Goal: Task Accomplishment & Management: Use online tool/utility

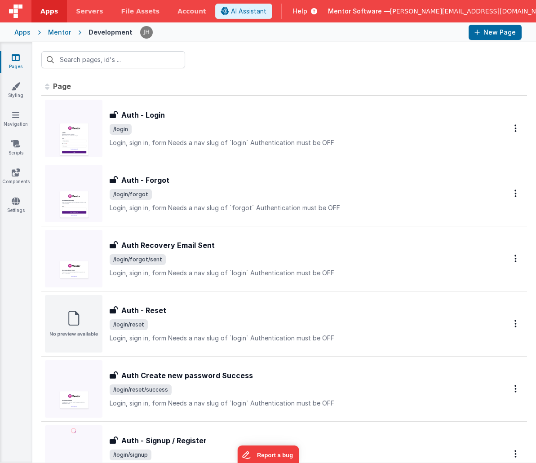
click at [17, 57] on icon at bounding box center [16, 57] width 8 height 9
click at [81, 61] on input "text" at bounding box center [113, 59] width 144 height 17
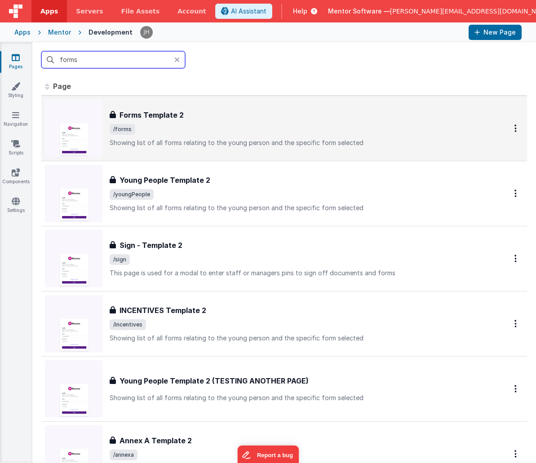
type input "forms"
click at [180, 121] on div "Forms Template 2 Forms Template 2 /forms Showing list of all forms relating to …" at bounding box center [298, 129] width 376 height 38
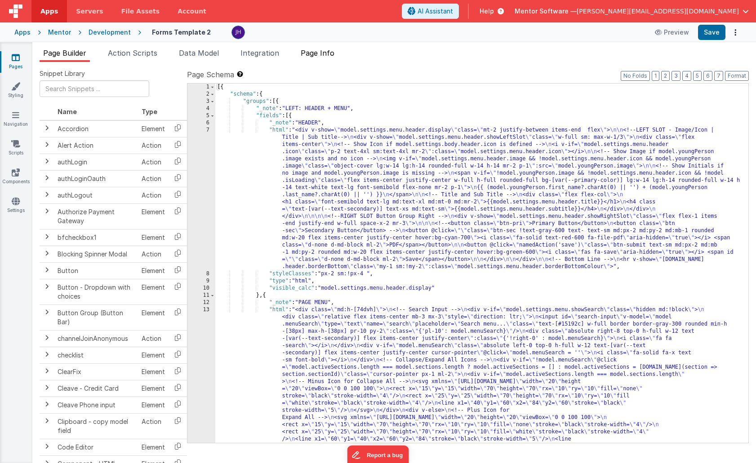
click at [321, 54] on span "Page Info" at bounding box center [318, 53] width 34 height 9
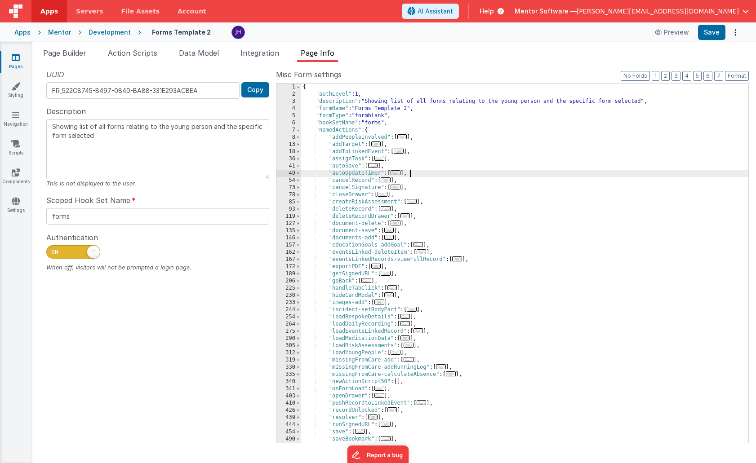
click at [485, 175] on div "{ "authLevel" : 1 , "description" : "Showing list of all forms relating to the …" at bounding box center [524, 271] width 447 height 374
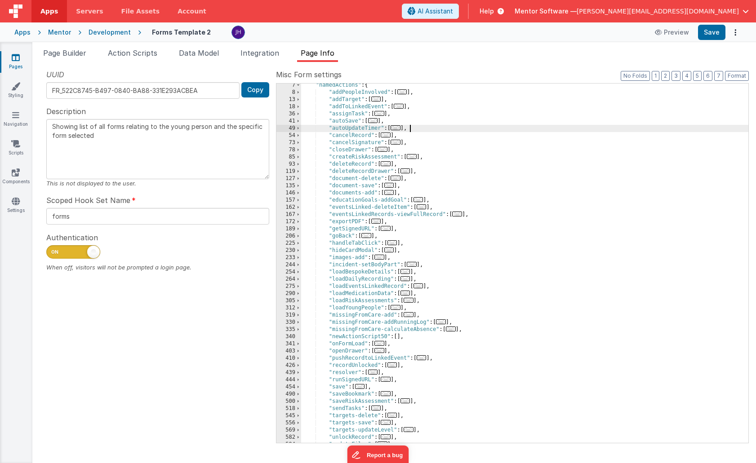
scroll to position [115, 0]
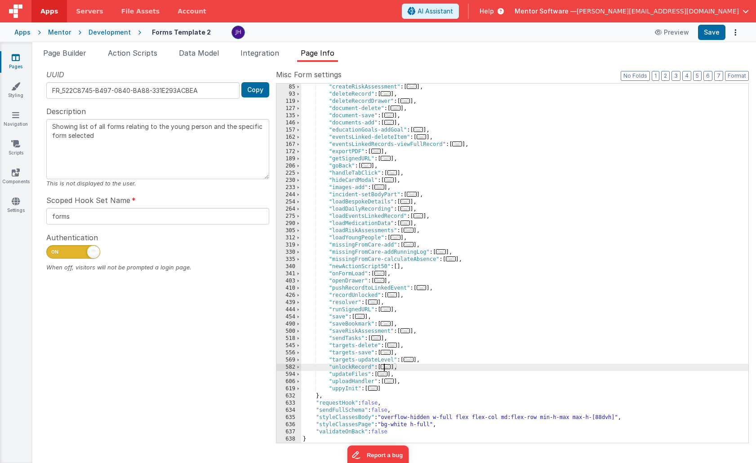
click at [387, 367] on span "..." at bounding box center [386, 366] width 10 height 5
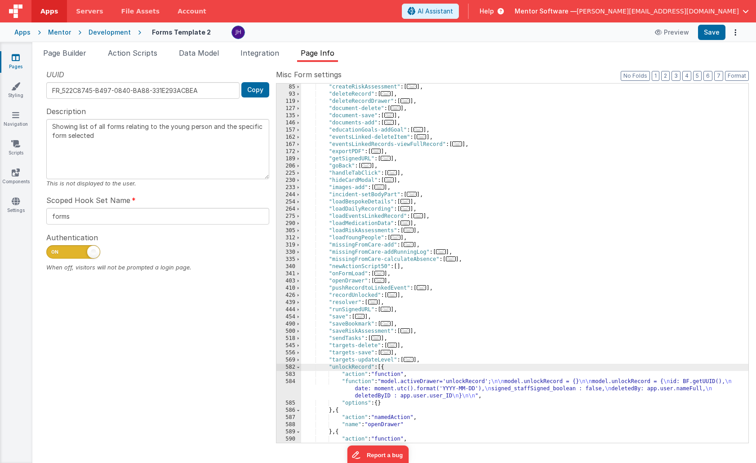
scroll to position [208, 0]
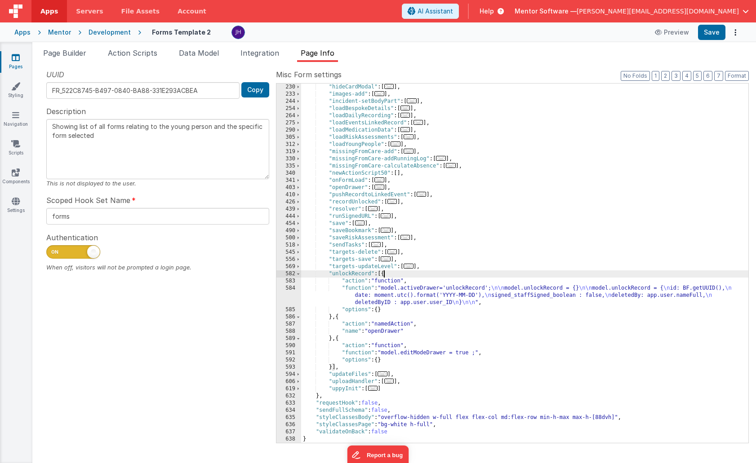
click at [403, 292] on div ""hideCardModal" : [ ... ] , "images-add" : [ ... ] , "incident-setBodyPart" : […" at bounding box center [524, 271] width 447 height 374
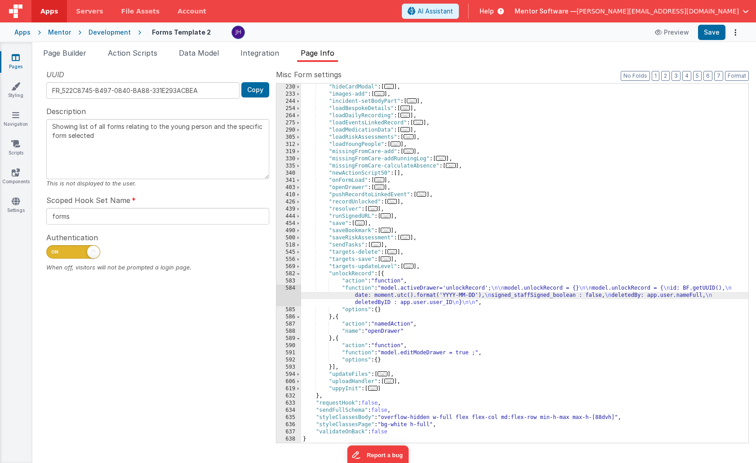
click at [289, 295] on div "584" at bounding box center [288, 296] width 25 height 22
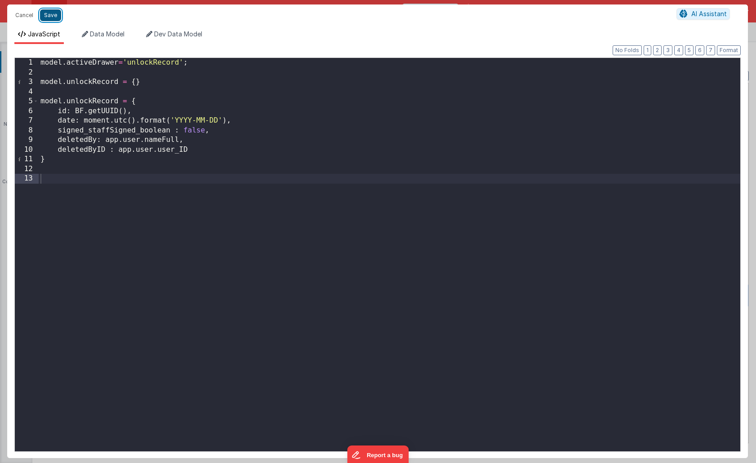
click at [51, 17] on button "Save" at bounding box center [50, 15] width 21 height 12
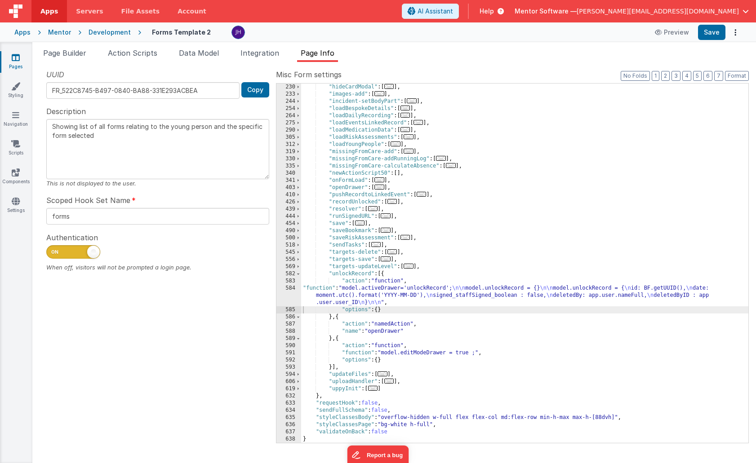
click at [492, 70] on label "Misc Form settings" at bounding box center [512, 74] width 473 height 11
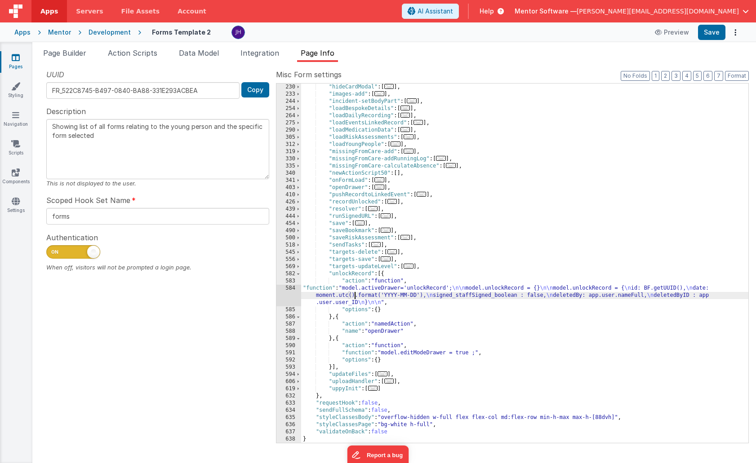
click at [355, 292] on div ""hideCardModal" : [ ... ] , "images-add" : [ ... ] , "incident-setBodyPart" : […" at bounding box center [524, 271] width 447 height 374
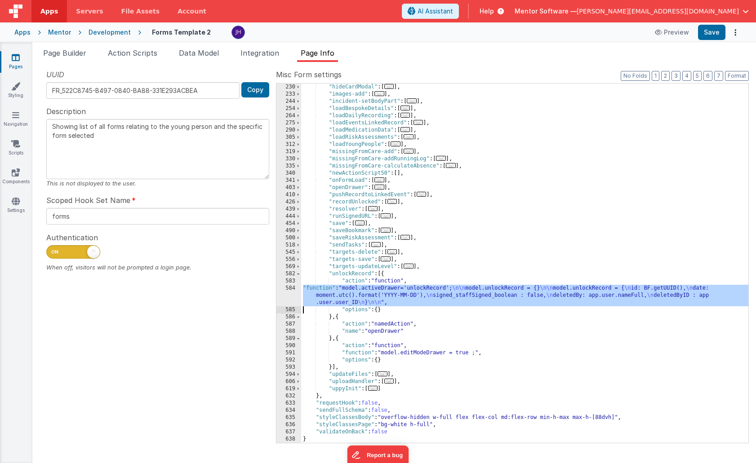
click at [292, 293] on div "584" at bounding box center [288, 296] width 25 height 22
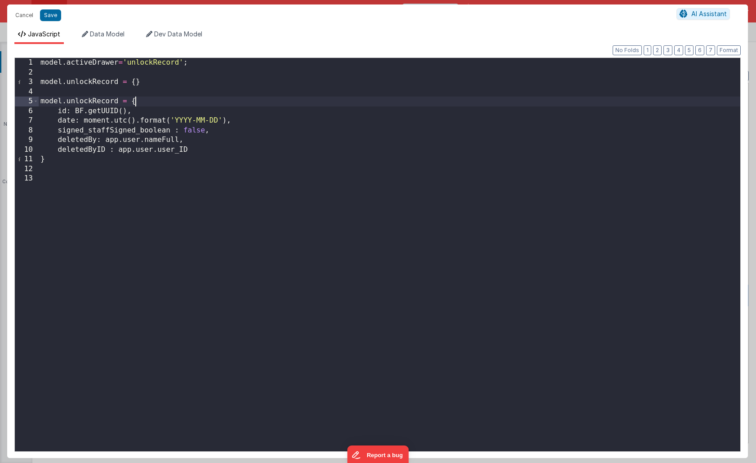
click at [156, 103] on div "model . activeDrawer = 'unlockRecord' ; model . unlockRecord = { } model . unlo…" at bounding box center [389, 264] width 701 height 413
click at [24, 18] on button "Cancel" at bounding box center [24, 15] width 27 height 13
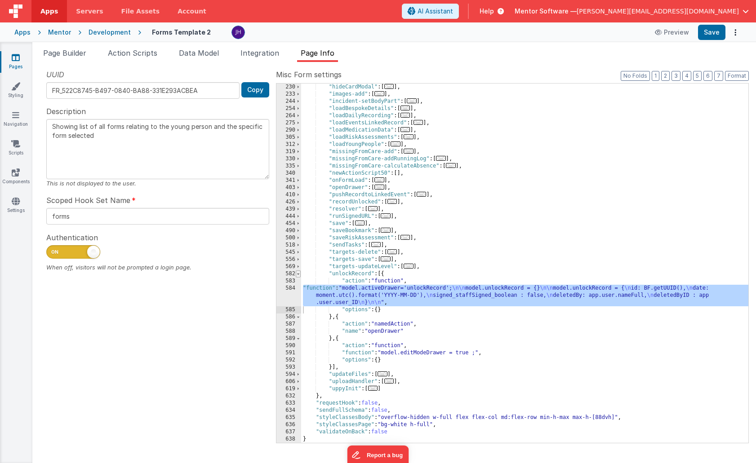
click at [299, 274] on span at bounding box center [298, 273] width 5 height 7
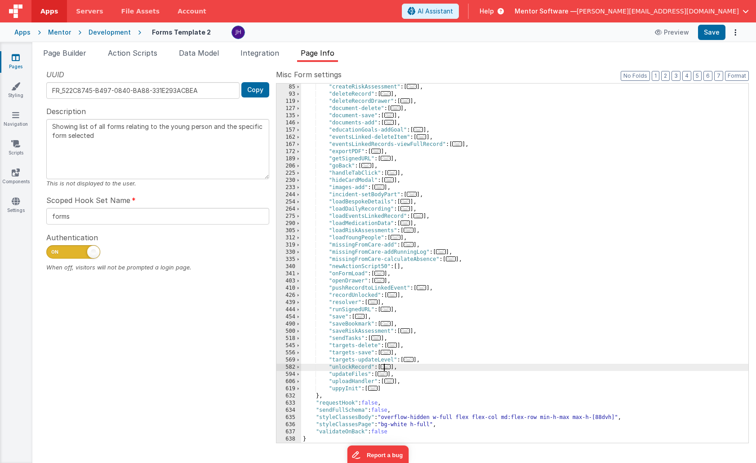
click at [389, 366] on span "..." at bounding box center [386, 366] width 10 height 5
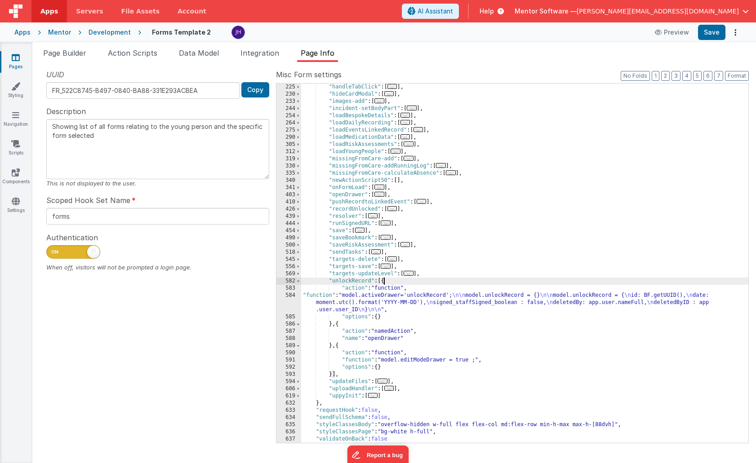
scroll to position [208, 0]
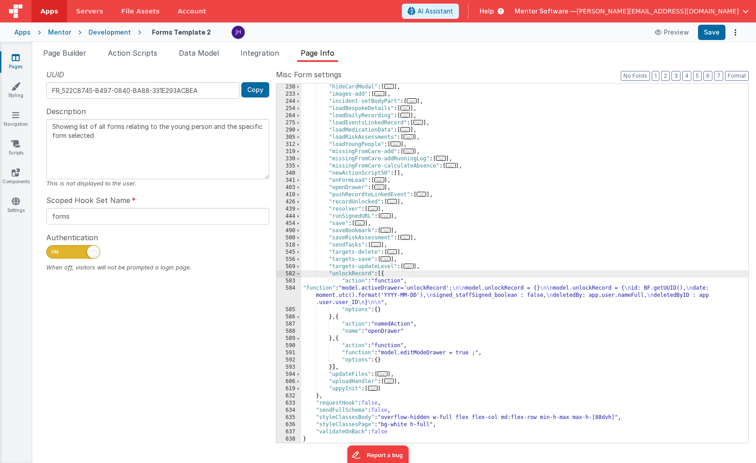
click at [347, 291] on div ""hideCardModal" : [ ... ] , "images-add" : [ ... ] , "incident-setBodyPart" : […" at bounding box center [524, 271] width 447 height 374
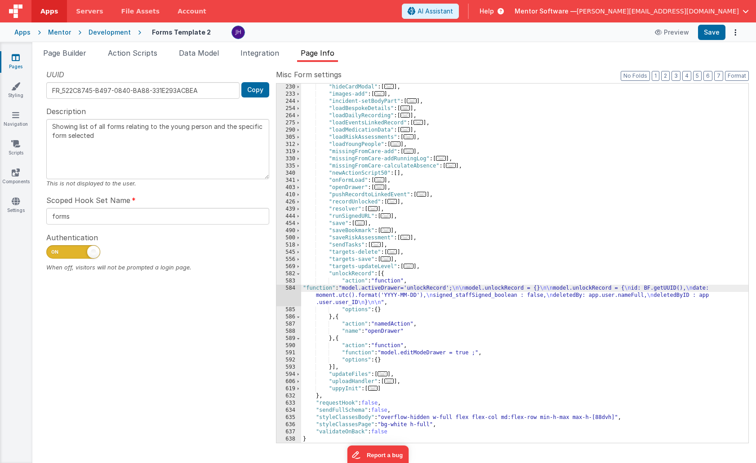
click at [292, 292] on div "584" at bounding box center [288, 296] width 25 height 22
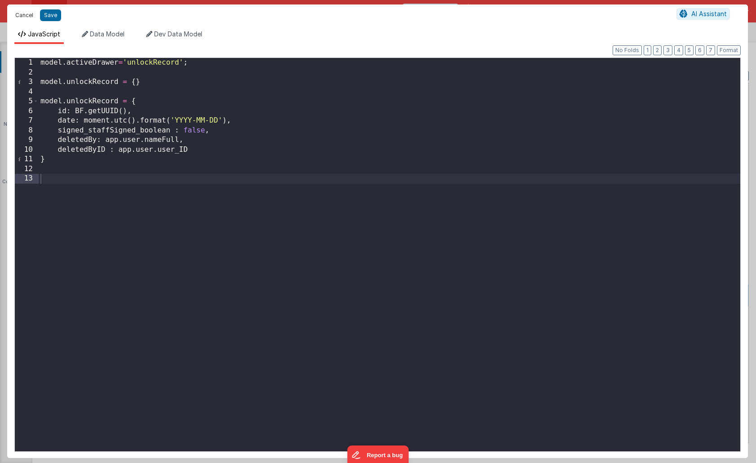
click at [25, 16] on button "Cancel" at bounding box center [24, 15] width 27 height 13
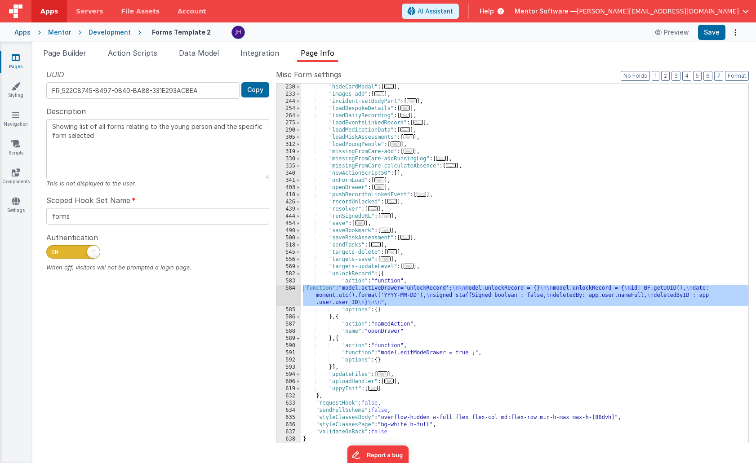
click at [293, 290] on div "584" at bounding box center [288, 296] width 25 height 22
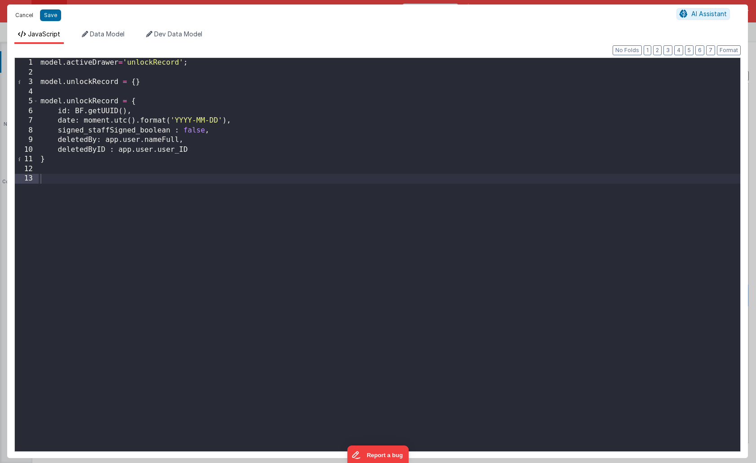
click at [18, 13] on button "Cancel" at bounding box center [24, 15] width 27 height 13
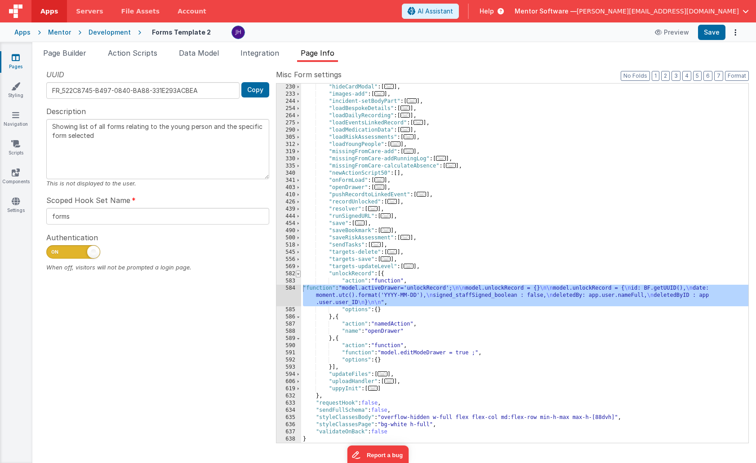
click at [300, 274] on span at bounding box center [298, 273] width 5 height 7
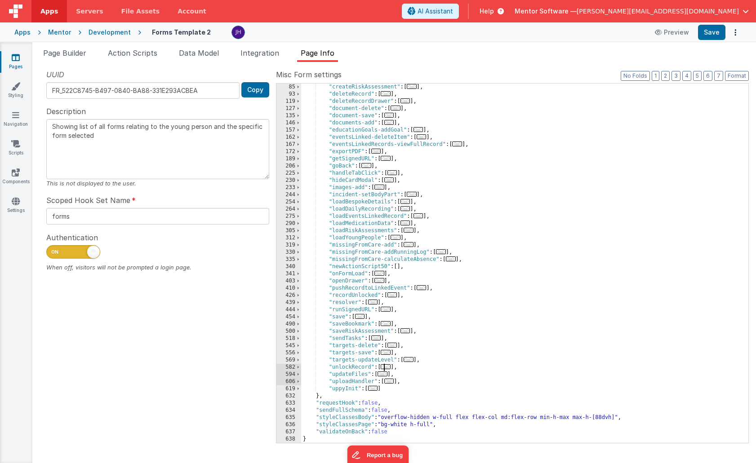
click at [362, 318] on span "..." at bounding box center [360, 316] width 10 height 5
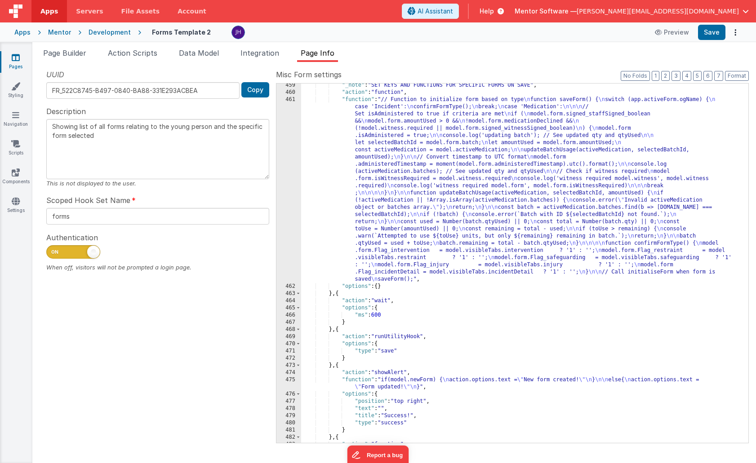
scroll to position [397, 0]
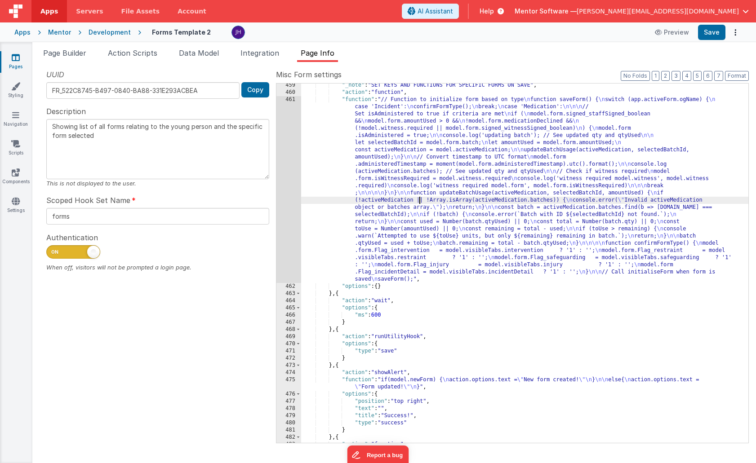
click at [419, 198] on div ""_note" : "SET KEYS AND FUNCTIONS FOR SPECIFIC FORMS ON SAVE" , "action" : "fun…" at bounding box center [524, 269] width 447 height 374
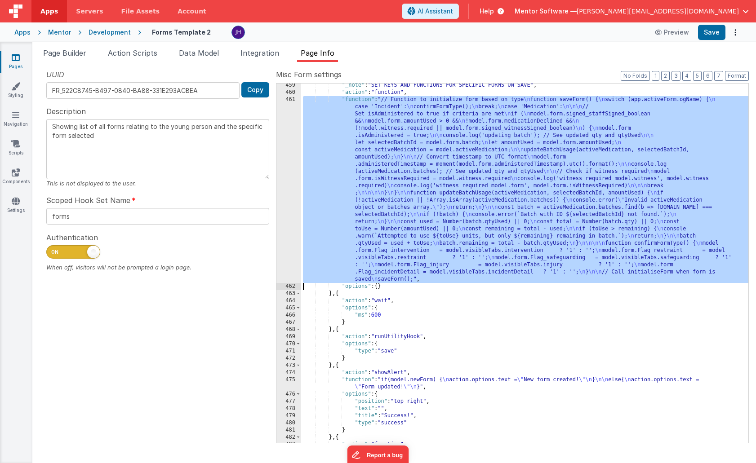
click at [292, 204] on div "461" at bounding box center [288, 189] width 25 height 187
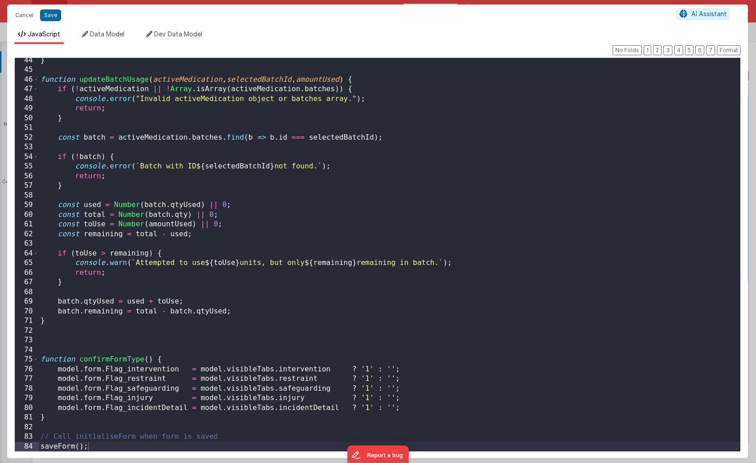
scroll to position [417, 0]
click at [24, 17] on button "Cancel" at bounding box center [24, 15] width 27 height 13
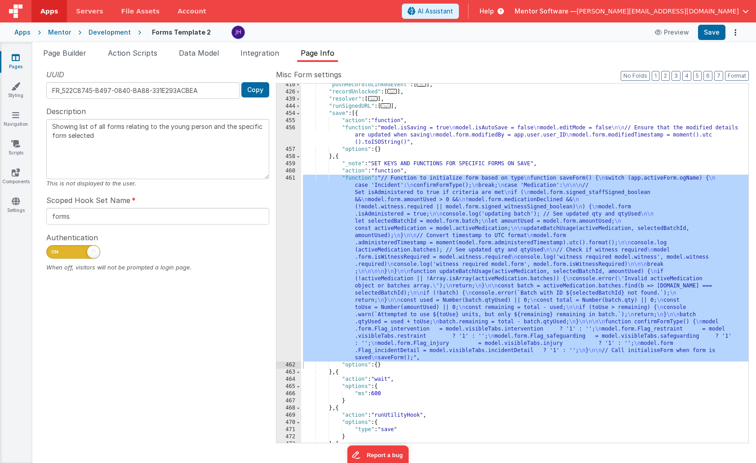
scroll to position [319, 0]
click at [299, 114] on span at bounding box center [298, 113] width 5 height 7
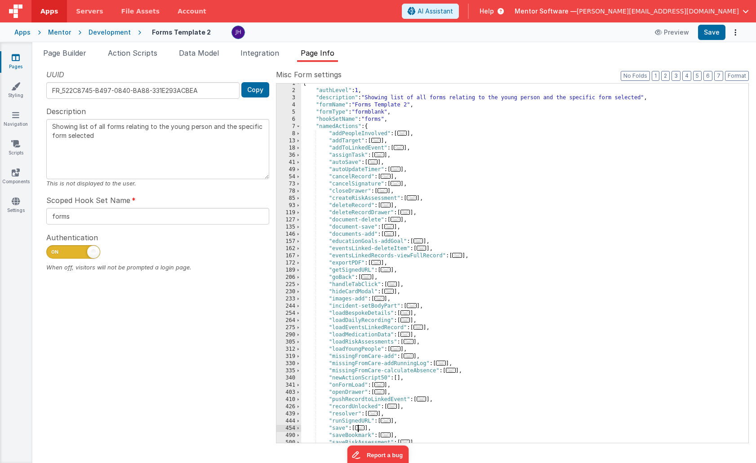
scroll to position [0, 0]
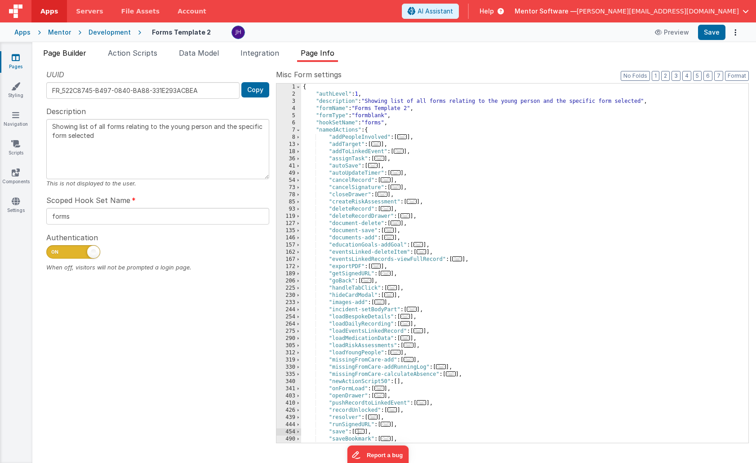
click at [57, 55] on span "Page Builder" at bounding box center [64, 53] width 43 height 9
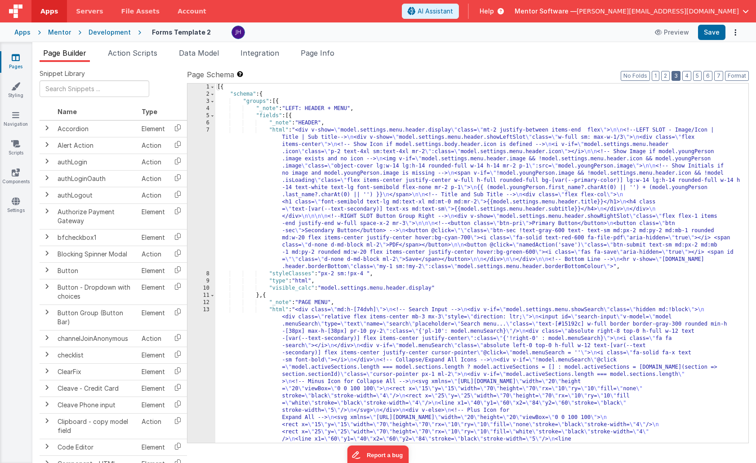
click at [535, 74] on button "3" at bounding box center [675, 76] width 9 height 10
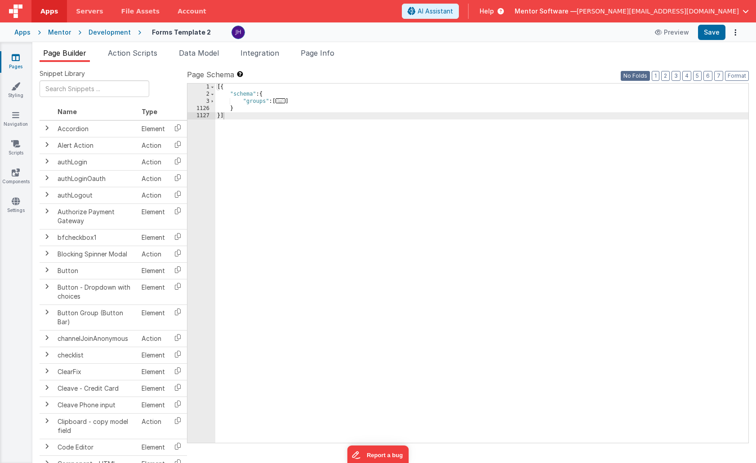
click at [535, 76] on button "No Folds" at bounding box center [634, 76] width 29 height 10
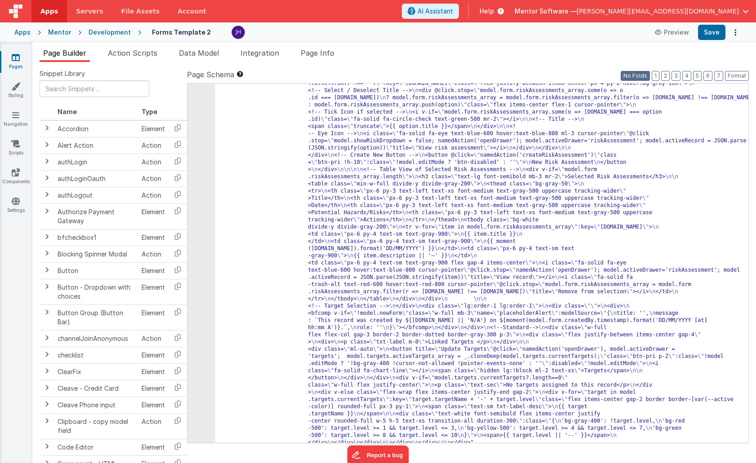
scroll to position [742, 0]
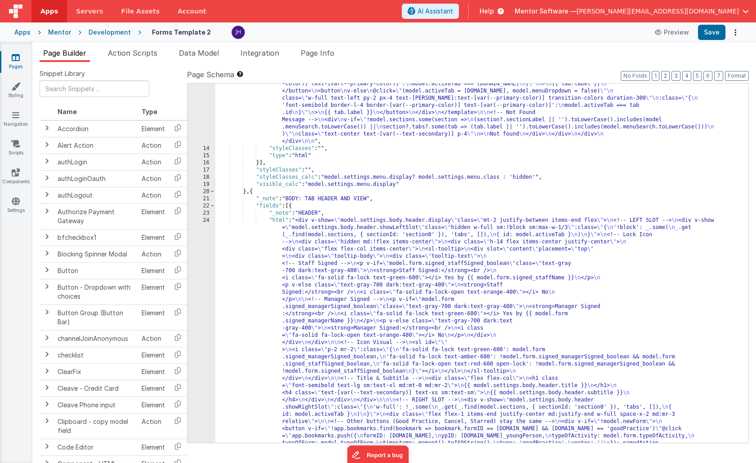
scroll to position [317, 0]
click at [314, 53] on span "Page Info" at bounding box center [318, 53] width 34 height 9
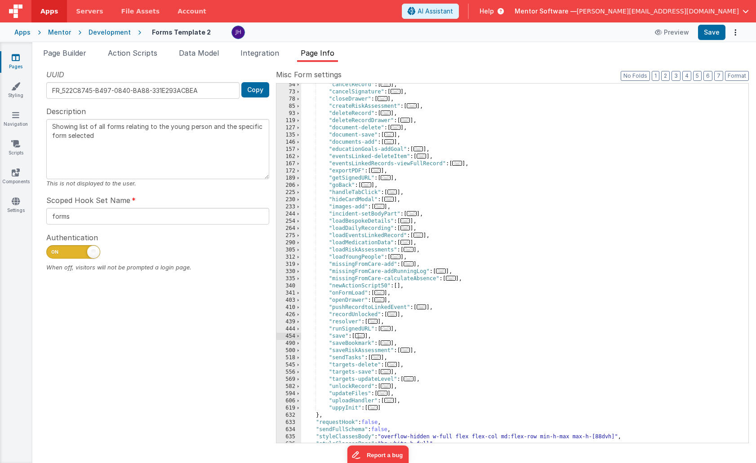
scroll to position [96, 0]
click at [395, 193] on span "..." at bounding box center [392, 192] width 10 height 5
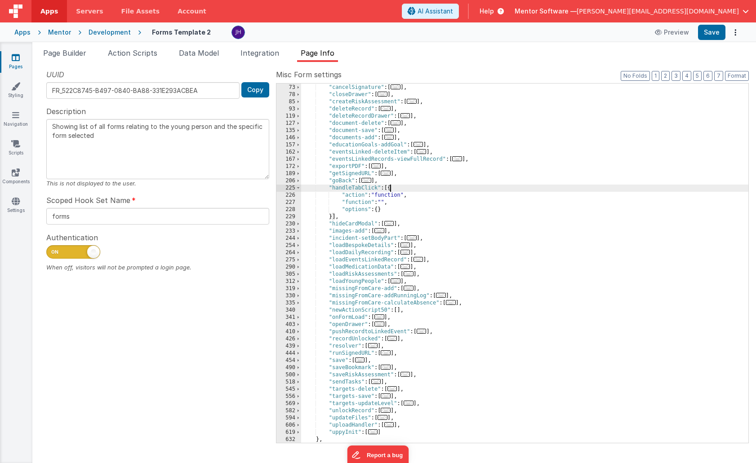
scroll to position [100, 0]
click at [297, 190] on span at bounding box center [298, 188] width 5 height 7
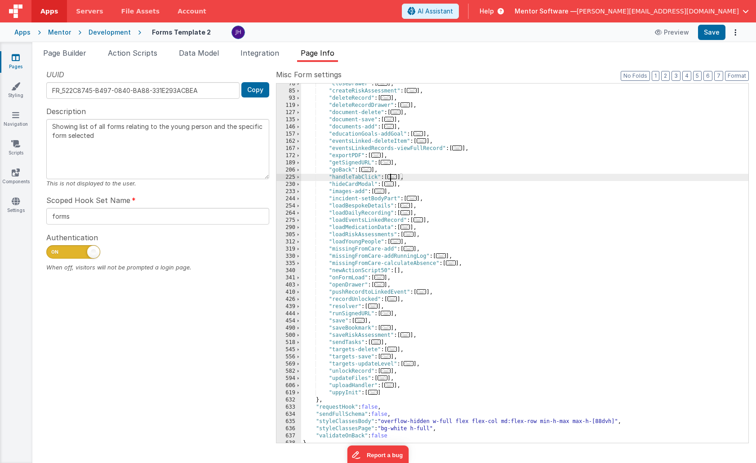
scroll to position [115, 0]
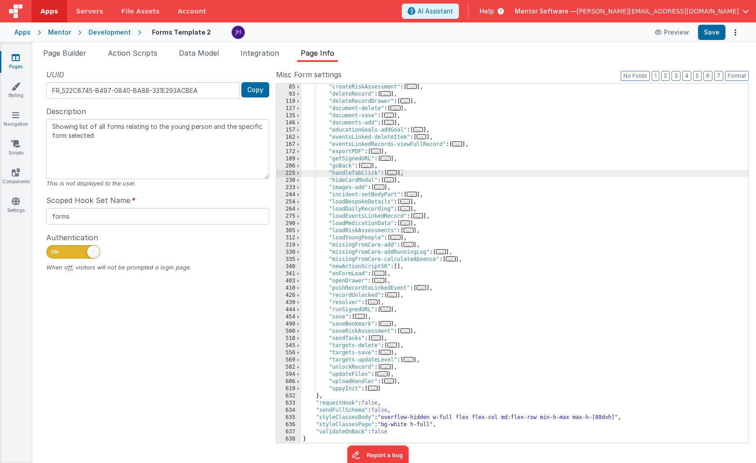
click at [395, 173] on span "..." at bounding box center [392, 172] width 10 height 5
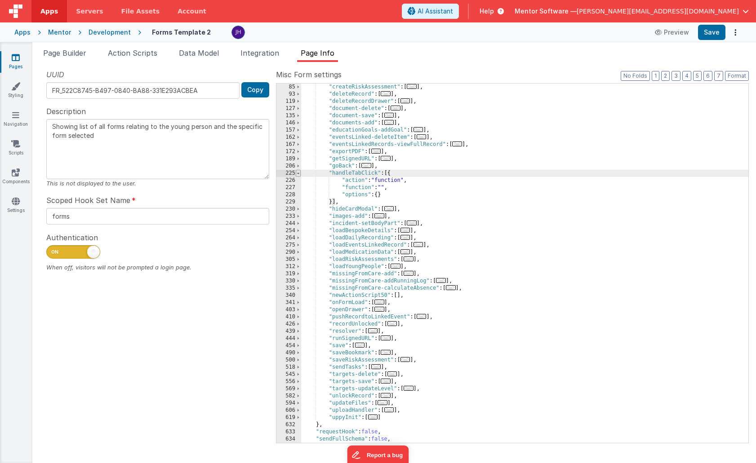
click at [298, 173] on span at bounding box center [298, 173] width 5 height 7
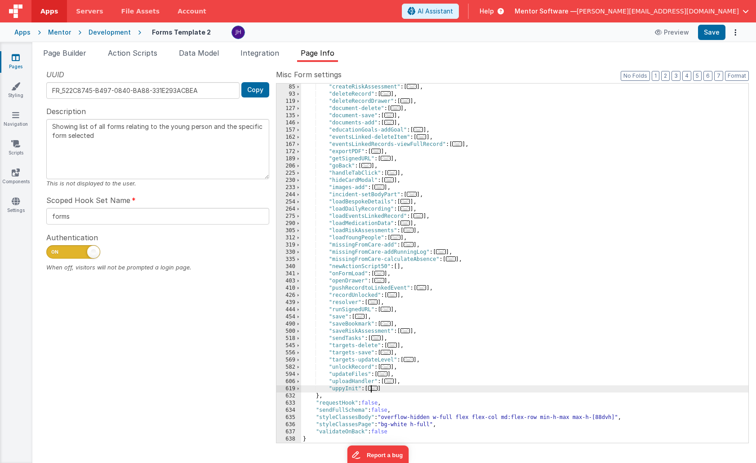
click at [375, 388] on span "..." at bounding box center [373, 388] width 10 height 5
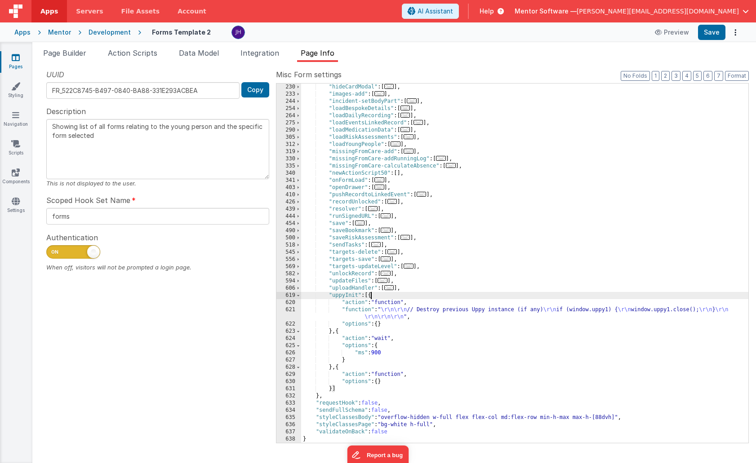
scroll to position [208, 0]
click at [298, 296] on span at bounding box center [298, 295] width 5 height 7
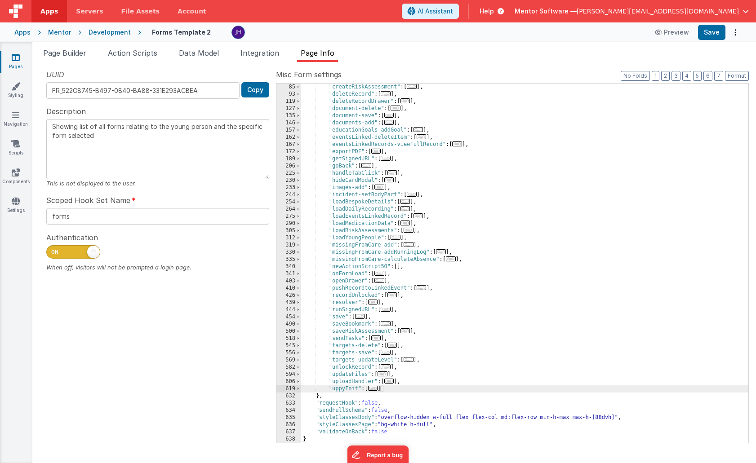
click at [392, 381] on span "..." at bounding box center [389, 381] width 10 height 5
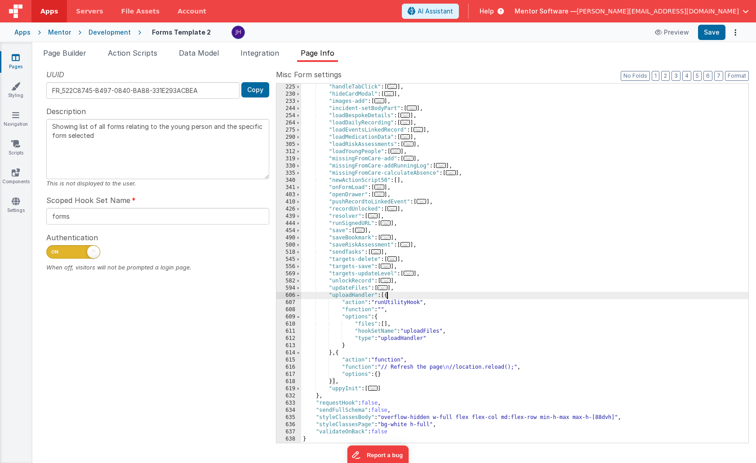
scroll to position [201, 0]
click at [298, 296] on span at bounding box center [298, 295] width 5 height 7
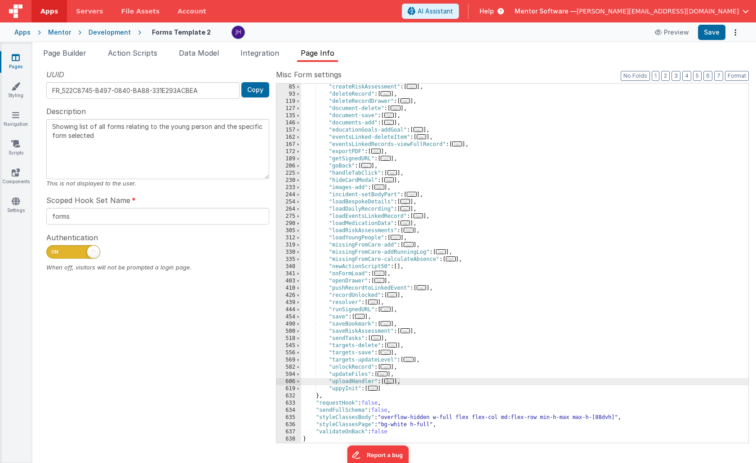
click at [17, 60] on icon at bounding box center [16, 57] width 8 height 9
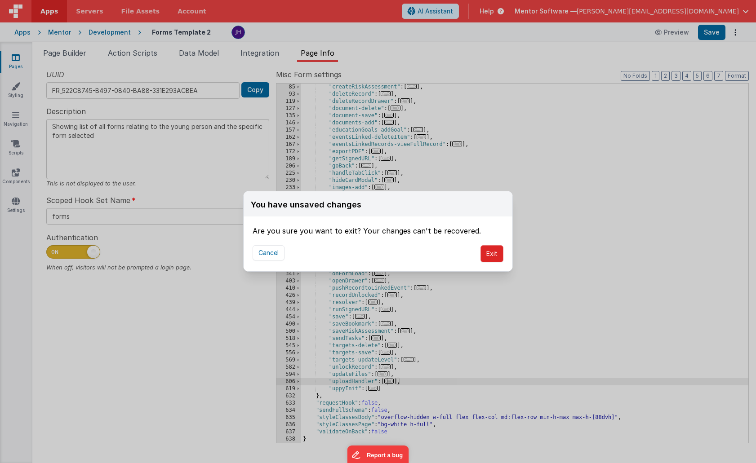
click at [492, 254] on button "Exit" at bounding box center [491, 253] width 23 height 17
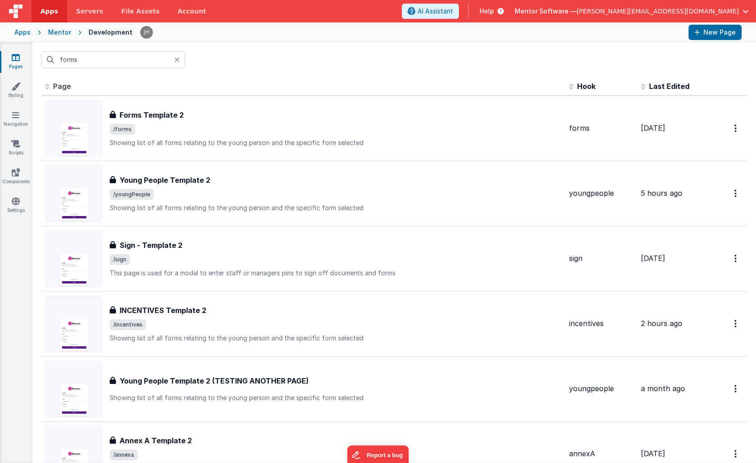
click at [57, 34] on div "Mentor" at bounding box center [59, 32] width 23 height 9
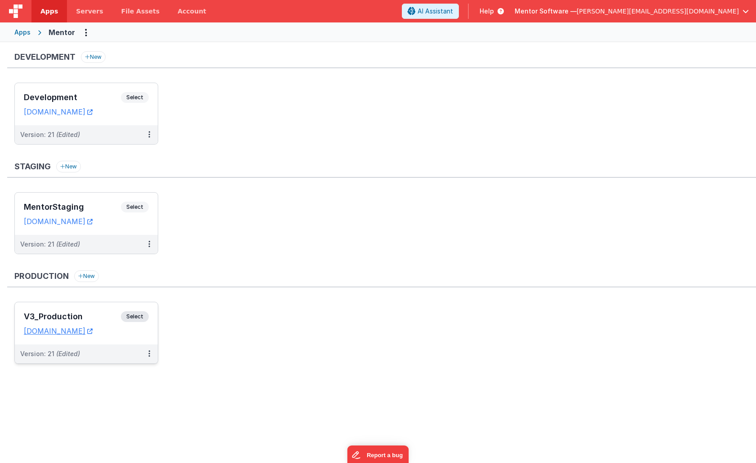
click at [101, 315] on h3 "V3_Production" at bounding box center [72, 316] width 97 height 9
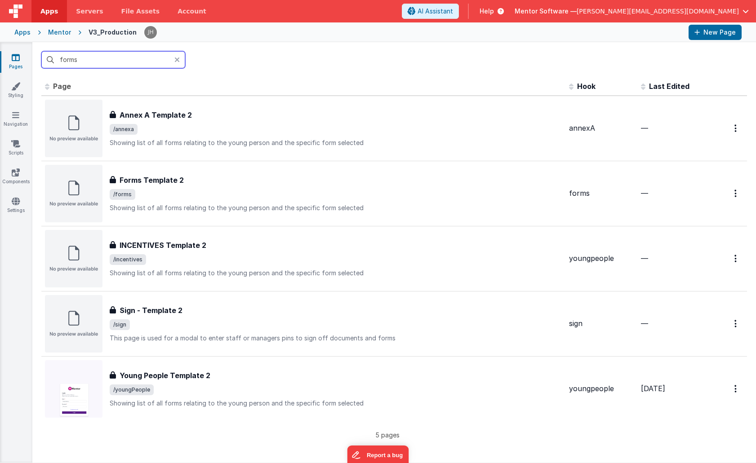
click at [104, 61] on input "forms" at bounding box center [113, 59] width 144 height 17
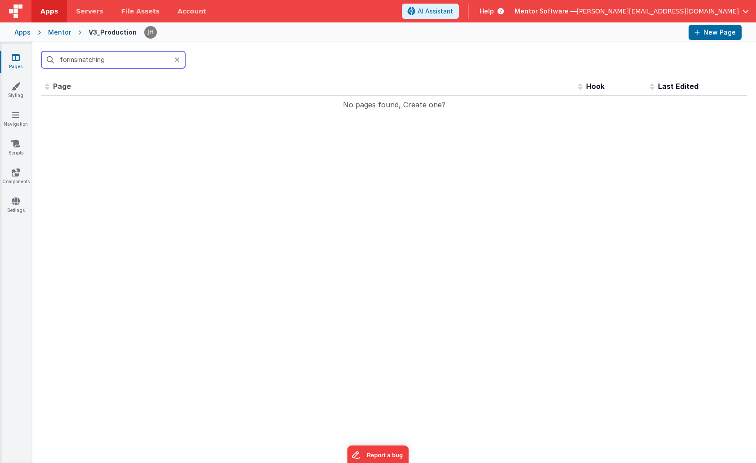
drag, startPoint x: 114, startPoint y: 60, endPoint x: 26, endPoint y: 60, distance: 88.1
click at [26, 60] on section "Pages Styling Navigation Scripts Components Settings formsmatching Id Page Desc…" at bounding box center [378, 252] width 756 height 420
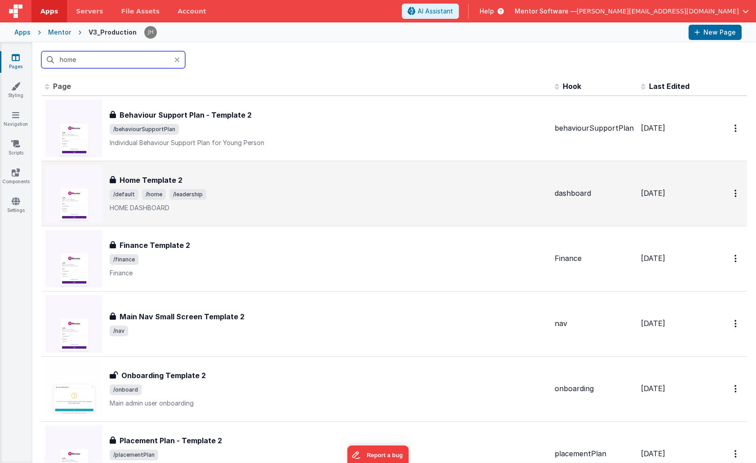
type input "home"
click at [231, 181] on div "Home Template 2" at bounding box center [329, 180] width 438 height 11
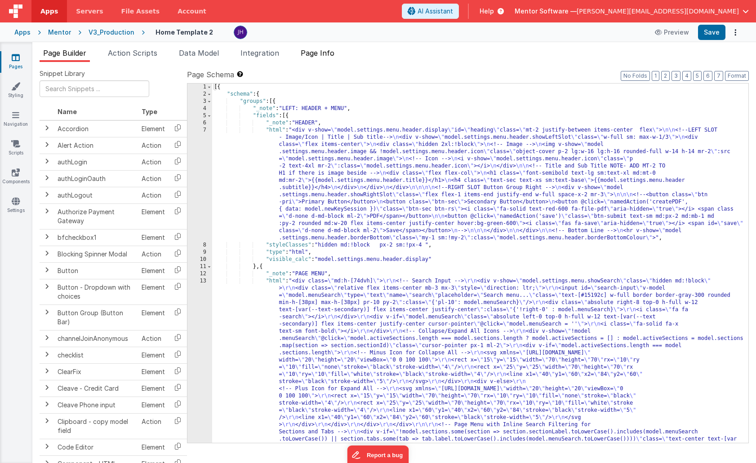
click at [315, 55] on span "Page Info" at bounding box center [318, 53] width 34 height 9
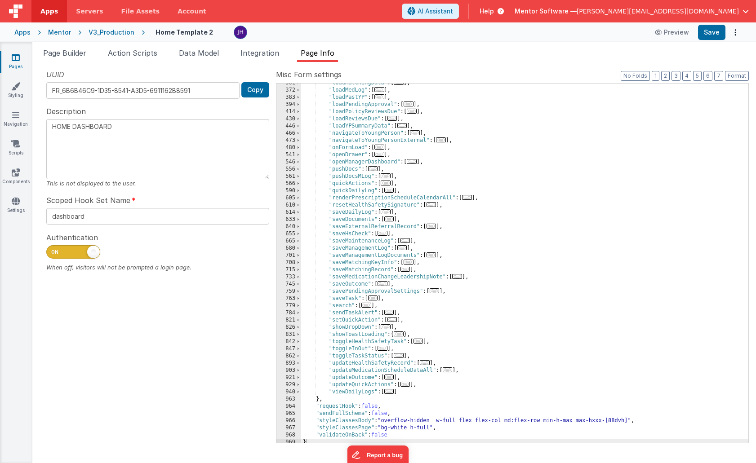
scroll to position [345, 0]
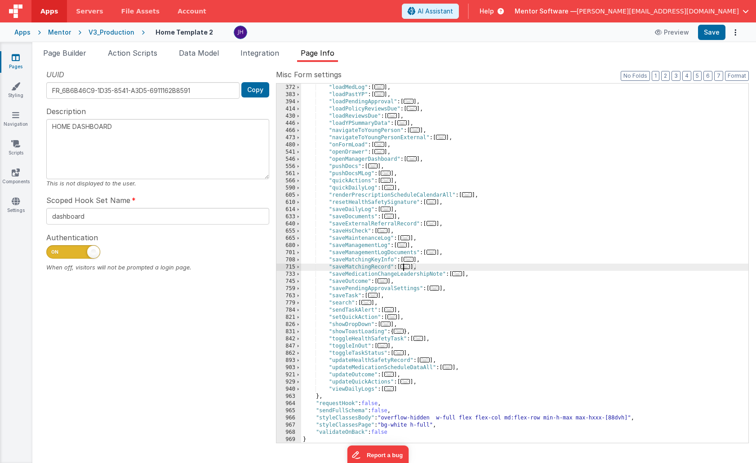
click at [407, 267] on span "..." at bounding box center [405, 266] width 10 height 5
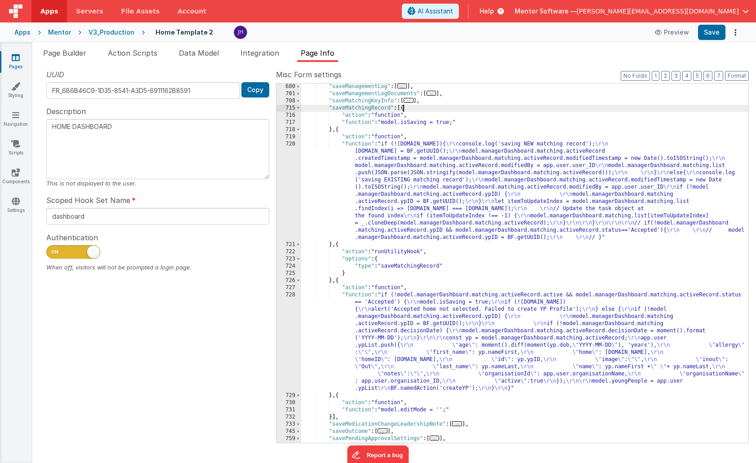
scroll to position [502, 0]
click at [535, 78] on button "3" at bounding box center [675, 76] width 9 height 10
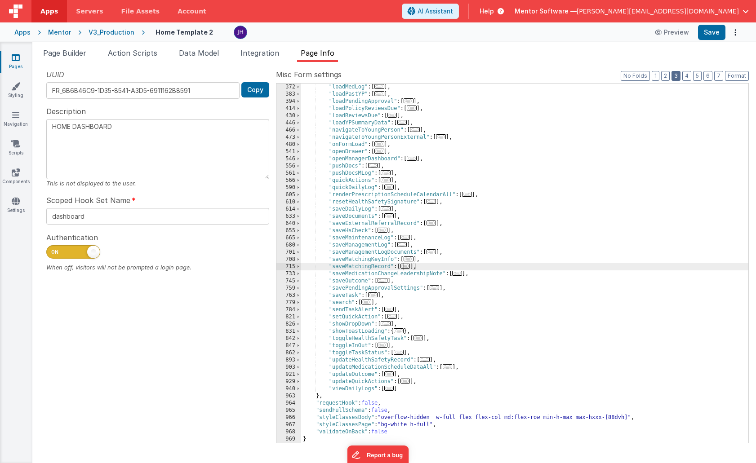
scroll to position [337, 0]
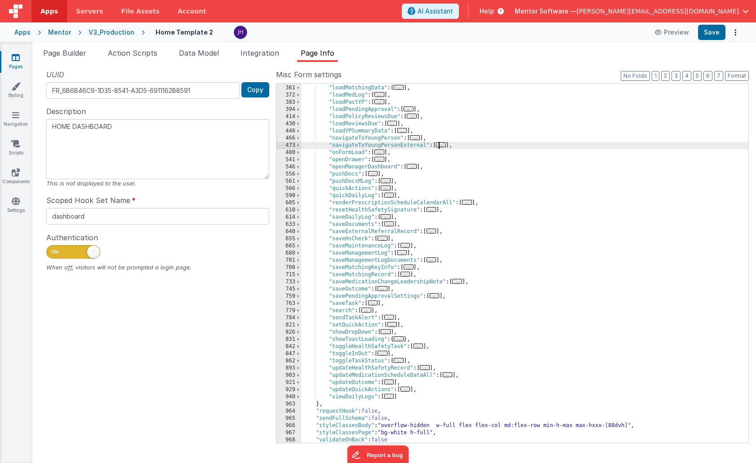
click at [441, 146] on span "..." at bounding box center [441, 144] width 10 height 5
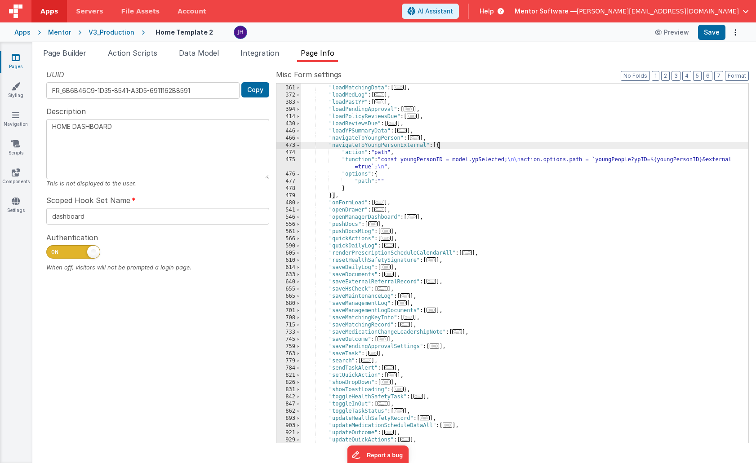
click at [369, 161] on div ""loadManagementLogs" : [ ... ] , "loadMatchingData" : [ ... ] , "loadMedLog" : …" at bounding box center [524, 264] width 447 height 374
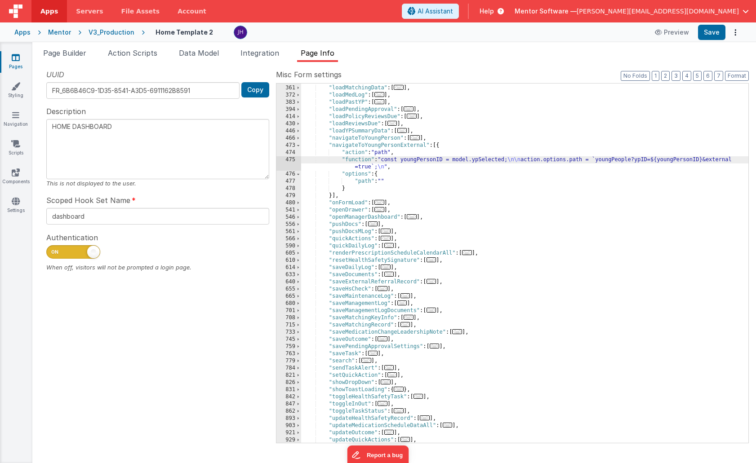
click at [294, 160] on div "475" at bounding box center [288, 163] width 25 height 14
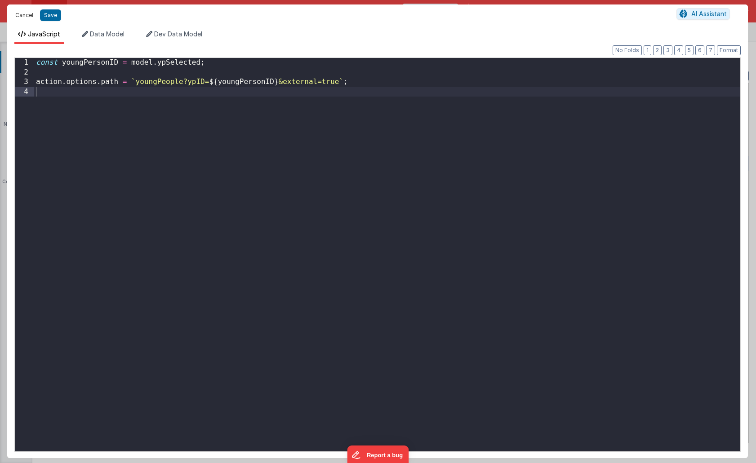
click at [25, 15] on button "Cancel" at bounding box center [24, 15] width 27 height 13
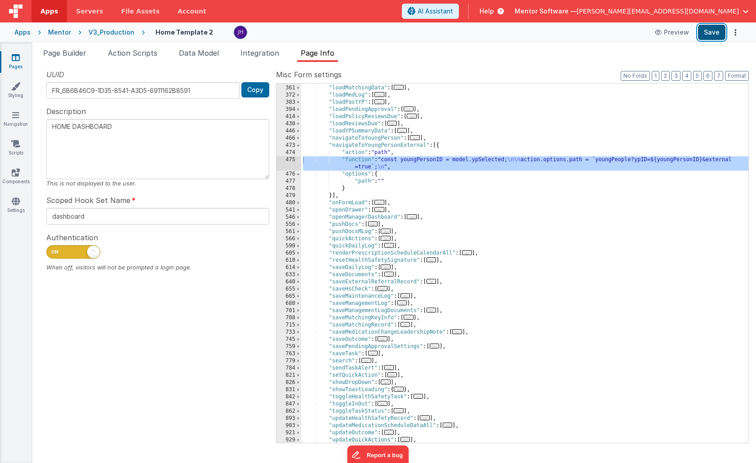
click at [535, 34] on button "Save" at bounding box center [711, 32] width 27 height 15
click at [13, 59] on icon at bounding box center [16, 57] width 8 height 9
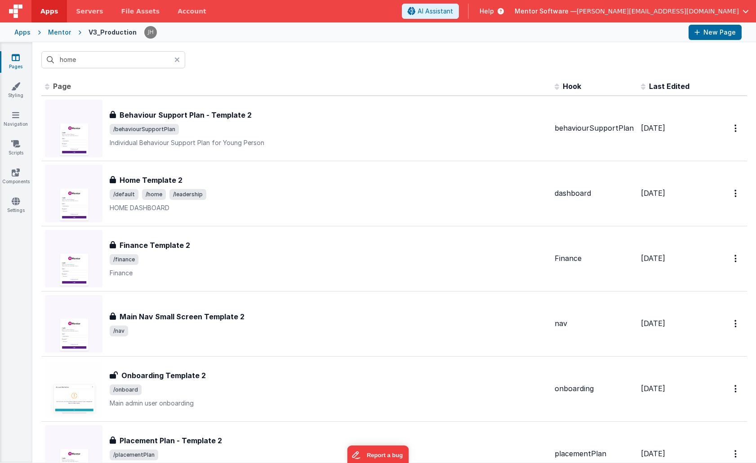
click at [179, 61] on icon at bounding box center [176, 59] width 5 height 7
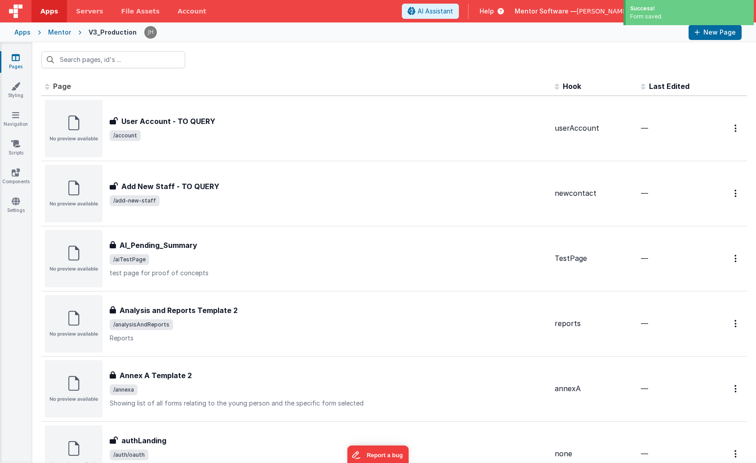
click at [52, 32] on div "Mentor" at bounding box center [59, 32] width 23 height 9
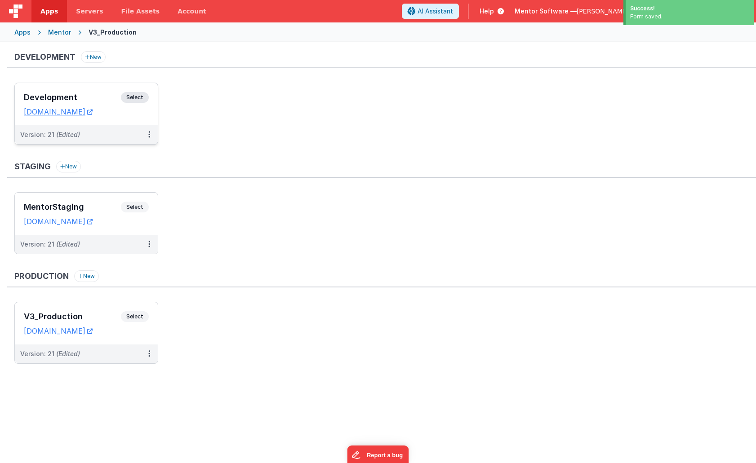
click at [91, 90] on div "Development Select URLs mentordev.fmbetterforms.com" at bounding box center [86, 104] width 143 height 42
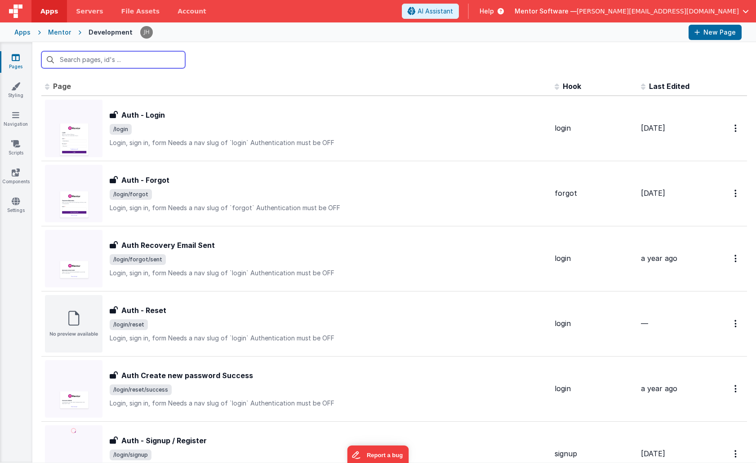
click at [98, 60] on input "text" at bounding box center [113, 59] width 144 height 17
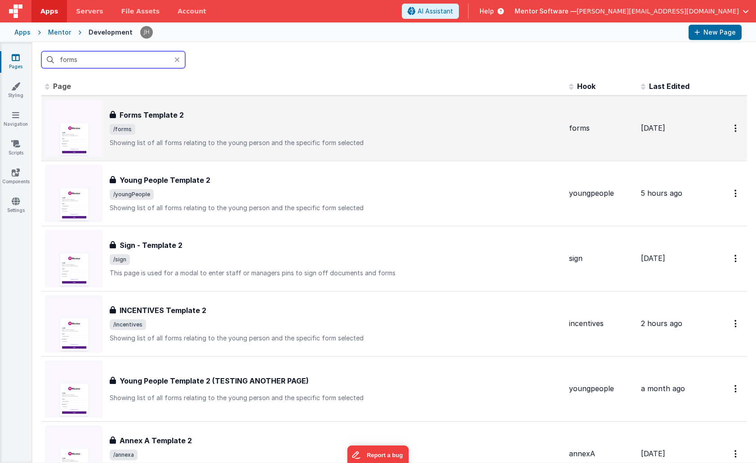
type input "forms"
click at [160, 121] on div "Forms Template 2 Forms Template 2 /forms Showing list of all forms relating to …" at bounding box center [336, 129] width 452 height 38
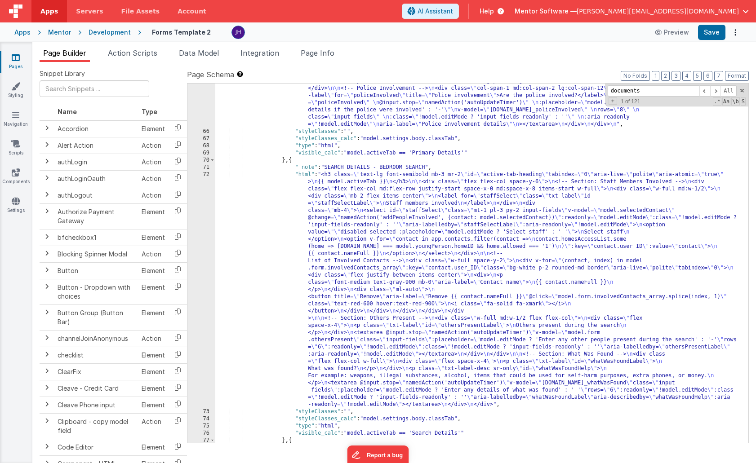
scroll to position [1072, 0]
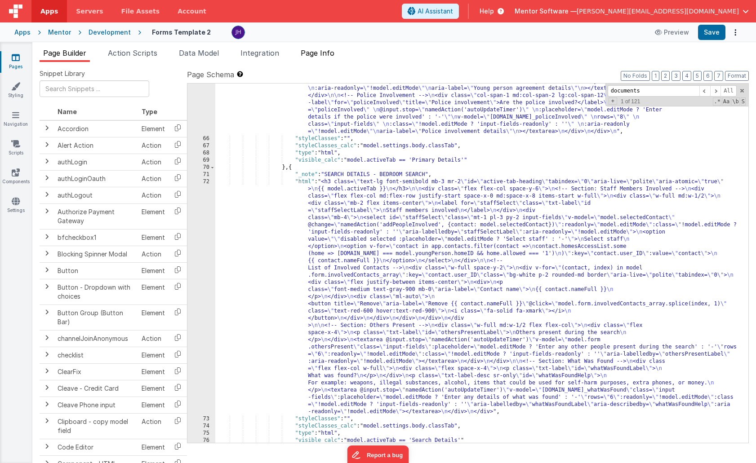
type input "documents"
click at [321, 54] on span "Page Info" at bounding box center [318, 53] width 34 height 9
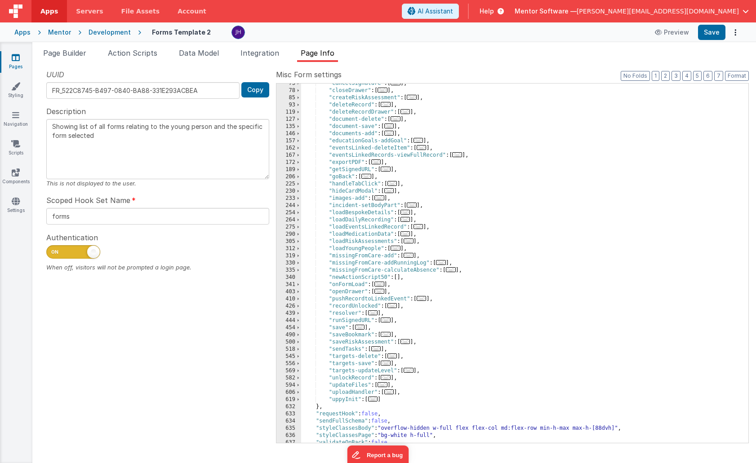
scroll to position [104, 0]
click at [393, 184] on span "..." at bounding box center [392, 183] width 10 height 5
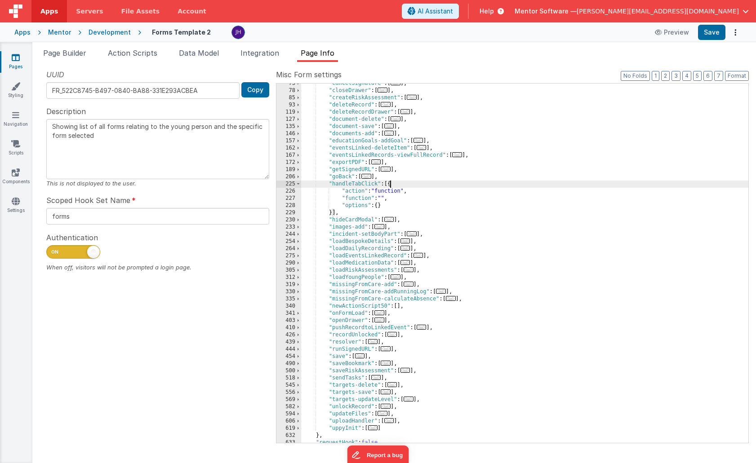
scroll to position [0, 0]
click at [299, 184] on span at bounding box center [298, 184] width 5 height 7
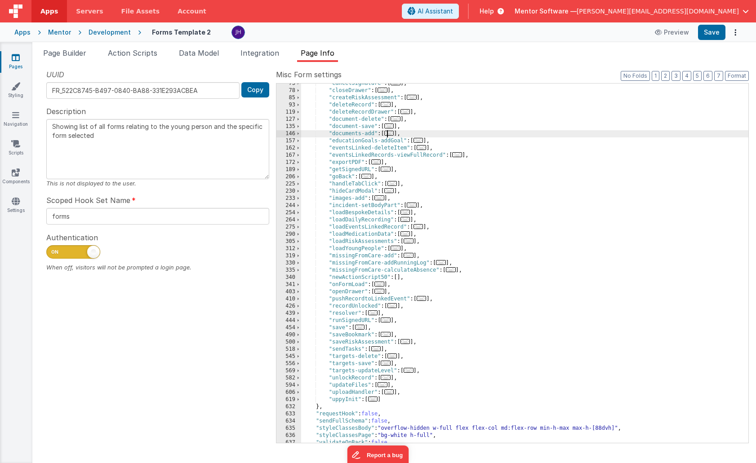
click at [394, 133] on span "..." at bounding box center [389, 133] width 10 height 5
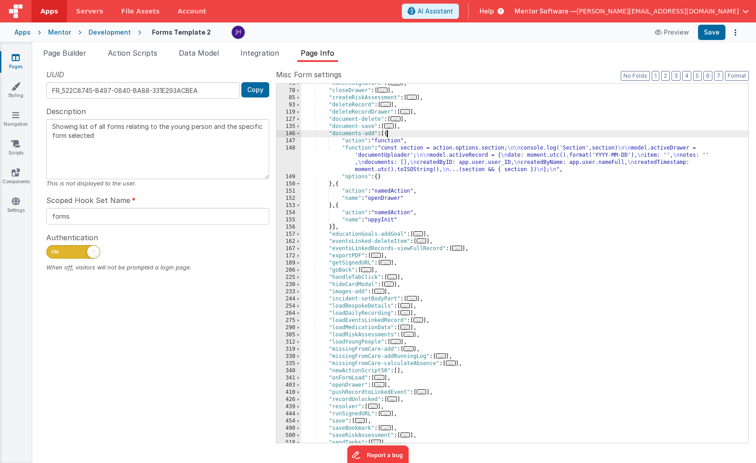
click at [453, 161] on div ""cancelSignature" : [ ... ] , "closeDrawer" : [ ... ] , "createRiskAssessment" …" at bounding box center [524, 267] width 447 height 374
click at [292, 160] on div "148" at bounding box center [288, 159] width 25 height 29
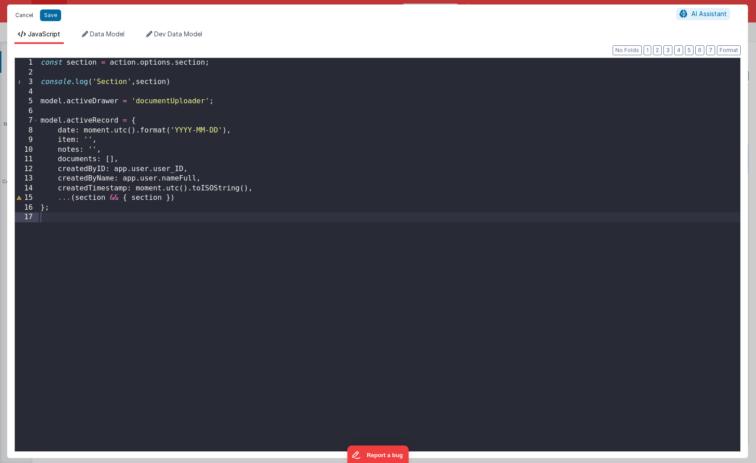
click at [23, 14] on button "Cancel" at bounding box center [24, 15] width 27 height 13
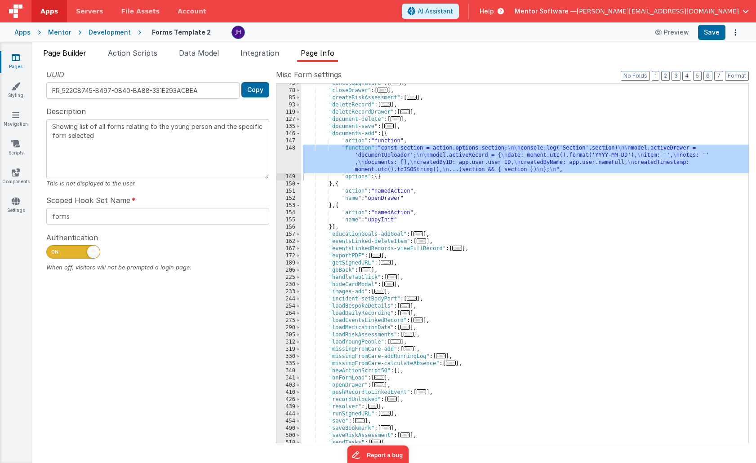
click at [67, 54] on span "Page Builder" at bounding box center [64, 53] width 43 height 9
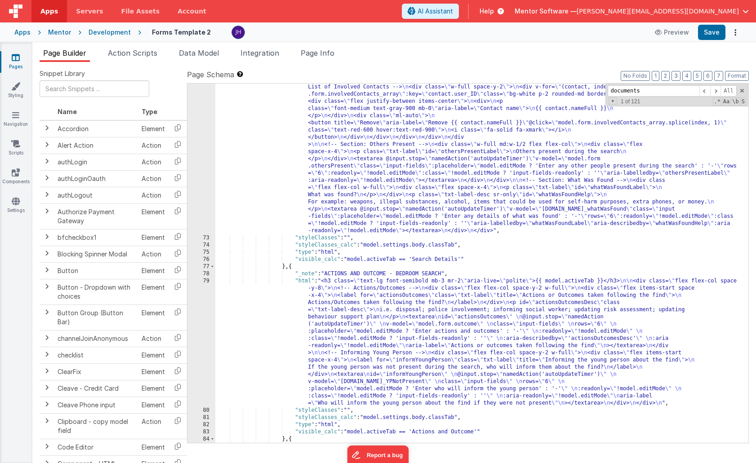
scroll to position [1142, 0]
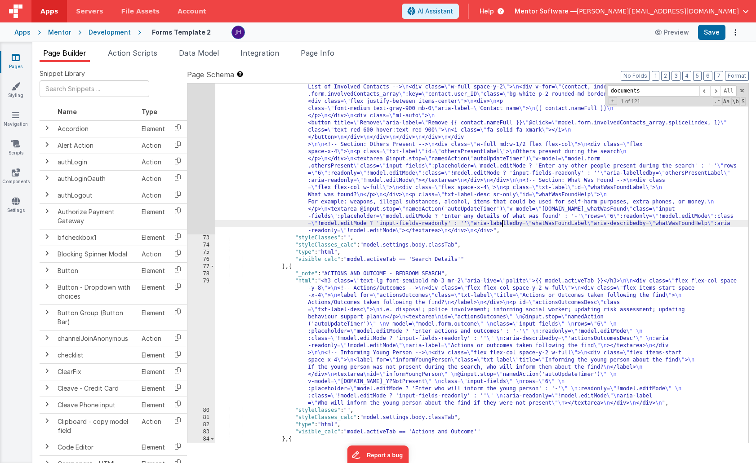
click at [503, 225] on div ""html" : "<h3 class= \" text-lg font-semibold mb-3 mr-2 \" id= \" active-tab-he…" at bounding box center [481, 299] width 533 height 604
click at [535, 90] on span at bounding box center [715, 90] width 11 height 11
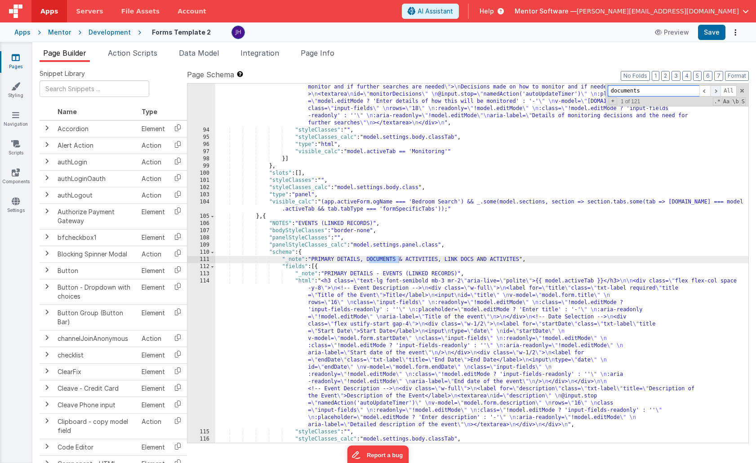
click at [535, 90] on span at bounding box center [715, 90] width 11 height 11
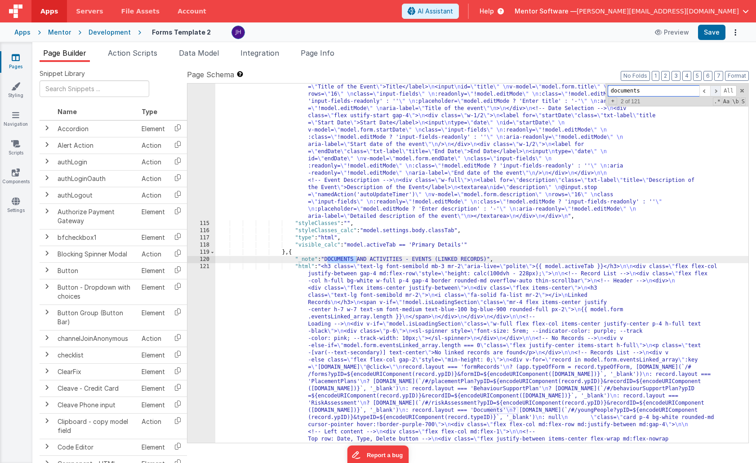
scroll to position [1416, 0]
click at [535, 90] on span at bounding box center [715, 90] width 11 height 11
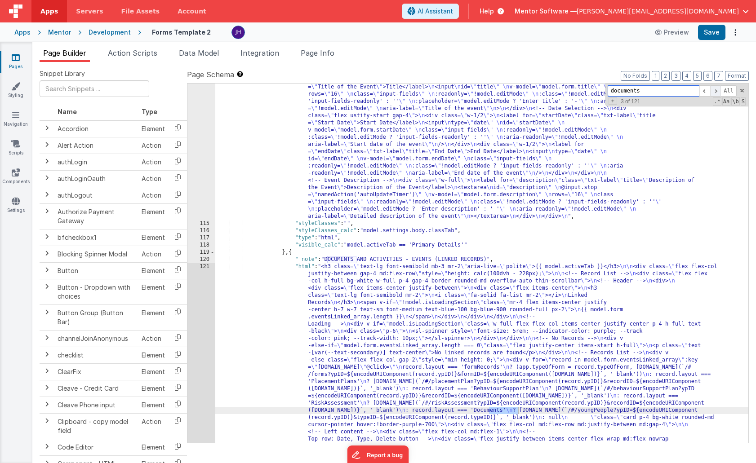
click at [535, 90] on span at bounding box center [715, 90] width 11 height 11
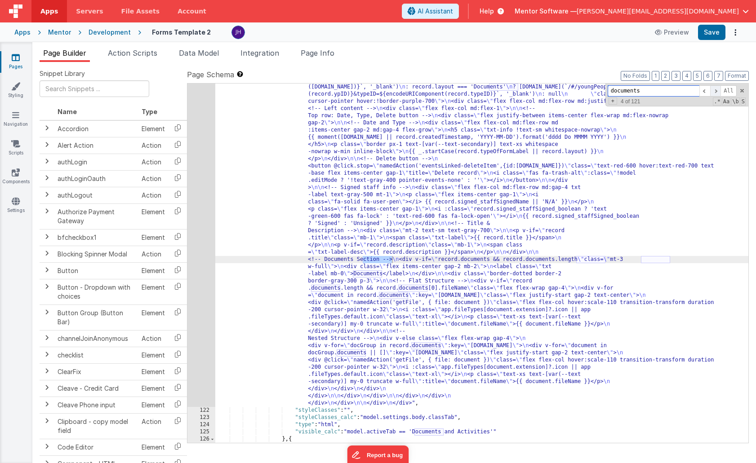
click at [535, 90] on span at bounding box center [715, 90] width 11 height 11
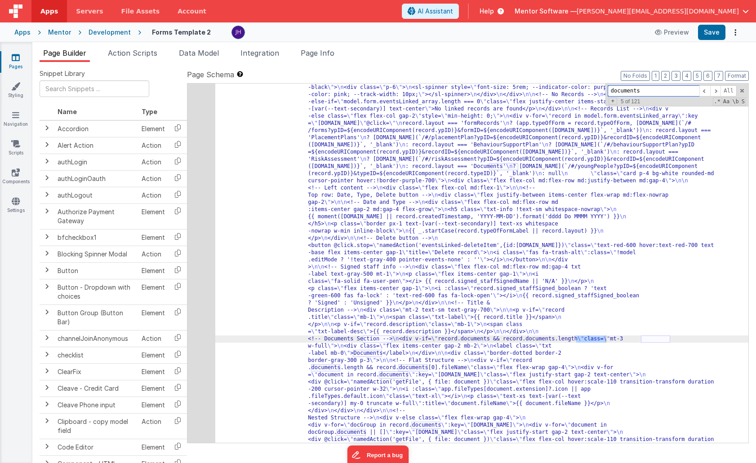
scroll to position [1517, 0]
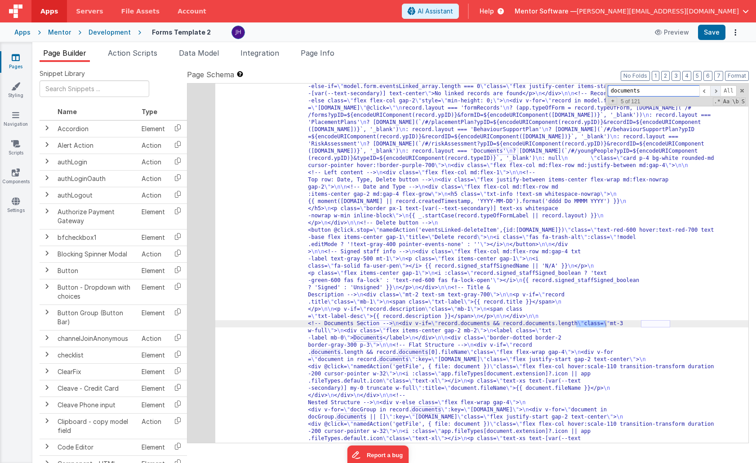
click at [535, 91] on span at bounding box center [715, 90] width 11 height 11
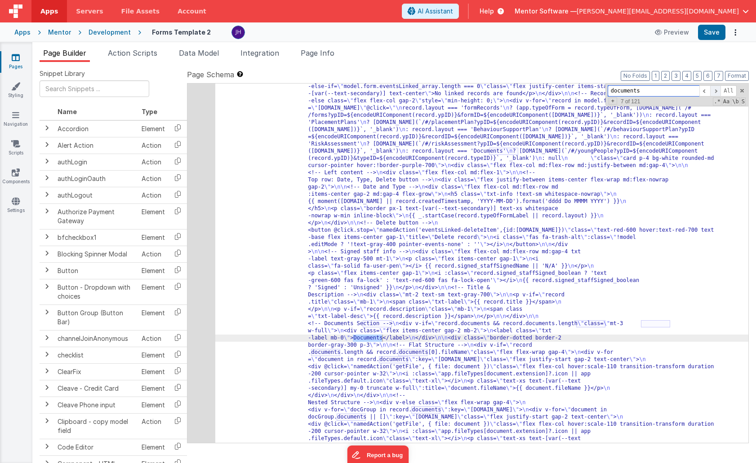
click at [535, 91] on span at bounding box center [715, 90] width 11 height 11
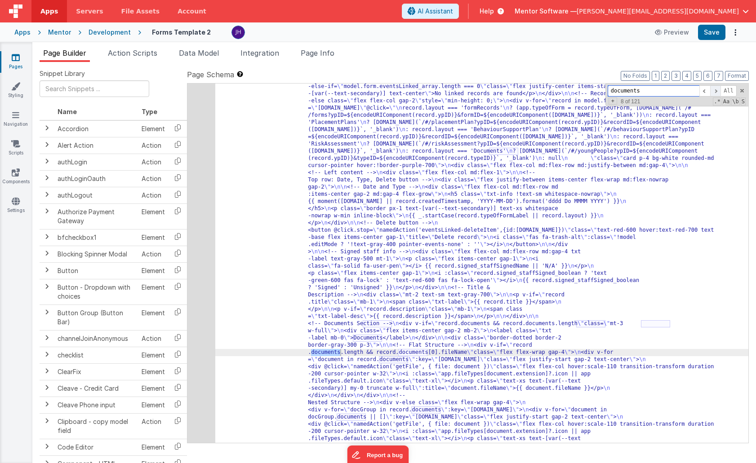
click at [535, 91] on span at bounding box center [715, 90] width 11 height 11
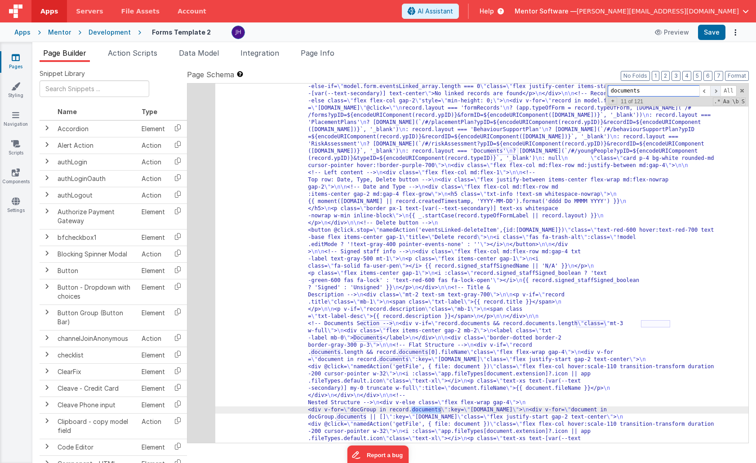
click at [535, 91] on span at bounding box center [715, 90] width 11 height 11
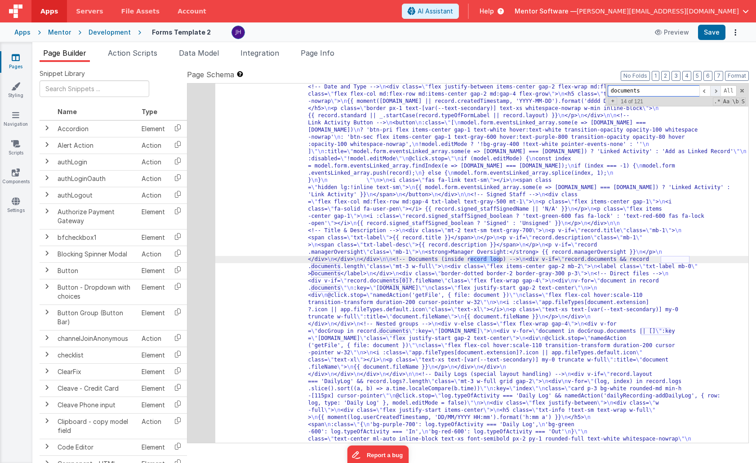
scroll to position [1888, 0]
click at [535, 91] on span at bounding box center [704, 90] width 11 height 11
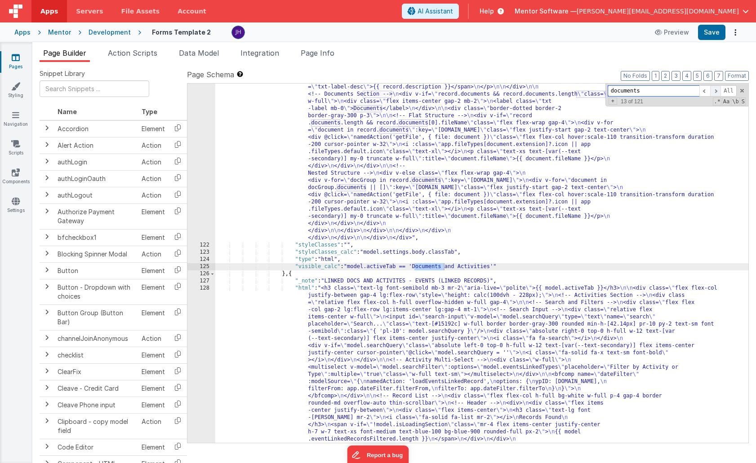
click at [535, 91] on span at bounding box center [715, 90] width 11 height 11
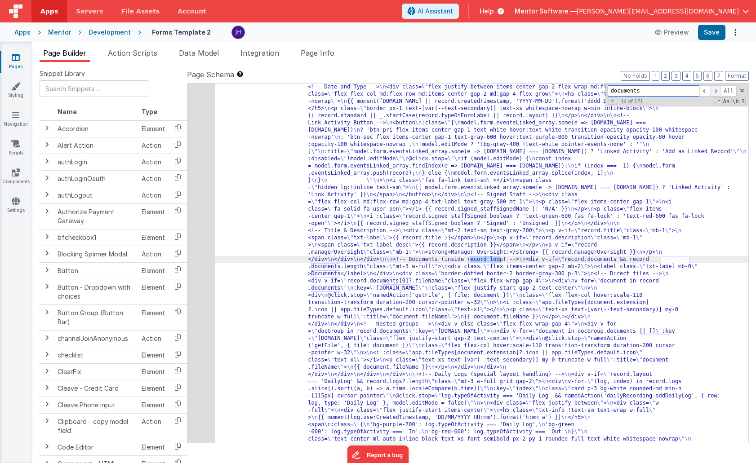
scroll to position [1888, 0]
click at [535, 91] on span at bounding box center [715, 90] width 11 height 11
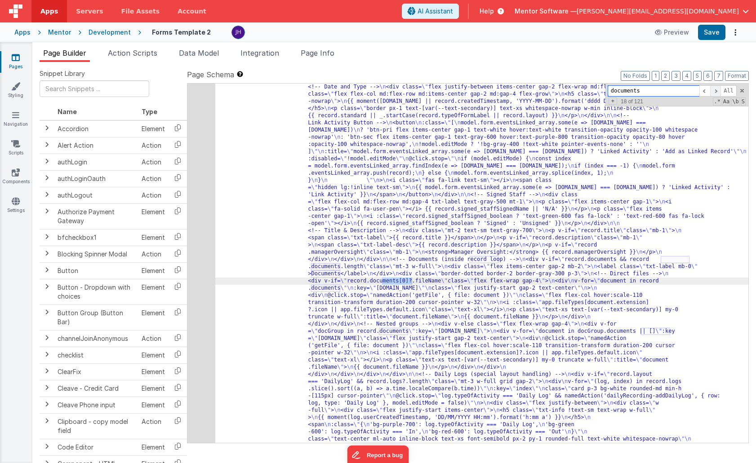
click at [535, 91] on span at bounding box center [715, 90] width 11 height 11
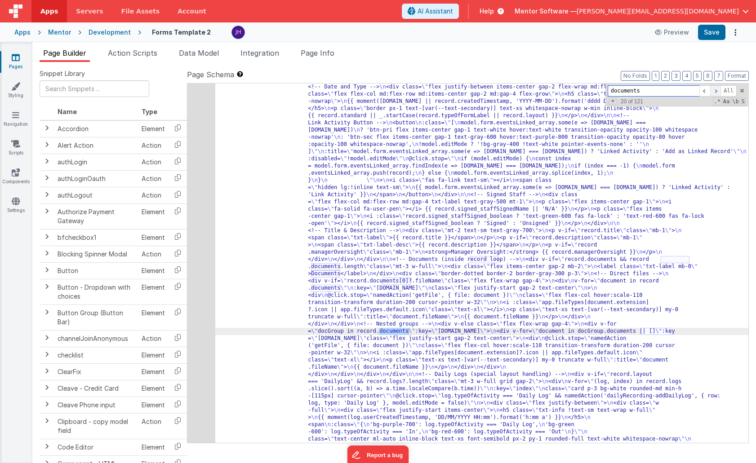
click at [535, 91] on span at bounding box center [715, 90] width 11 height 11
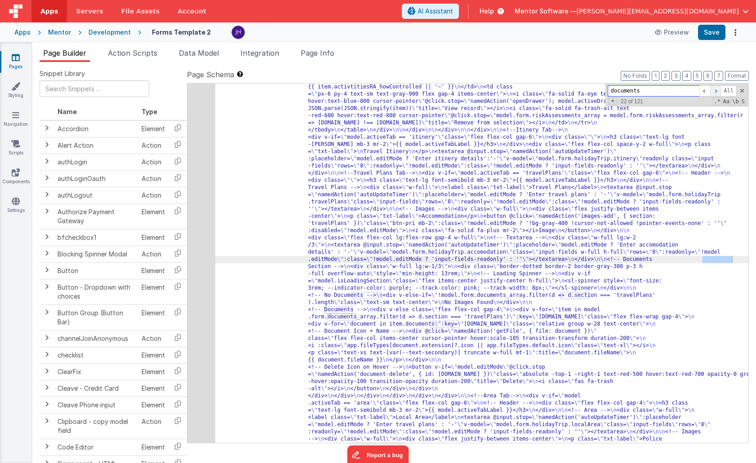
scroll to position [8338, 0]
click at [535, 91] on span at bounding box center [715, 90] width 11 height 11
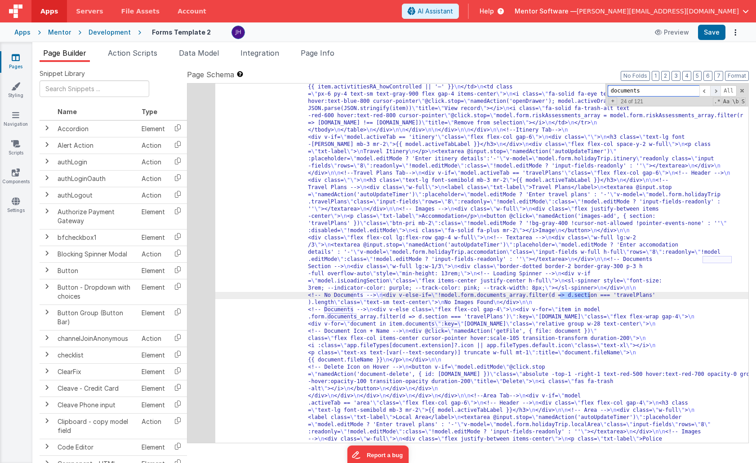
click at [535, 91] on span at bounding box center [715, 90] width 11 height 11
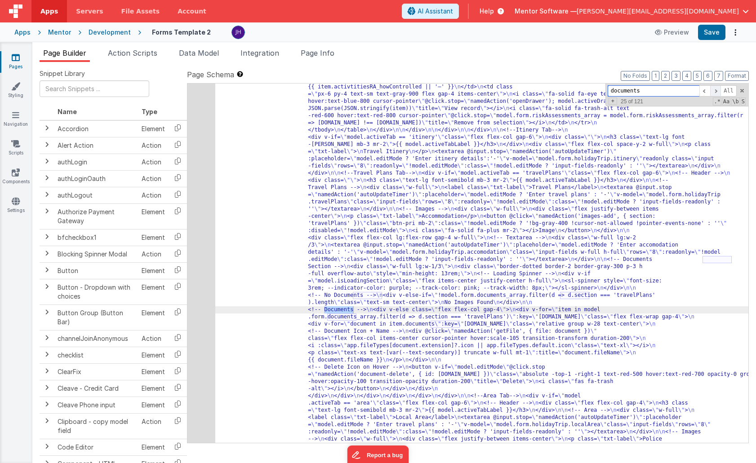
click at [535, 91] on span at bounding box center [715, 90] width 11 height 11
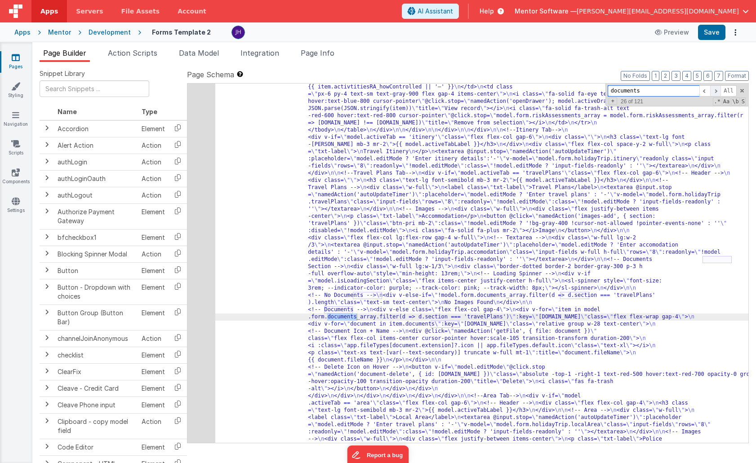
click at [535, 91] on span at bounding box center [715, 90] width 11 height 11
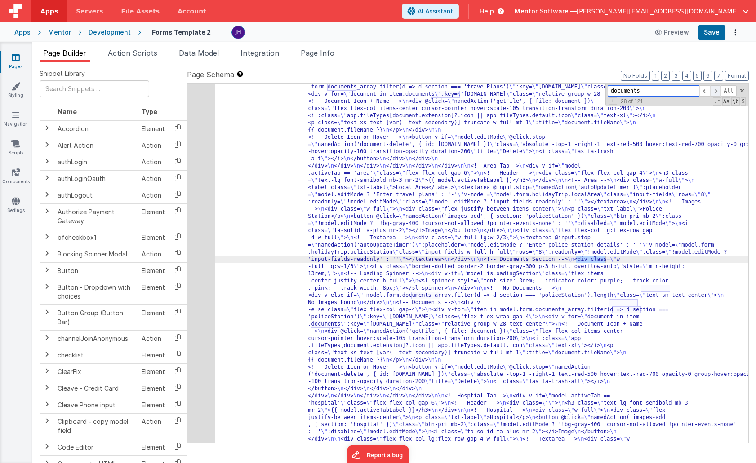
scroll to position [8427, 0]
click at [535, 91] on span at bounding box center [715, 90] width 11 height 11
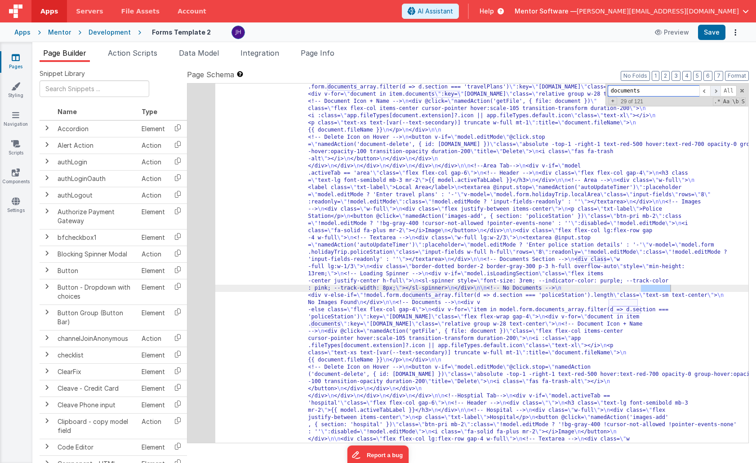
click at [535, 91] on span at bounding box center [715, 90] width 11 height 11
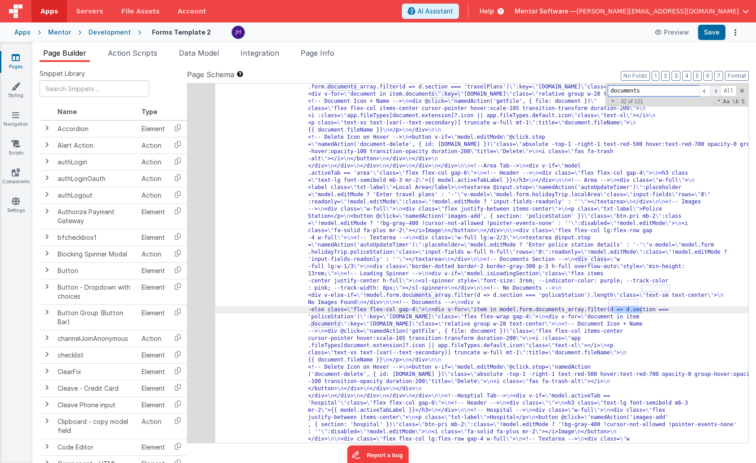
click at [535, 91] on span at bounding box center [715, 90] width 11 height 11
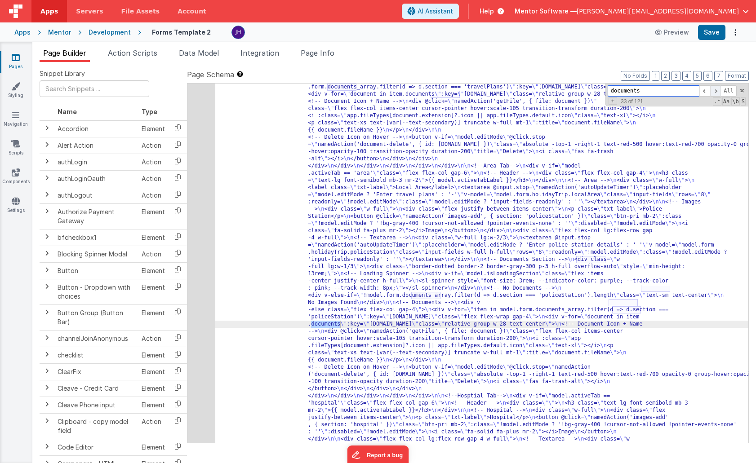
click at [535, 91] on span at bounding box center [715, 90] width 11 height 11
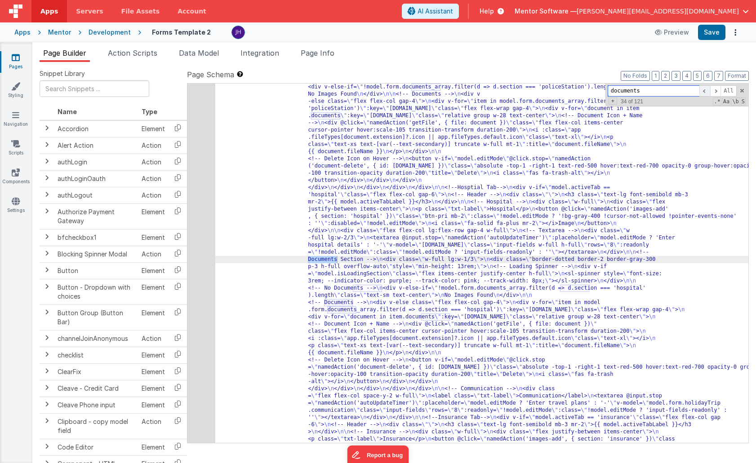
click at [535, 91] on span at bounding box center [704, 90] width 11 height 11
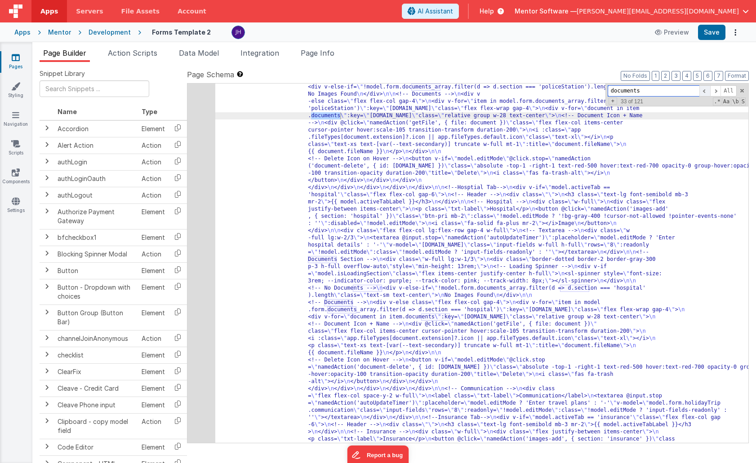
click at [535, 91] on span at bounding box center [704, 90] width 11 height 11
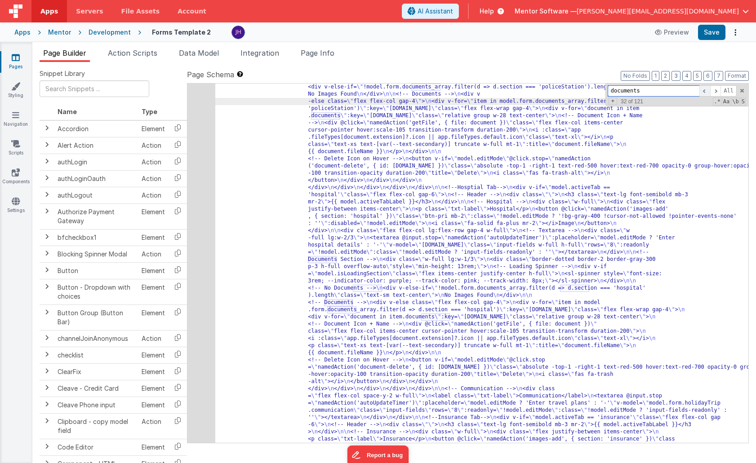
click at [535, 91] on span at bounding box center [704, 90] width 11 height 11
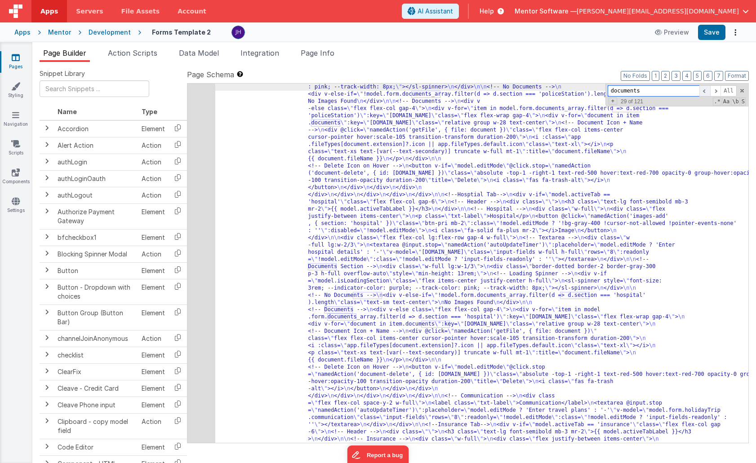
click at [535, 91] on span at bounding box center [704, 90] width 11 height 11
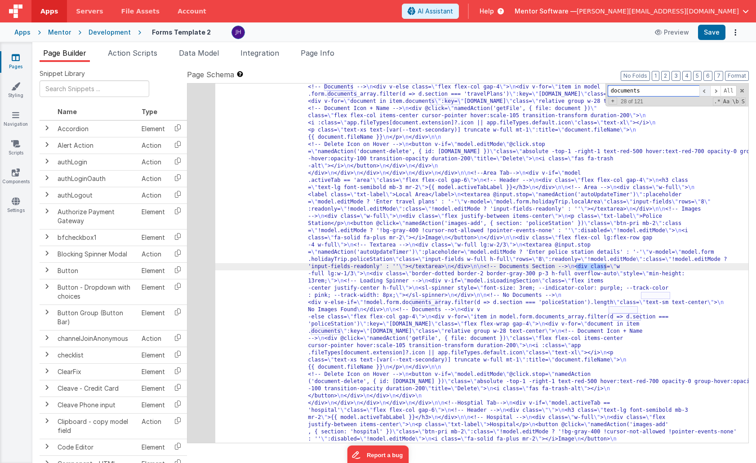
scroll to position [8425, 0]
click at [535, 91] on span at bounding box center [704, 90] width 11 height 11
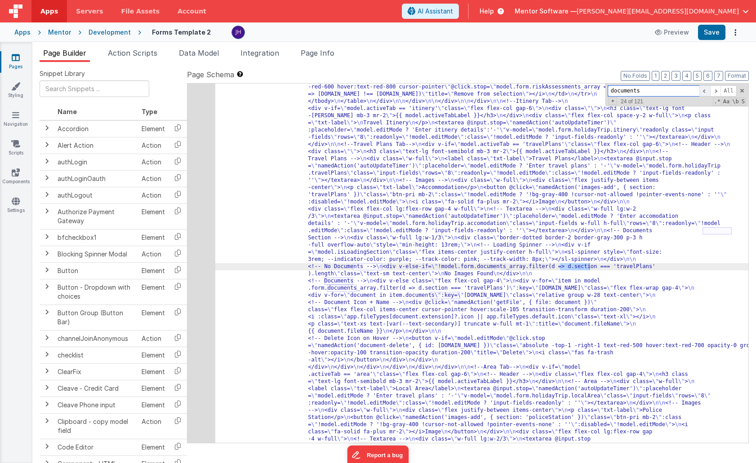
scroll to position [8349, 0]
click at [535, 90] on span at bounding box center [715, 90] width 11 height 11
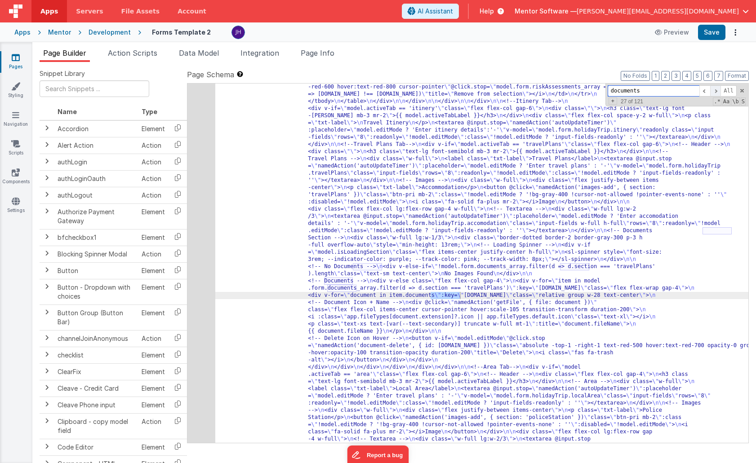
scroll to position [8427, 0]
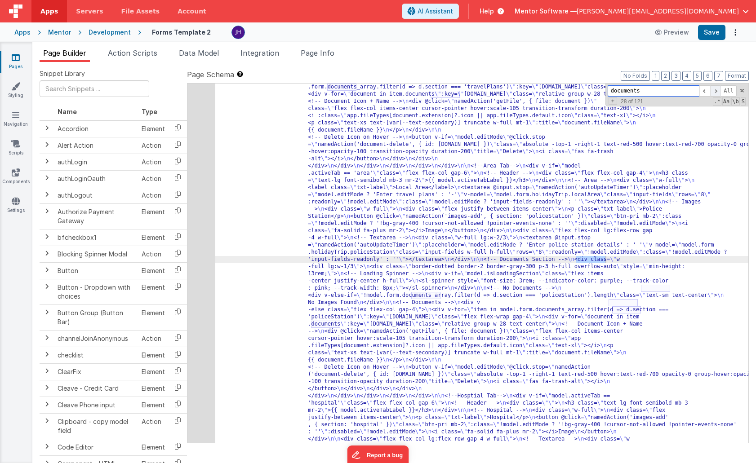
click at [535, 90] on span at bounding box center [715, 90] width 11 height 11
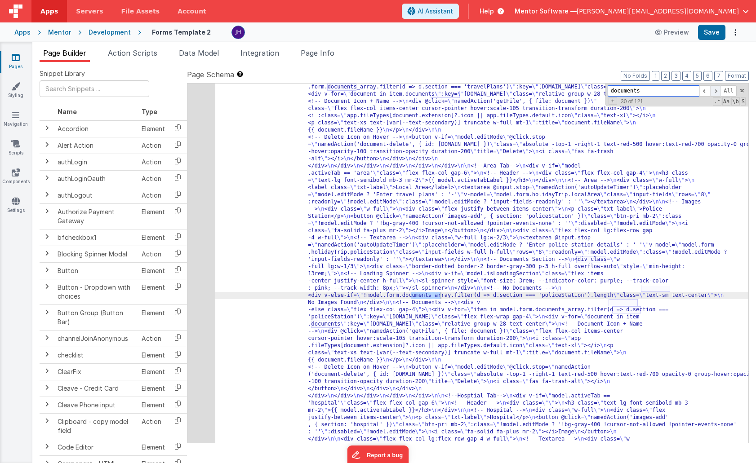
click at [535, 90] on span at bounding box center [715, 90] width 11 height 11
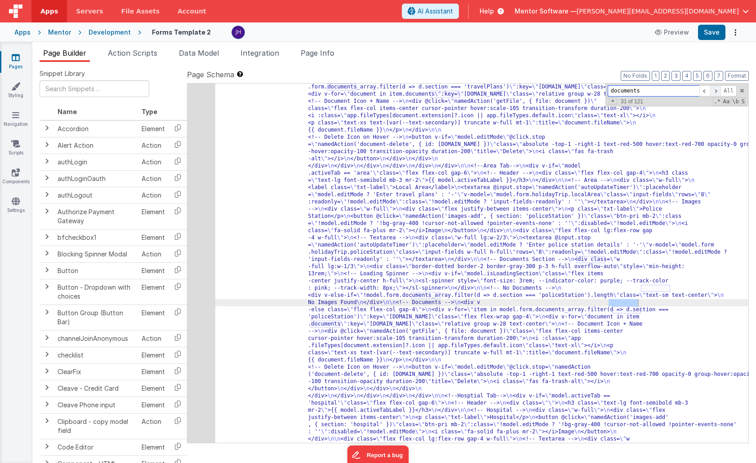
click at [535, 90] on span at bounding box center [715, 90] width 11 height 11
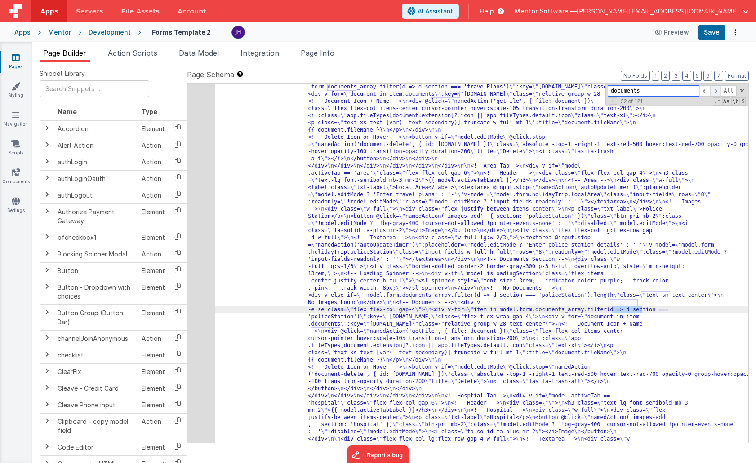
click at [535, 90] on span at bounding box center [715, 90] width 11 height 11
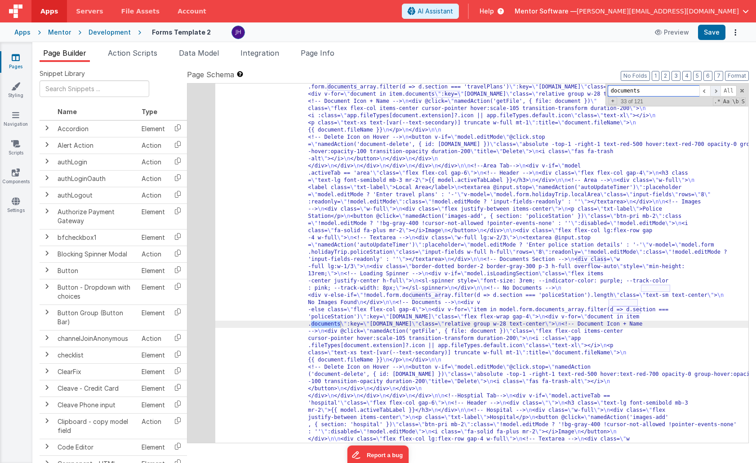
click at [535, 90] on span at bounding box center [715, 90] width 11 height 11
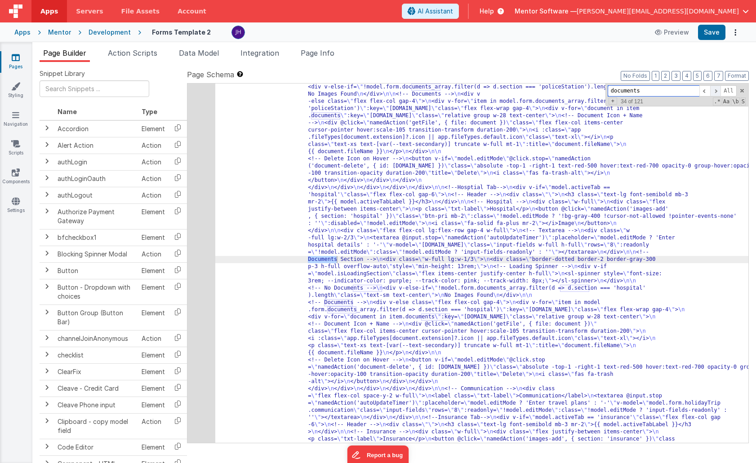
click at [535, 90] on span at bounding box center [715, 90] width 11 height 11
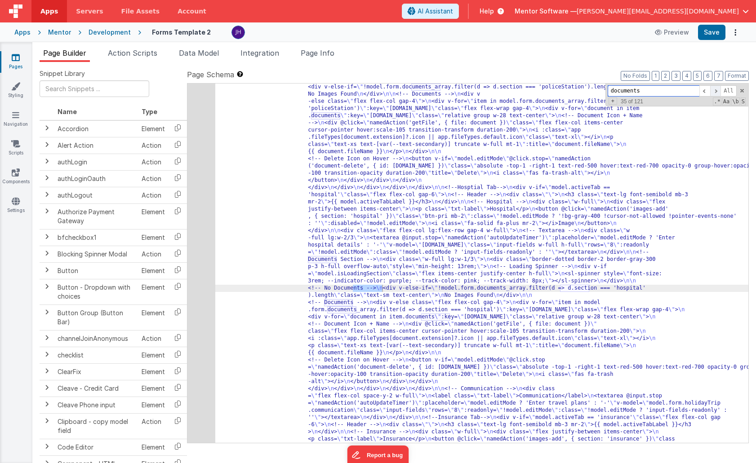
click at [535, 90] on span at bounding box center [715, 90] width 11 height 11
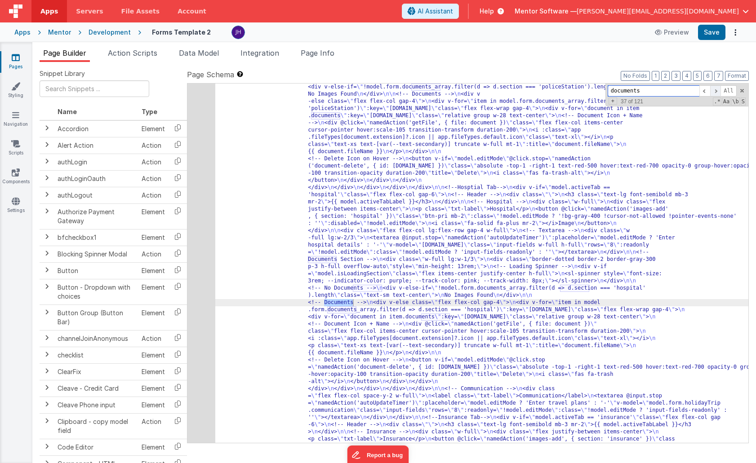
click at [535, 90] on span at bounding box center [715, 90] width 11 height 11
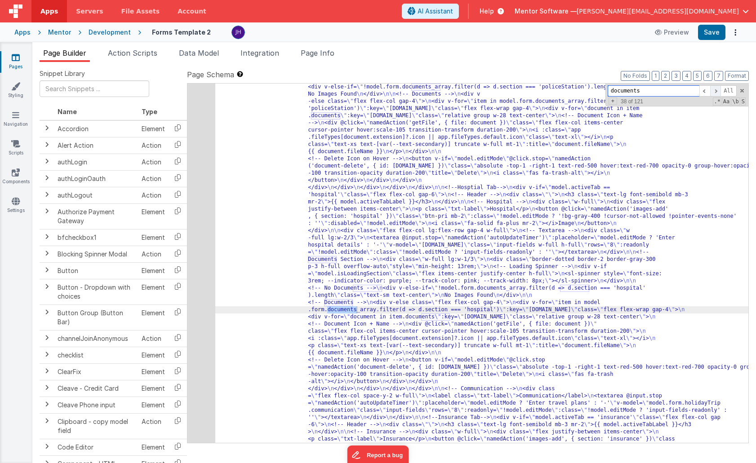
click at [535, 90] on span at bounding box center [715, 90] width 11 height 11
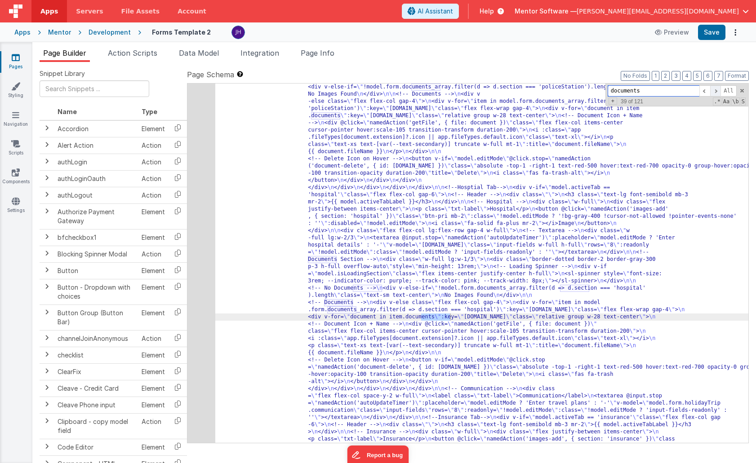
click at [535, 90] on span at bounding box center [715, 90] width 11 height 11
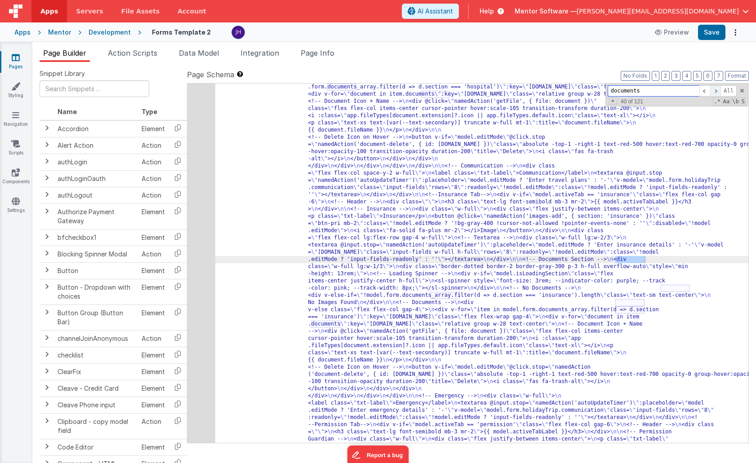
scroll to position [8595, 0]
click at [535, 90] on span at bounding box center [715, 90] width 11 height 11
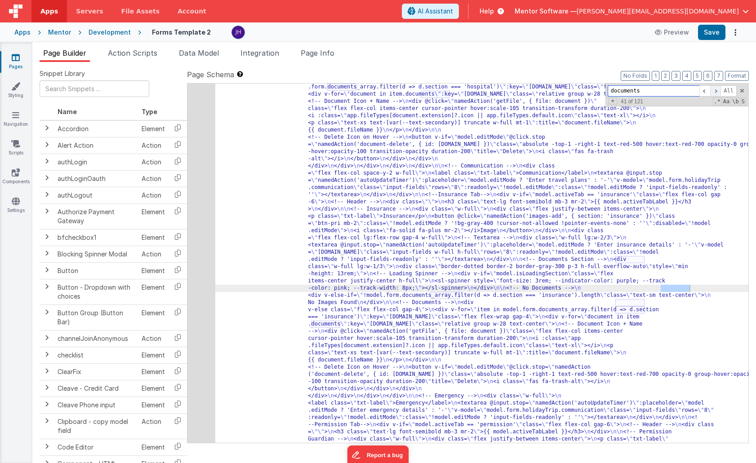
click at [535, 90] on span at bounding box center [715, 90] width 11 height 11
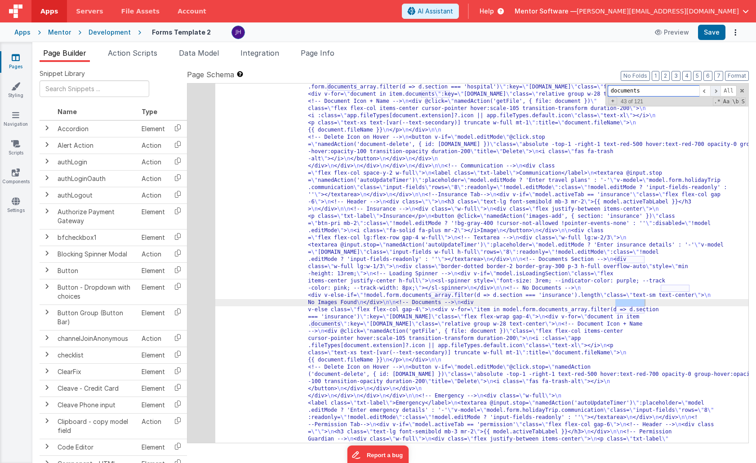
click at [535, 90] on span at bounding box center [715, 90] width 11 height 11
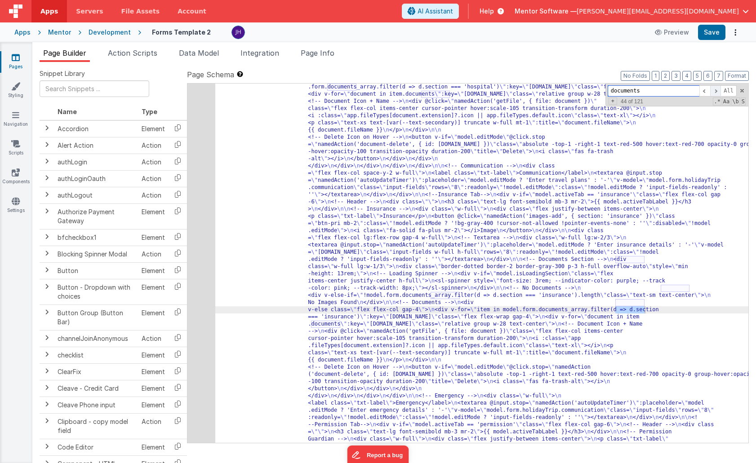
click at [535, 90] on span at bounding box center [715, 90] width 11 height 11
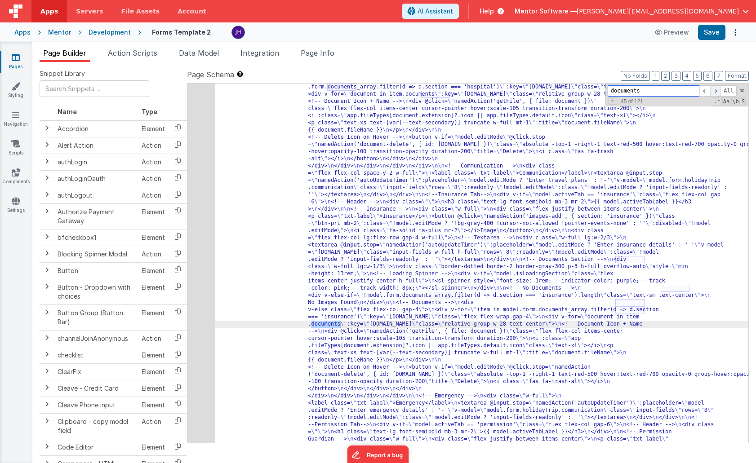
click at [535, 90] on span at bounding box center [715, 90] width 11 height 11
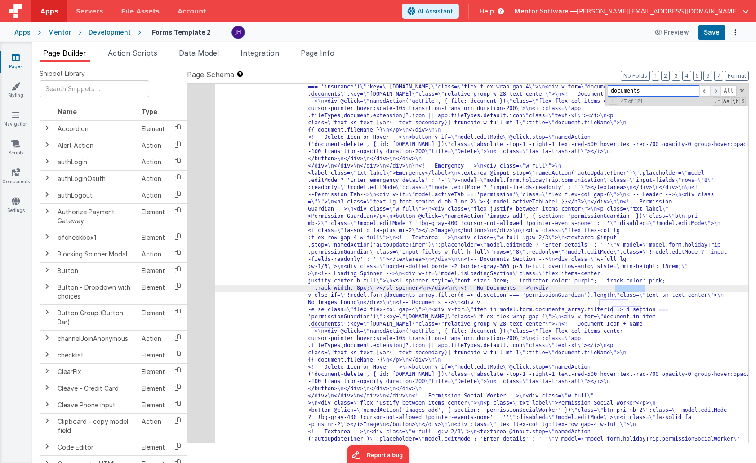
click at [535, 90] on span at bounding box center [715, 90] width 11 height 11
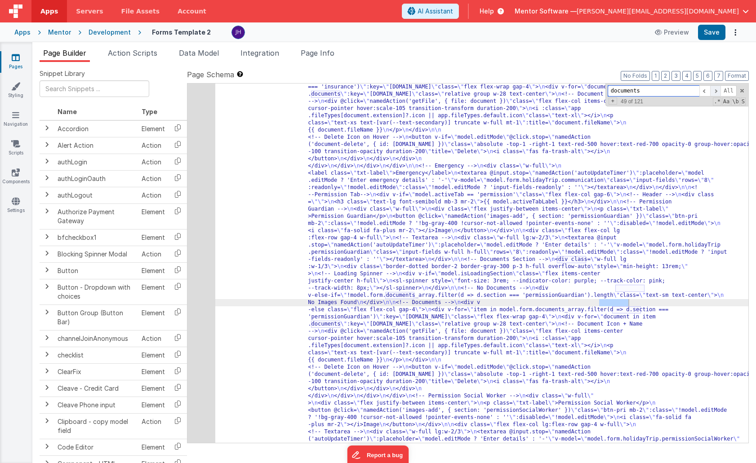
click at [535, 90] on span at bounding box center [715, 90] width 11 height 11
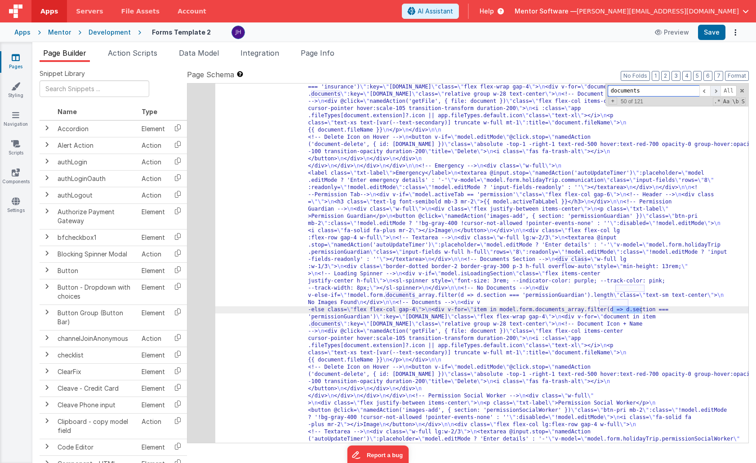
click at [535, 90] on span at bounding box center [715, 90] width 11 height 11
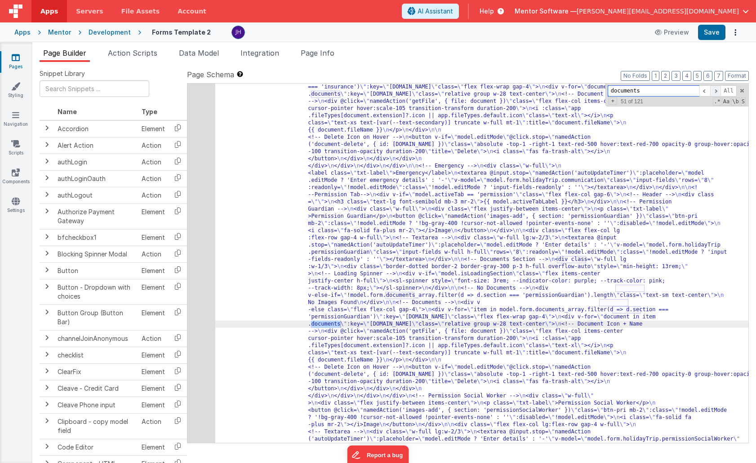
click at [535, 90] on span at bounding box center [715, 90] width 11 height 11
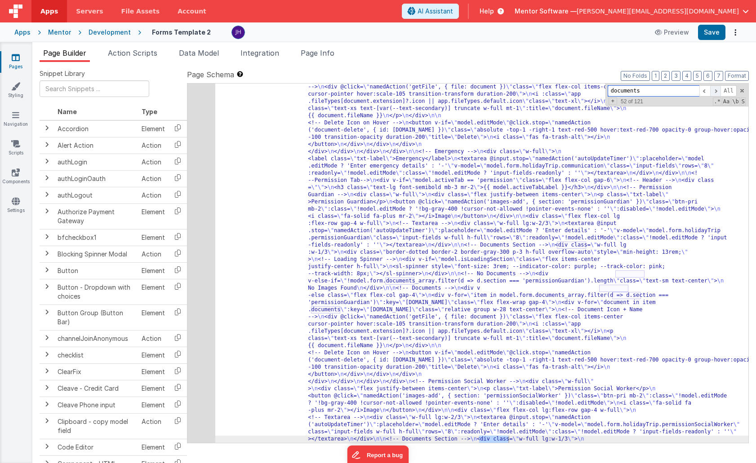
click at [535, 90] on span at bounding box center [715, 90] width 11 height 11
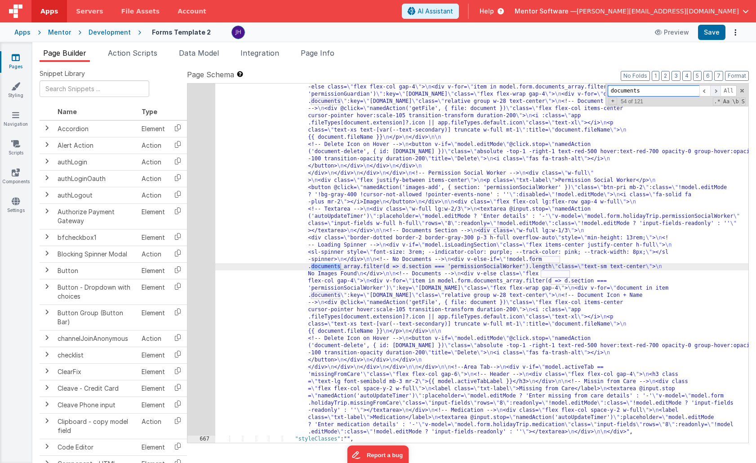
click at [535, 90] on span at bounding box center [715, 90] width 11 height 11
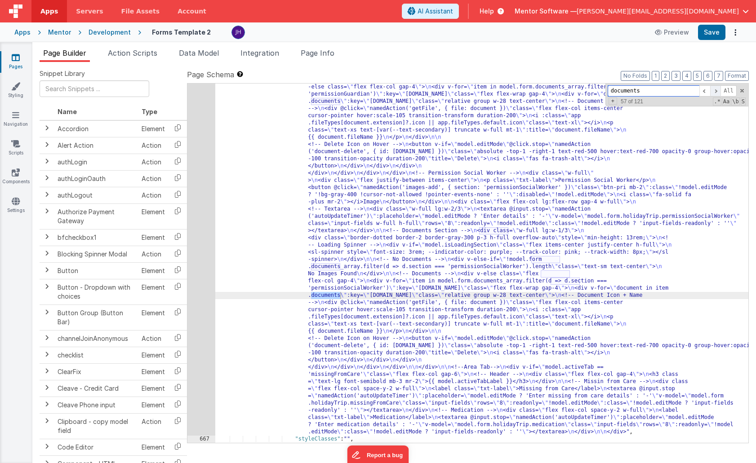
click at [535, 90] on span at bounding box center [715, 90] width 11 height 11
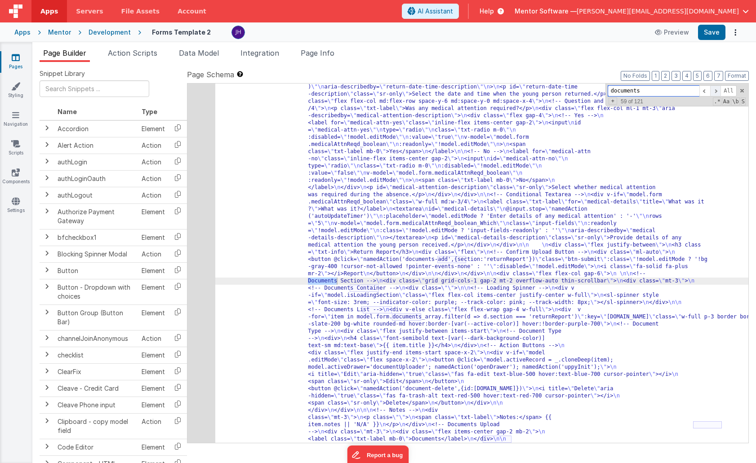
click at [535, 90] on span at bounding box center [715, 90] width 11 height 11
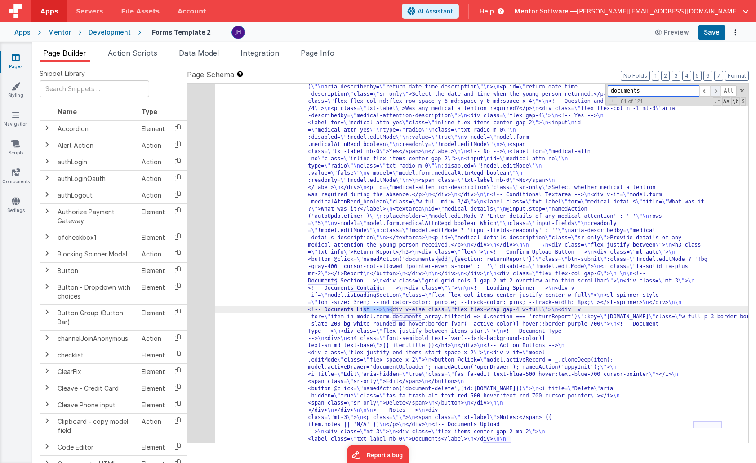
click at [535, 90] on span at bounding box center [715, 90] width 11 height 11
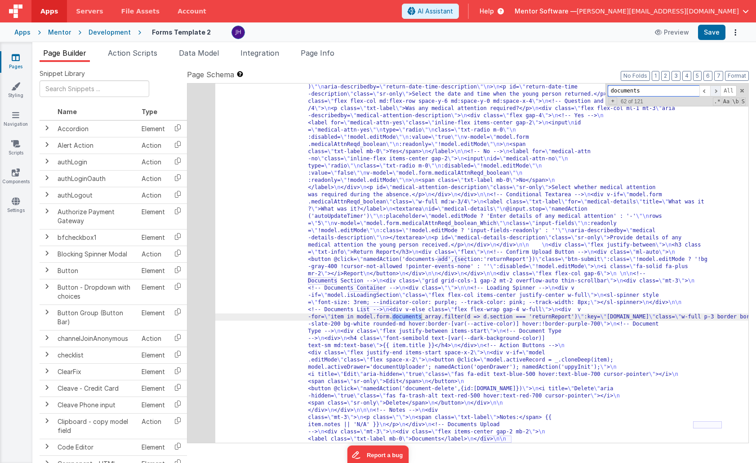
click at [535, 90] on span at bounding box center [715, 90] width 11 height 11
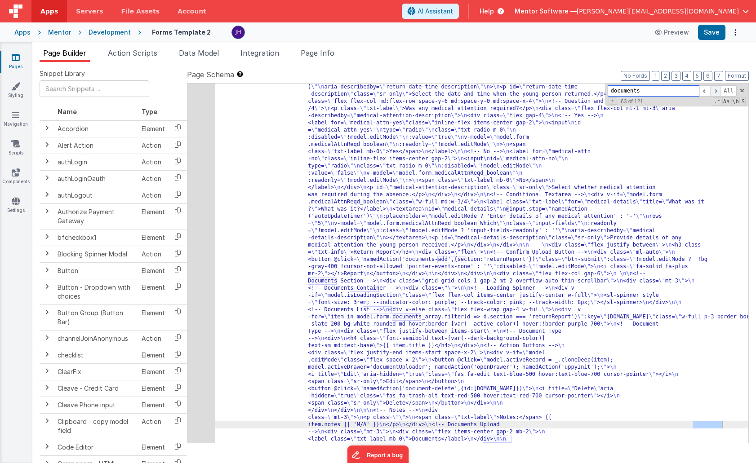
click at [535, 90] on span at bounding box center [715, 90] width 11 height 11
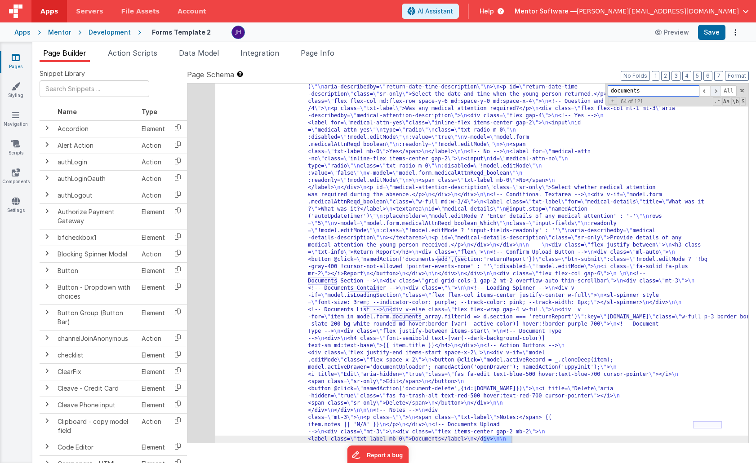
click at [535, 90] on span at bounding box center [715, 90] width 11 height 11
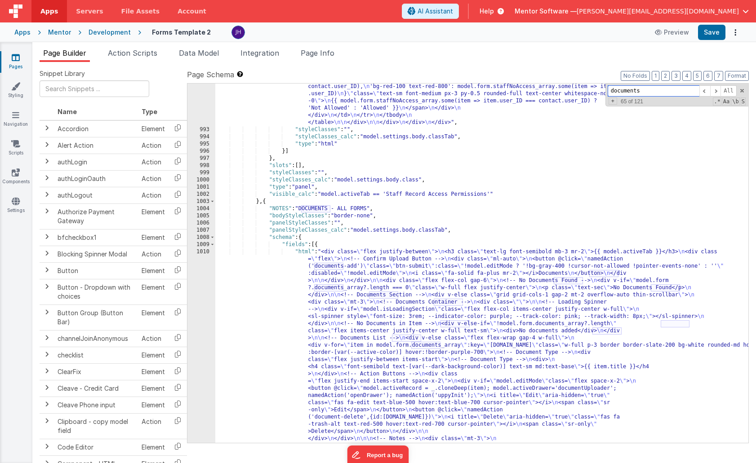
scroll to position [12996, 0]
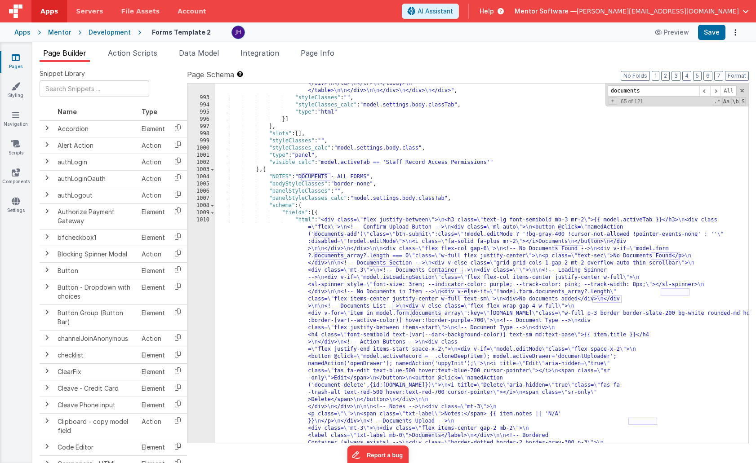
click at [344, 318] on div ""html" : "<!-- Section Title --> \n <div class= \" flex justify-between \" > \n…" at bounding box center [481, 295] width 533 height 1006
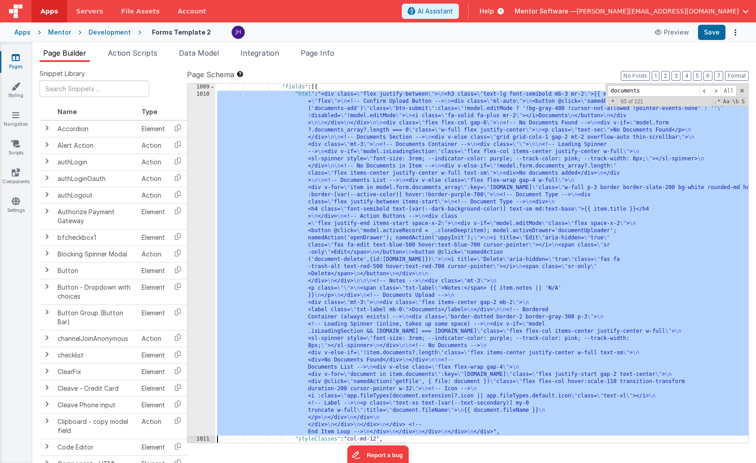
scroll to position [13045, 0]
click at [203, 300] on div "1010" at bounding box center [201, 263] width 28 height 345
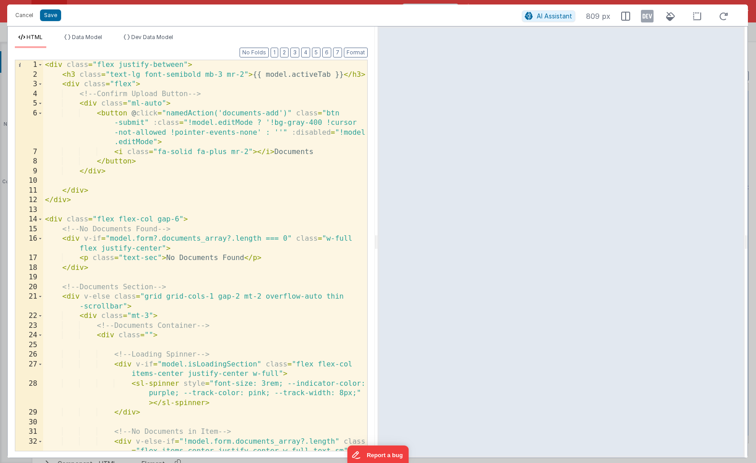
scroll to position [0, 0]
click at [50, 17] on button "Save" at bounding box center [50, 15] width 21 height 12
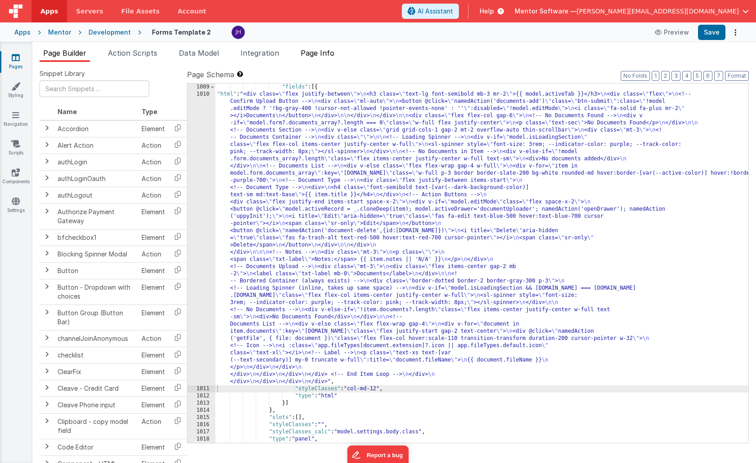
scroll to position [13062, 0]
click at [317, 55] on span "Page Info" at bounding box center [318, 53] width 34 height 9
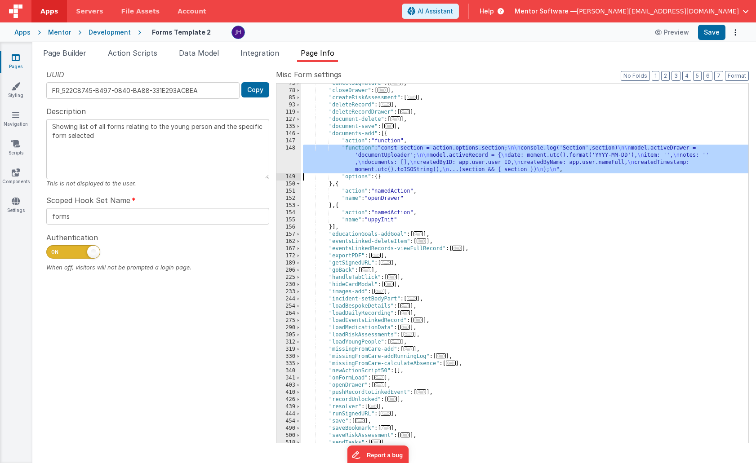
click at [403, 160] on div ""cancelSignature" : [ ... ] , "closeDrawer" : [ ... ] , "createRiskAssessment" …" at bounding box center [524, 267] width 447 height 374
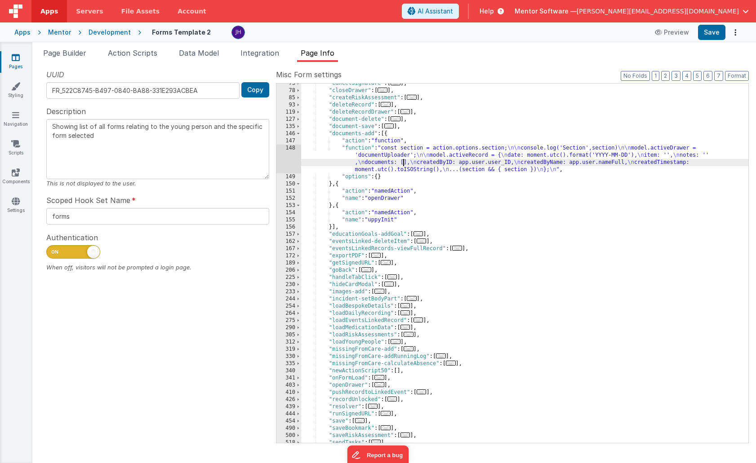
click at [290, 156] on div "148" at bounding box center [288, 159] width 25 height 29
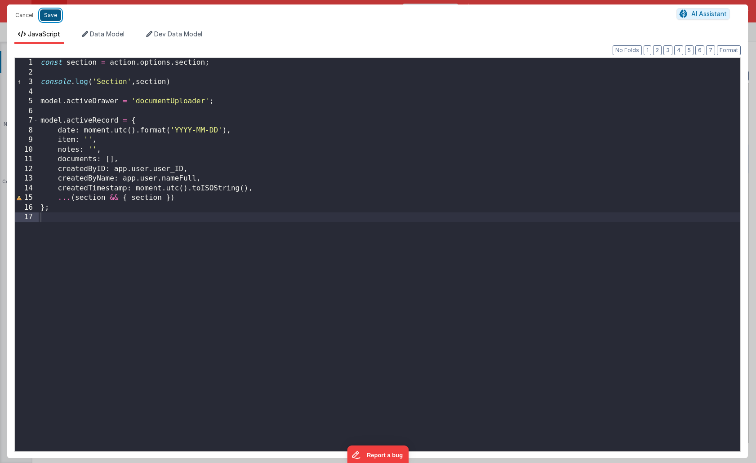
click at [49, 15] on button "Save" at bounding box center [50, 15] width 21 height 12
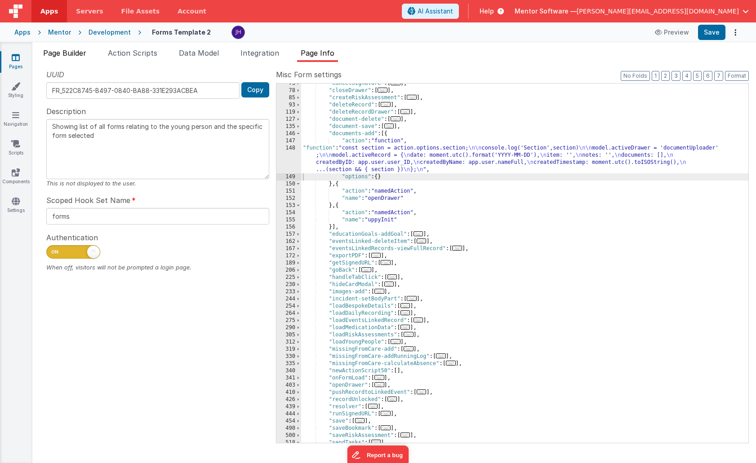
click at [72, 51] on span "Page Builder" at bounding box center [64, 53] width 43 height 9
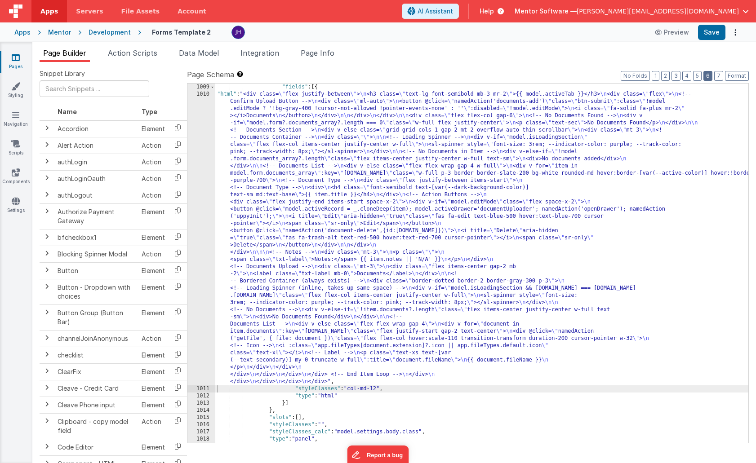
click at [535, 78] on button "6" at bounding box center [707, 76] width 9 height 10
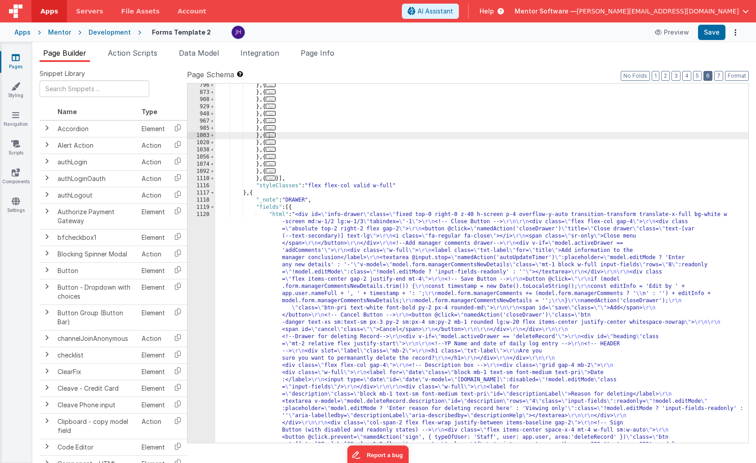
scroll to position [1744, 0]
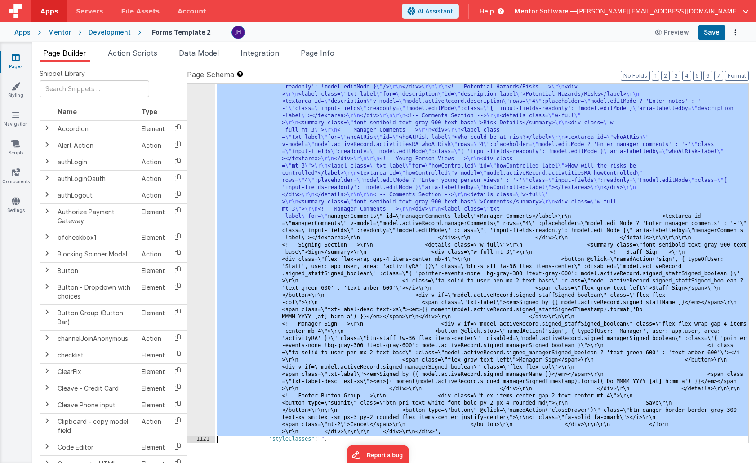
scroll to position [3716, 0]
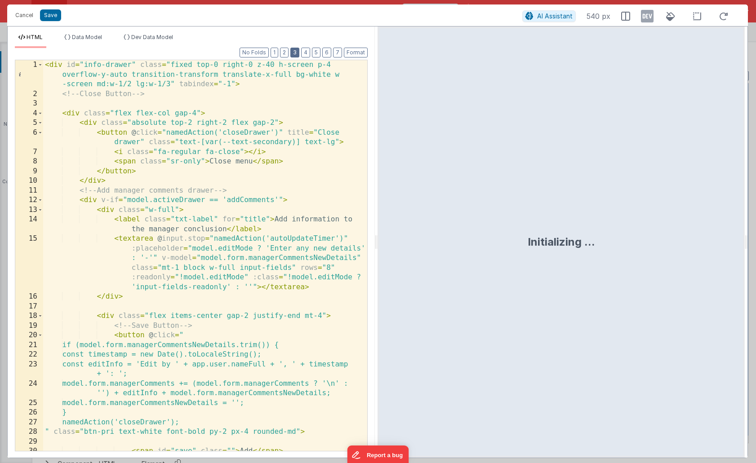
click at [294, 53] on button "3" at bounding box center [294, 53] width 9 height 10
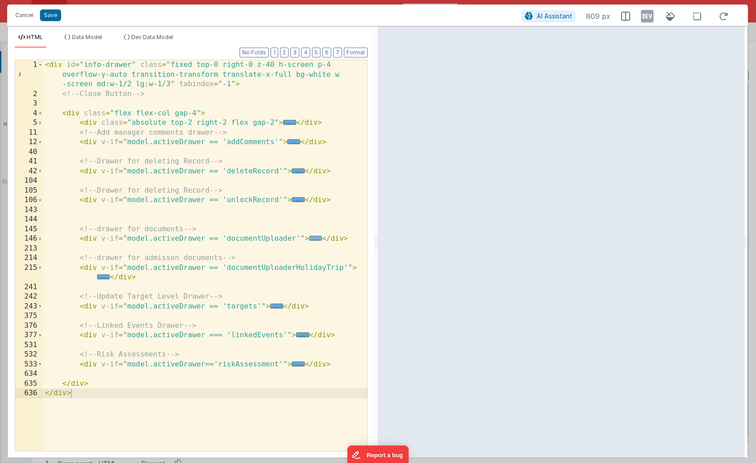
click at [314, 239] on span "..." at bounding box center [315, 238] width 13 height 5
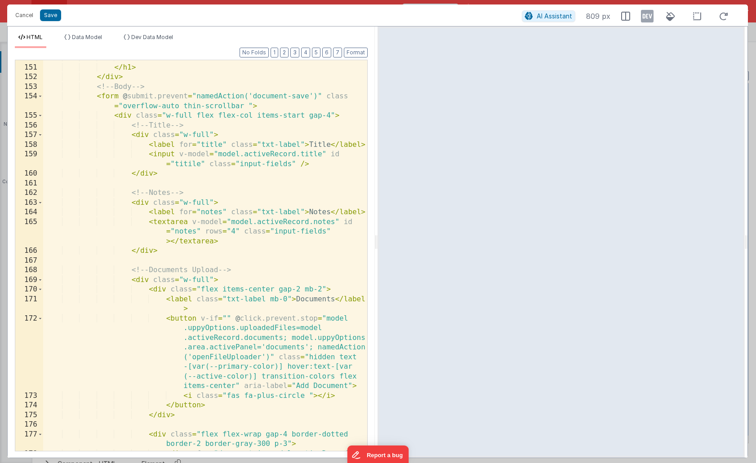
scroll to position [220, 0]
drag, startPoint x: 248, startPoint y: 96, endPoint x: 312, endPoint y: 94, distance: 63.8
click at [312, 94] on div "Add Document </ h1 > </ div > <!-- Body --> < form @ submit.prevent = "namedAct…" at bounding box center [205, 272] width 324 height 439
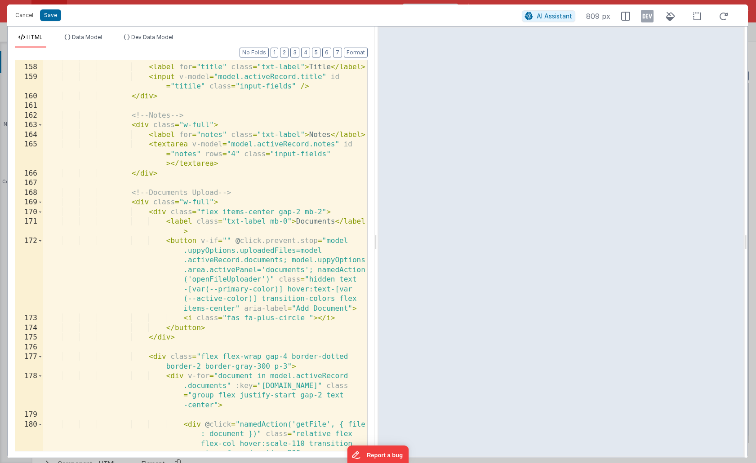
scroll to position [299, 0]
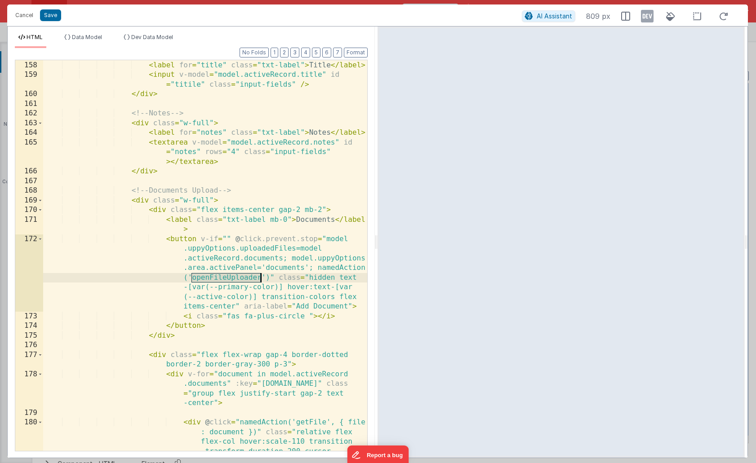
drag, startPoint x: 191, startPoint y: 278, endPoint x: 259, endPoint y: 275, distance: 67.9
click at [259, 275] on div "< div class = "w-full" > < label for = "title" class = "txt-label" > Title </ l…" at bounding box center [205, 275] width 324 height 449
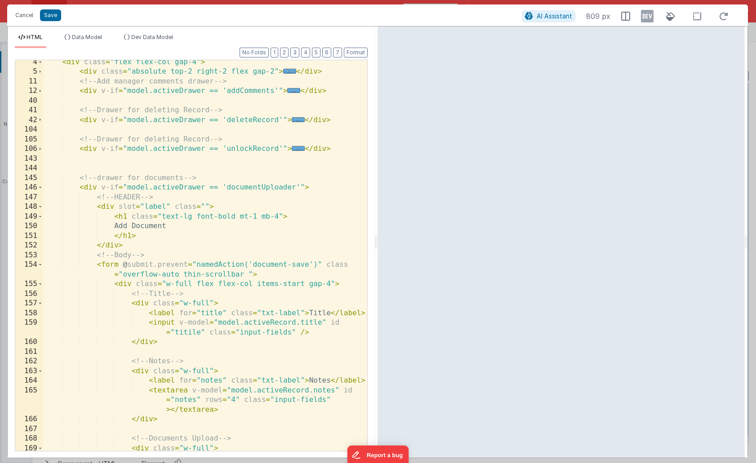
scroll to position [0, 0]
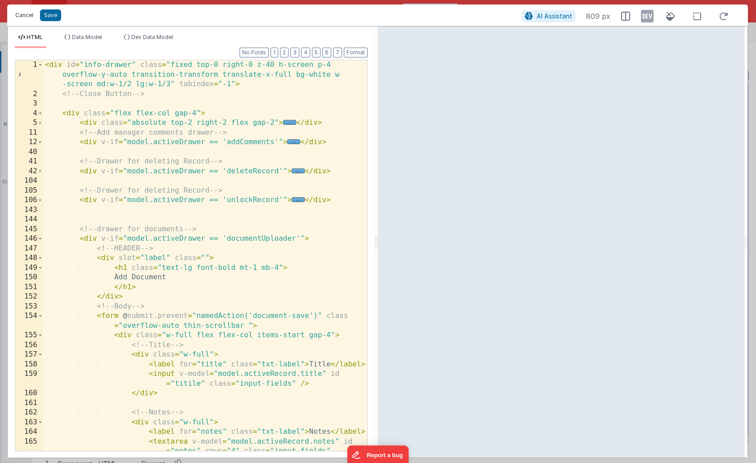
click at [24, 15] on button "Cancel" at bounding box center [24, 15] width 27 height 13
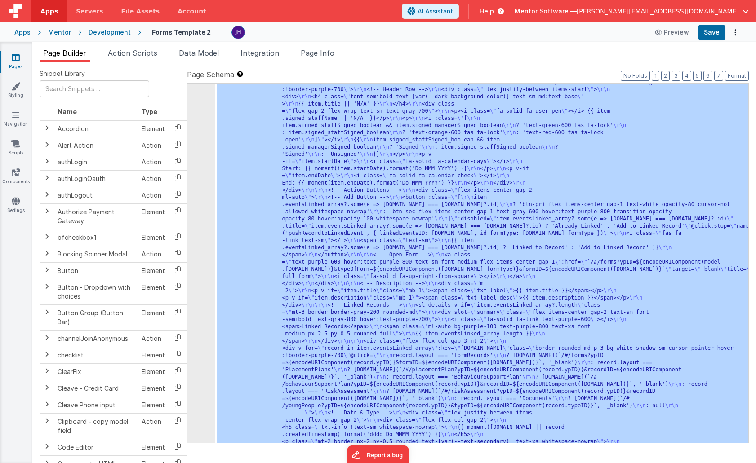
scroll to position [3062, 0]
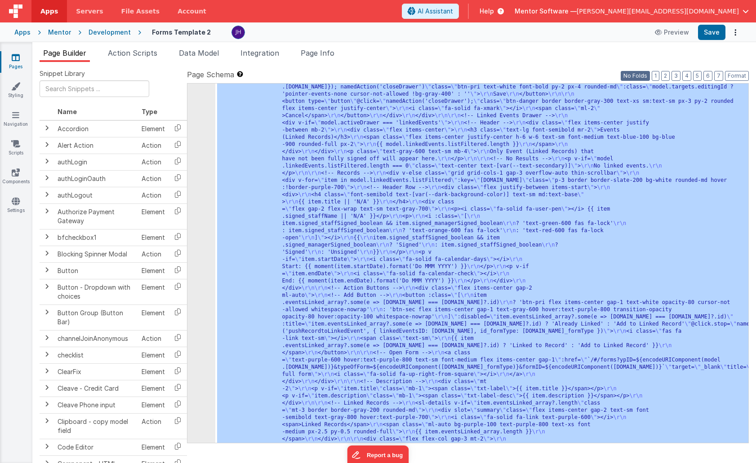
click at [535, 75] on button "No Folds" at bounding box center [634, 76] width 29 height 10
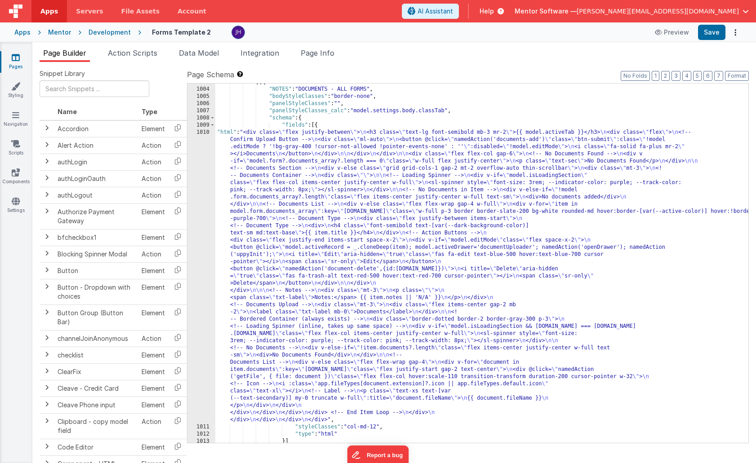
scroll to position [13047, 0]
click at [204, 227] on div "1010" at bounding box center [201, 276] width 28 height 295
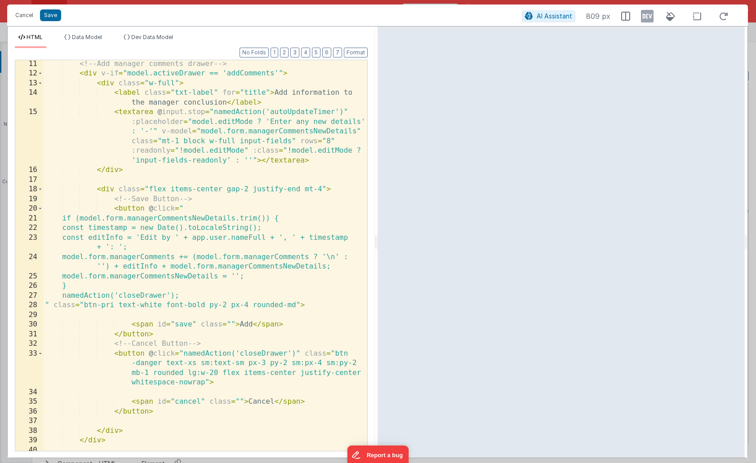
scroll to position [127, 0]
click at [287, 54] on button "2" at bounding box center [284, 53] width 9 height 10
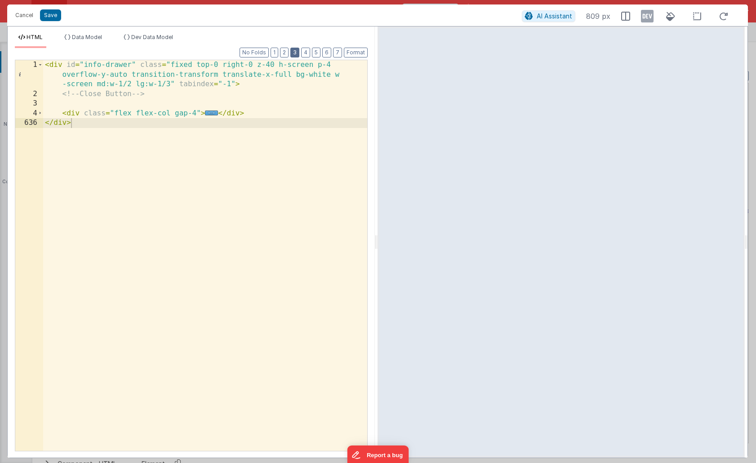
click at [295, 50] on button "3" at bounding box center [294, 53] width 9 height 10
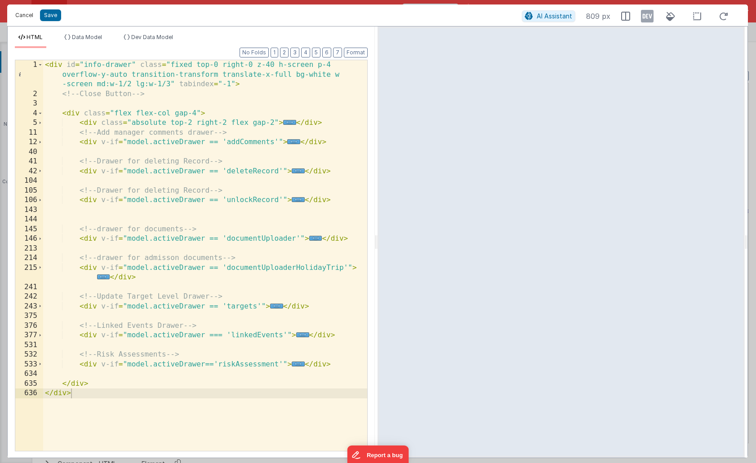
drag, startPoint x: 19, startPoint y: 13, endPoint x: 25, endPoint y: 13, distance: 5.9
click at [19, 13] on button "Cancel" at bounding box center [24, 15] width 27 height 13
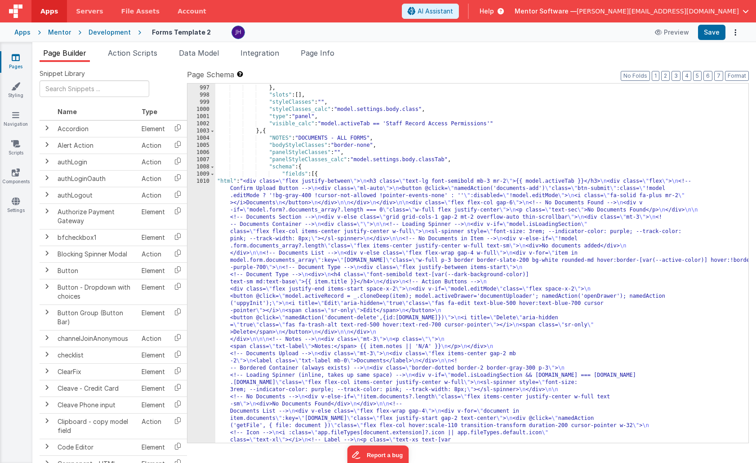
scroll to position [13027, 0]
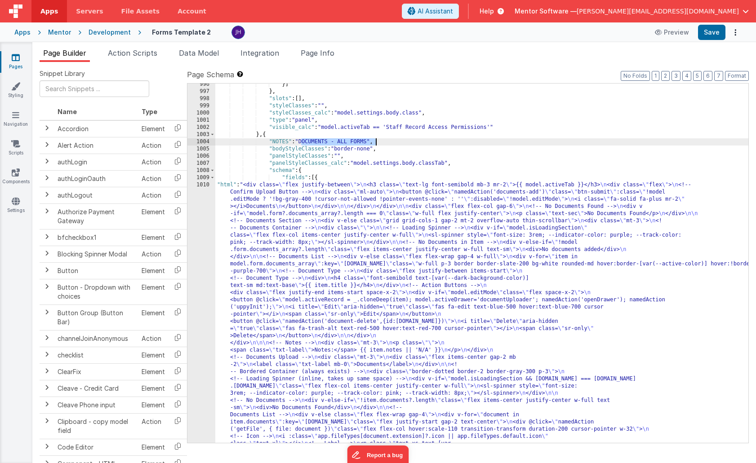
drag, startPoint x: 301, startPoint y: 142, endPoint x: 380, endPoint y: 139, distance: 79.6
click at [380, 139] on div "}] } , "slots" : [ ] , "styleClasses" : "" , "styleClasses_calc" : "model.setti…" at bounding box center [481, 411] width 533 height 661
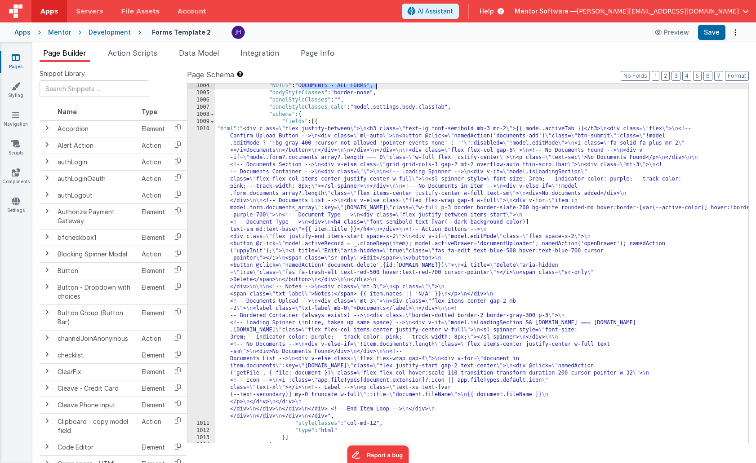
scroll to position [13049, 0]
click at [350, 191] on div ""NOTES" : "DOCUMENTS - ALL FORMS" , "bodyStyleClasses" : "border-none" , "panel…" at bounding box center [481, 269] width 533 height 374
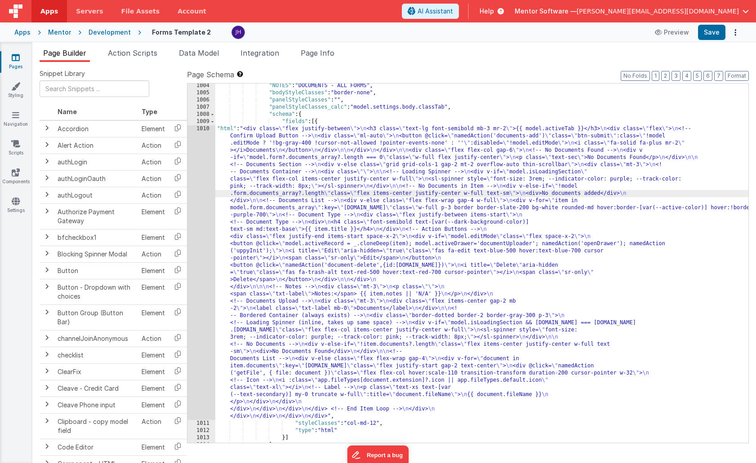
click at [199, 192] on div "1010" at bounding box center [201, 272] width 28 height 295
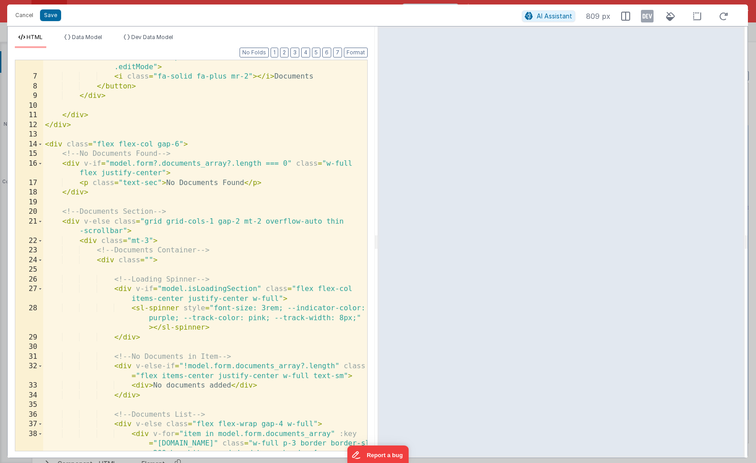
scroll to position [0, 0]
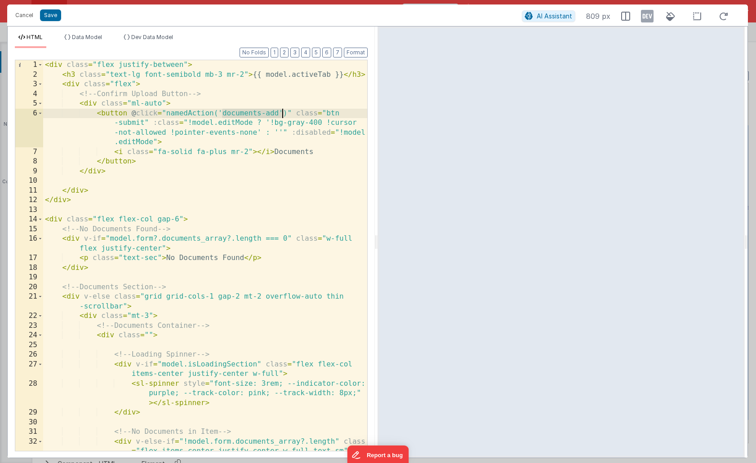
drag, startPoint x: 220, startPoint y: 113, endPoint x: 281, endPoint y: 111, distance: 61.1
click at [281, 111] on div "< div class = "flex justify-between" > < h3 class = "text-lg font-semibold mb-3…" at bounding box center [205, 265] width 324 height 410
click at [21, 16] on button "Cancel" at bounding box center [24, 15] width 27 height 13
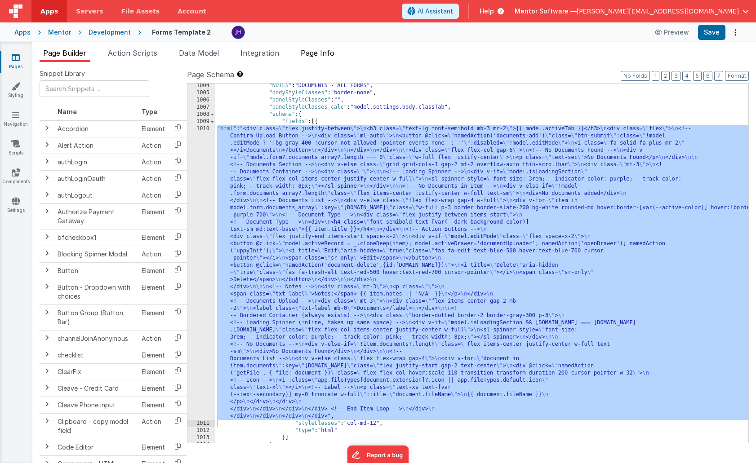
click at [329, 57] on span "Page Info" at bounding box center [318, 53] width 34 height 9
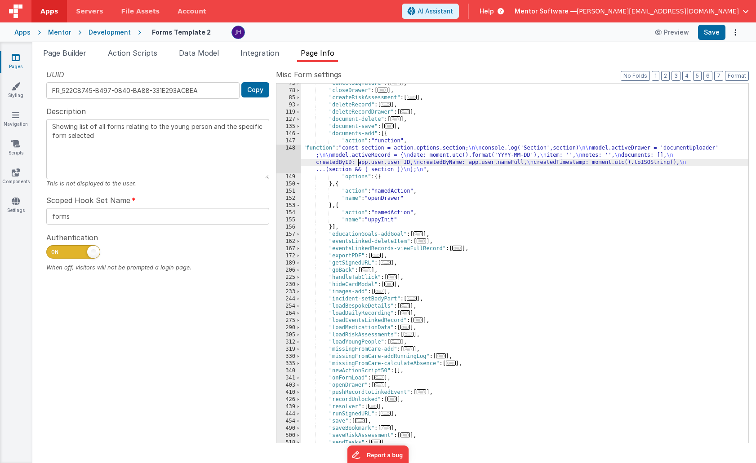
click at [358, 160] on div ""cancelSignature" : [ ... ] , "closeDrawer" : [ ... ] , "createRiskAssessment" …" at bounding box center [524, 267] width 447 height 374
click at [295, 156] on div "148" at bounding box center [288, 159] width 25 height 29
click at [288, 155] on div "148" at bounding box center [288, 159] width 25 height 29
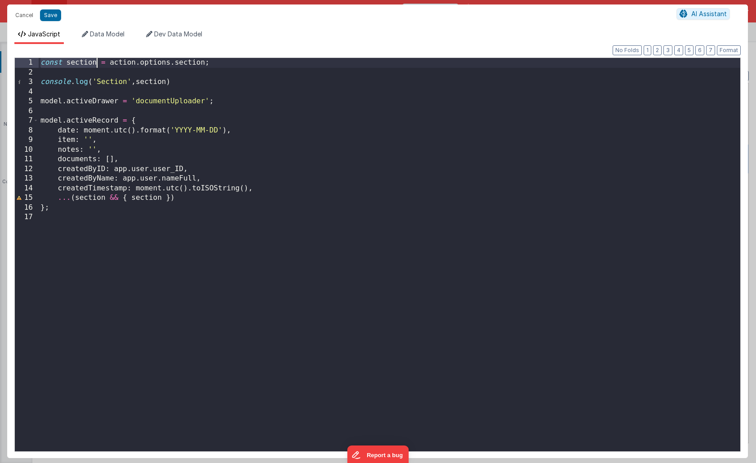
drag, startPoint x: 41, startPoint y: 64, endPoint x: 97, endPoint y: 63, distance: 55.7
click at [97, 63] on div "const section = action . options . section ; console . log ( 'Section' , sectio…" at bounding box center [389, 264] width 701 height 413
drag, startPoint x: 108, startPoint y: 62, endPoint x: 207, endPoint y: 59, distance: 98.4
click at [207, 59] on div "const section = action . options . section ; console . log ( 'Section' , sectio…" at bounding box center [389, 264] width 701 height 413
click at [167, 111] on div "const section = action . options . section ; console . log ( 'Section' , sectio…" at bounding box center [389, 264] width 701 height 413
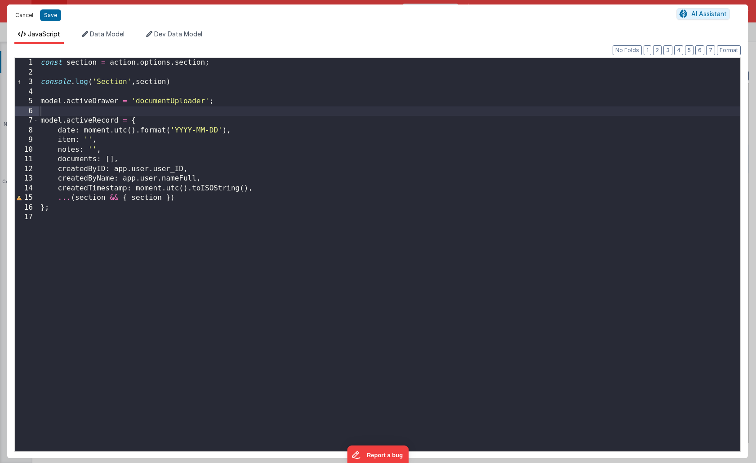
click at [23, 15] on button "Cancel" at bounding box center [24, 15] width 27 height 13
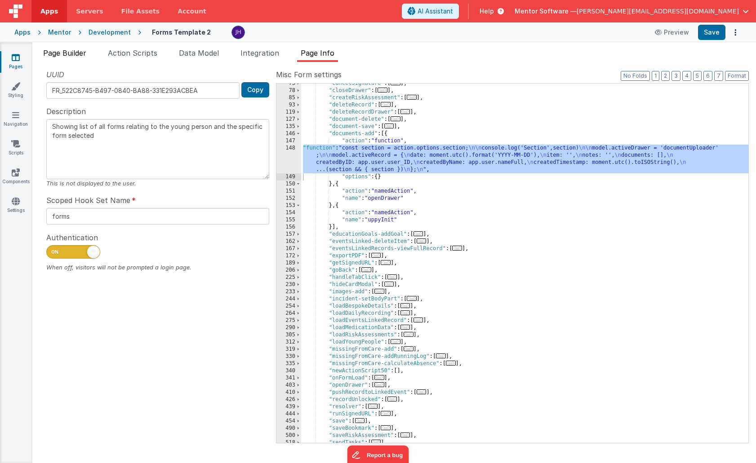
click at [58, 55] on span "Page Builder" at bounding box center [64, 53] width 43 height 9
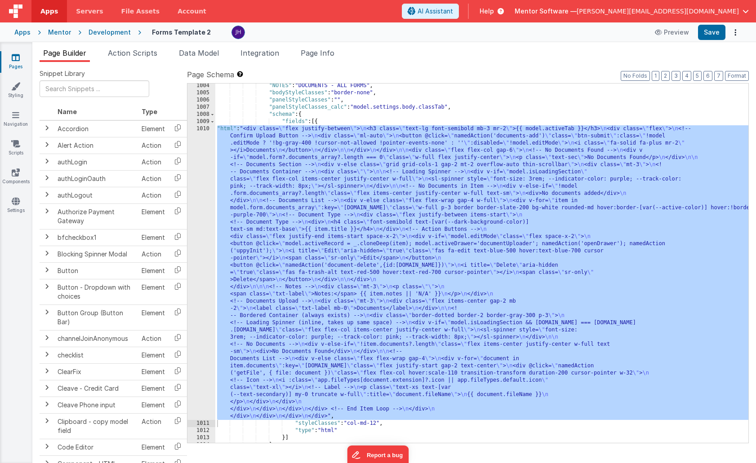
click at [258, 206] on div ""NOTES" : "DOCUMENTS - ALL FORMS" , "bodyStyleClasses" : "border-none" , "panel…" at bounding box center [481, 269] width 533 height 374
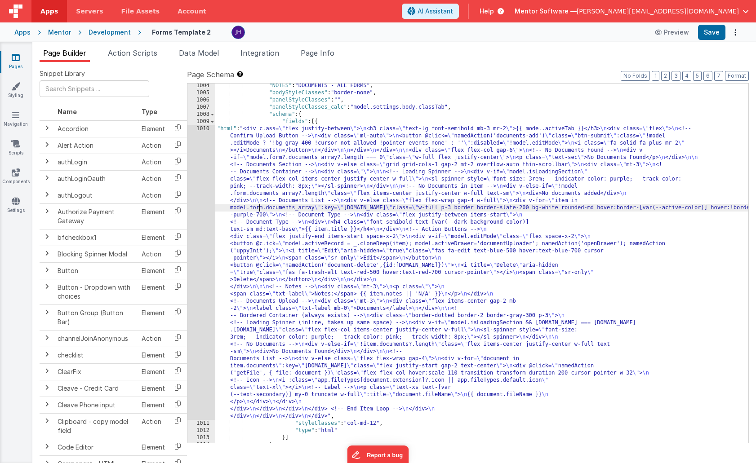
click at [202, 193] on div "1010" at bounding box center [201, 272] width 28 height 295
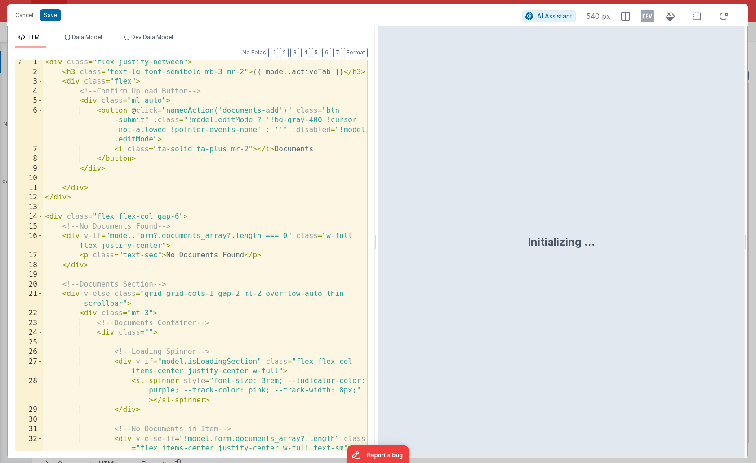
scroll to position [4, 0]
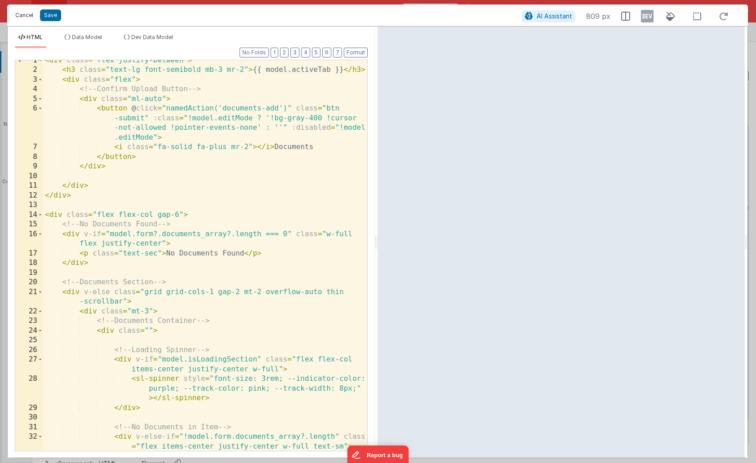
click at [20, 16] on button "Cancel" at bounding box center [24, 15] width 27 height 13
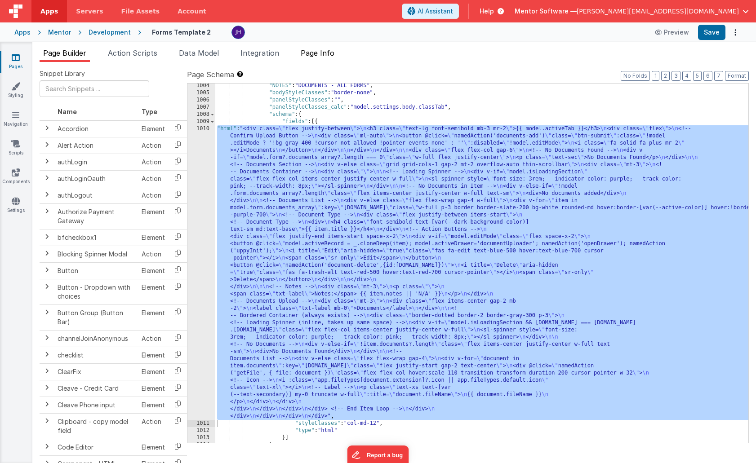
click at [319, 55] on span "Page Info" at bounding box center [318, 53] width 34 height 9
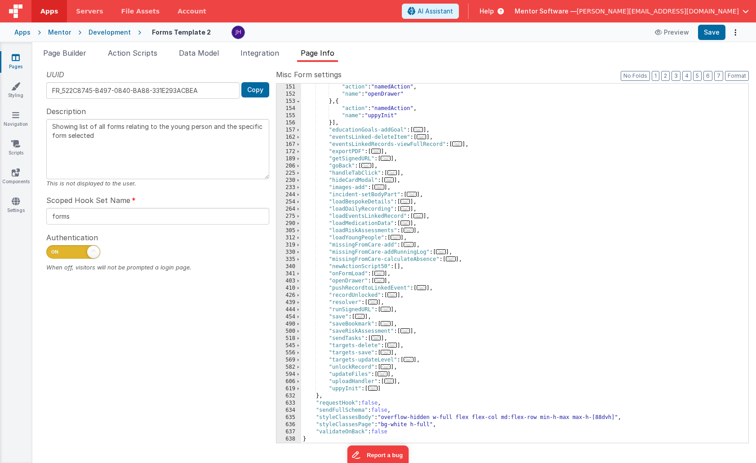
scroll to position [208, 0]
click at [375, 389] on span "..." at bounding box center [373, 388] width 10 height 5
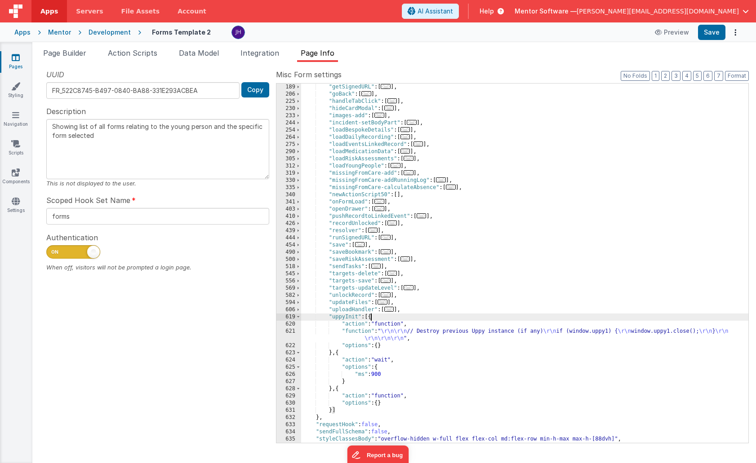
scroll to position [302, 0]
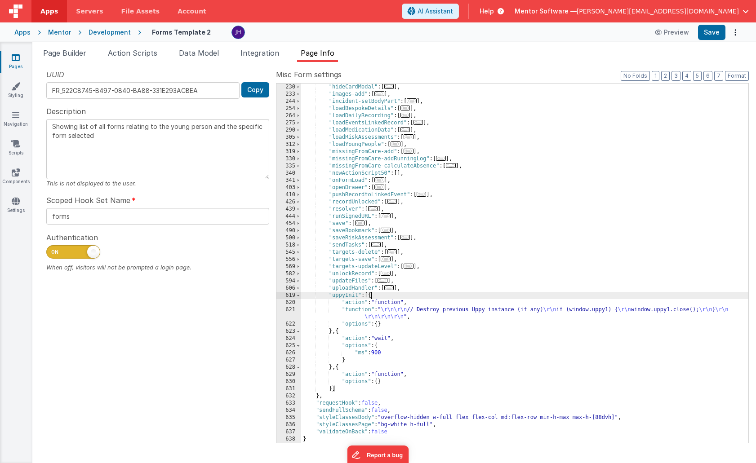
click at [347, 309] on div ""hideCardModal" : [ ... ] , "images-add" : [ ... ] , "incident-setBodyPart" : […" at bounding box center [524, 271] width 447 height 374
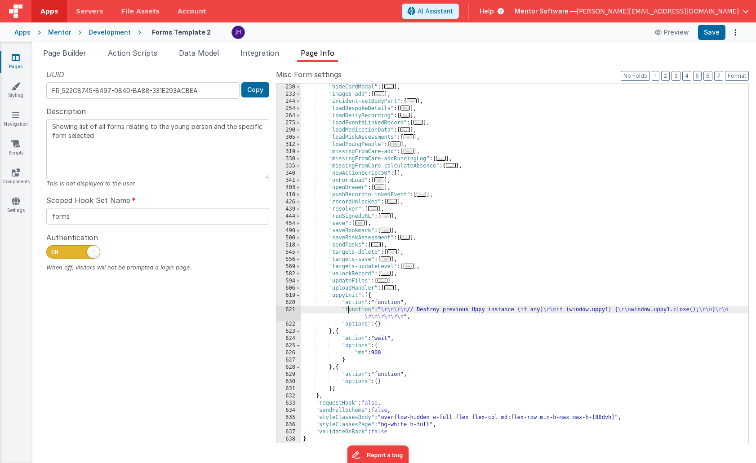
click at [289, 307] on div "621" at bounding box center [288, 313] width 25 height 14
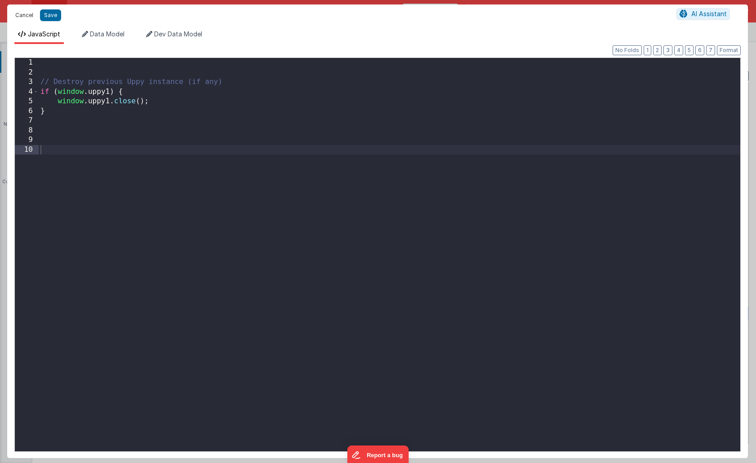
click at [24, 15] on button "Cancel" at bounding box center [24, 15] width 27 height 13
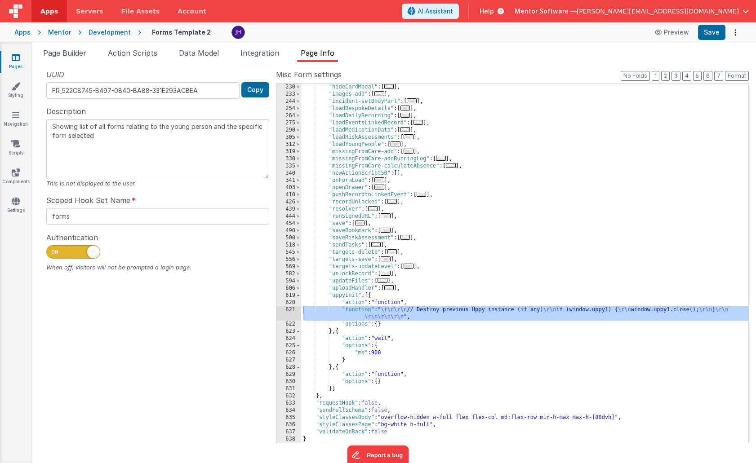
click at [356, 295] on div ""hideCardModal" : [ ... ] , "images-add" : [ ... ] , "incident-setBodyPart" : […" at bounding box center [524, 271] width 447 height 374
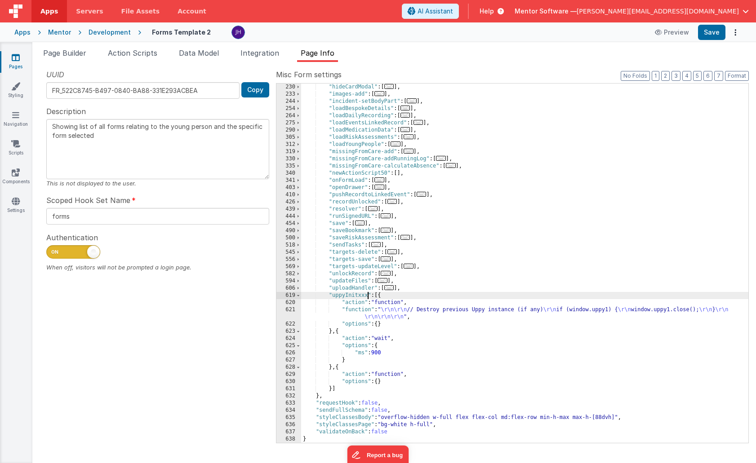
click at [457, 291] on div ""hideCardModal" : [ ... ] , "images-add" : [ ... ] , "incident-setBodyPart" : […" at bounding box center [524, 271] width 447 height 374
click at [535, 35] on button "Save" at bounding box center [711, 32] width 27 height 15
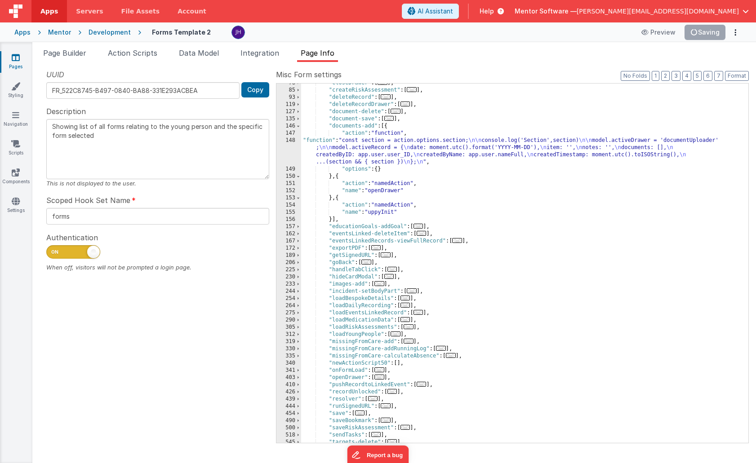
scroll to position [105, 0]
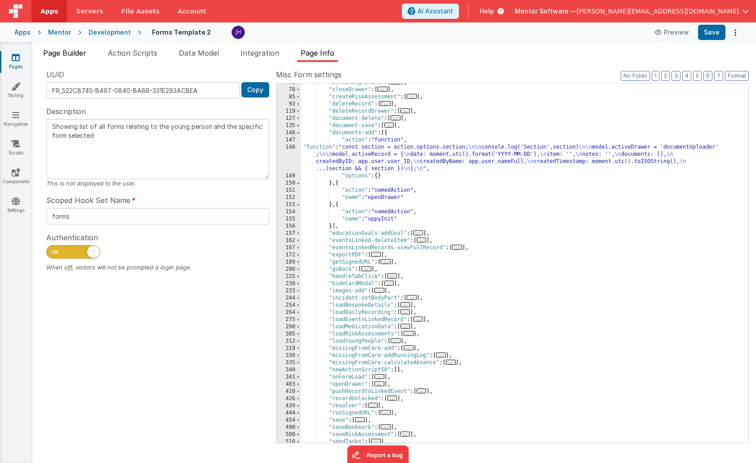
click at [61, 56] on span "Page Builder" at bounding box center [64, 53] width 43 height 9
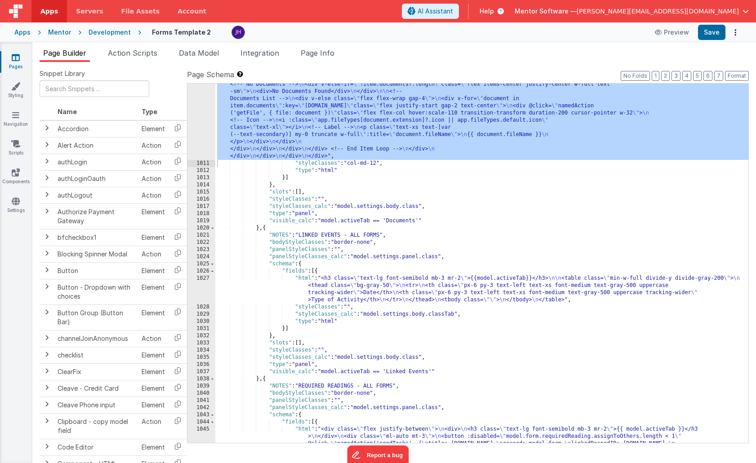
scroll to position [13151, 0]
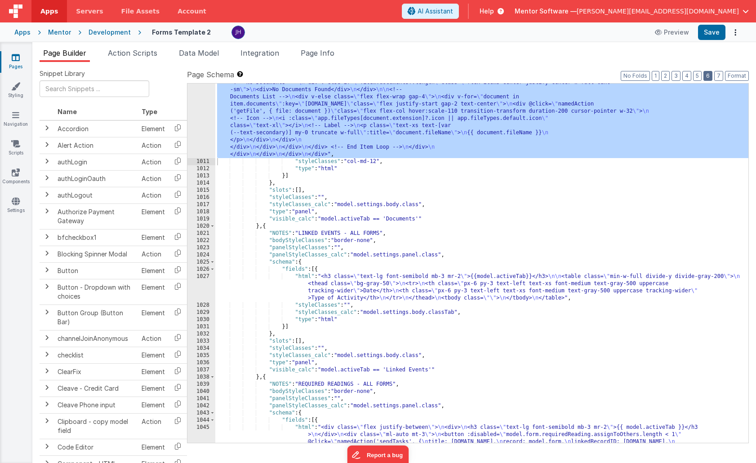
click at [535, 75] on button "6" at bounding box center [707, 76] width 9 height 10
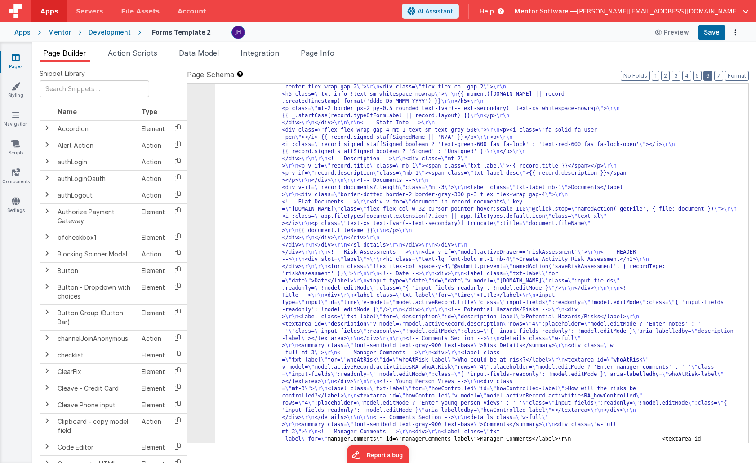
scroll to position [3465, 0]
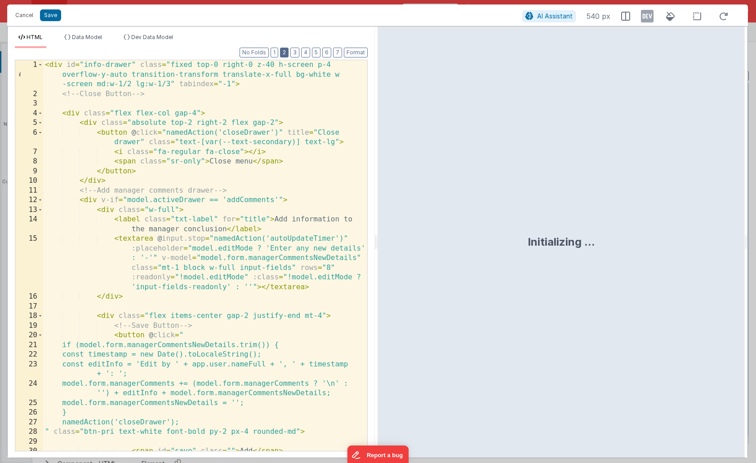
click at [285, 53] on button "2" at bounding box center [284, 53] width 9 height 10
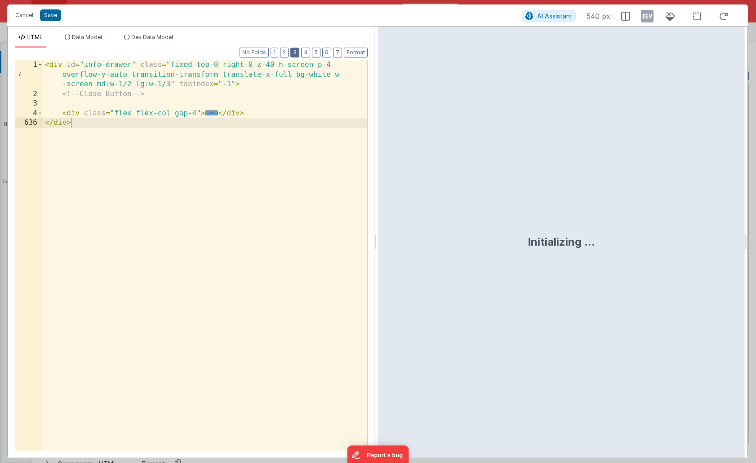
click at [292, 52] on button "3" at bounding box center [294, 53] width 9 height 10
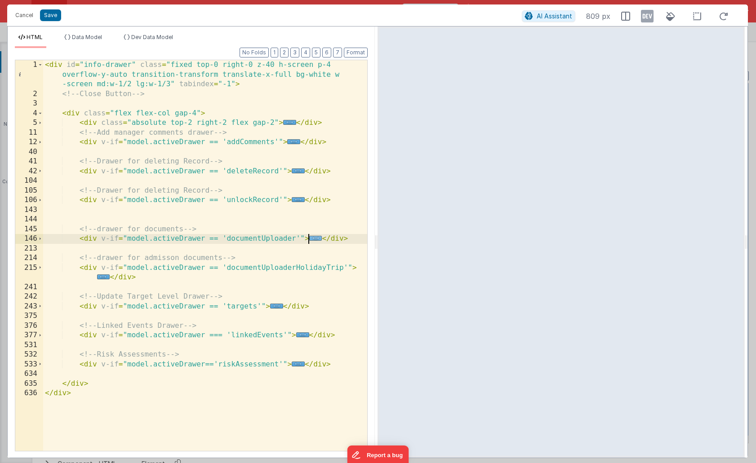
click at [317, 239] on span "..." at bounding box center [315, 238] width 13 height 5
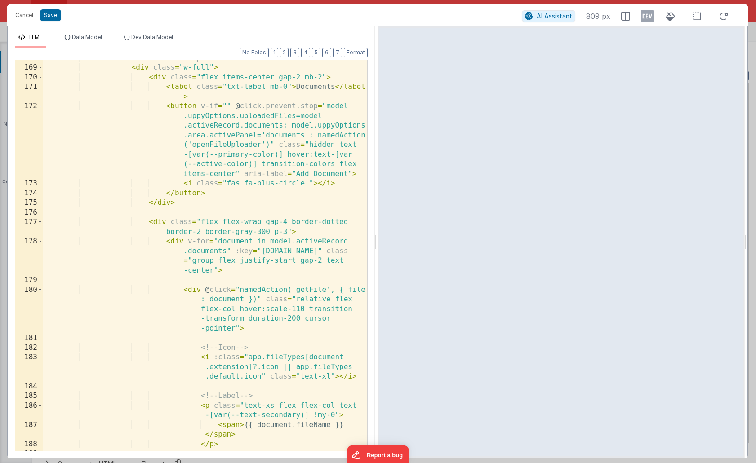
scroll to position [434, 0]
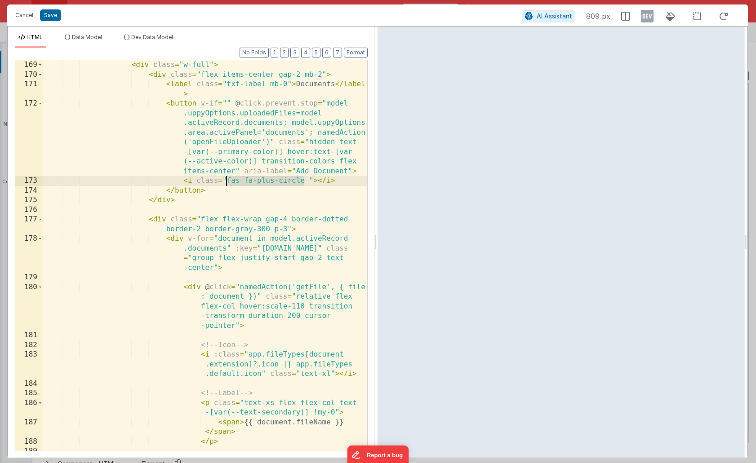
drag, startPoint x: 304, startPoint y: 180, endPoint x: 224, endPoint y: 181, distance: 79.5
click at [224, 181] on div "< div class = "w-full" > < div class = "flex items-center gap-2 mb-2" > < label…" at bounding box center [205, 270] width 324 height 420
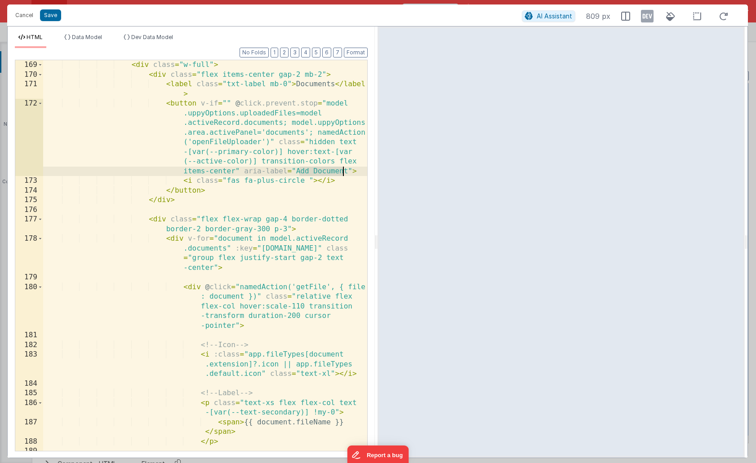
drag, startPoint x: 298, startPoint y: 171, endPoint x: 346, endPoint y: 172, distance: 48.5
click at [346, 172] on div "< div class = "w-full" > < div class = "flex items-center gap-2 mb-2" > < label…" at bounding box center [205, 270] width 324 height 420
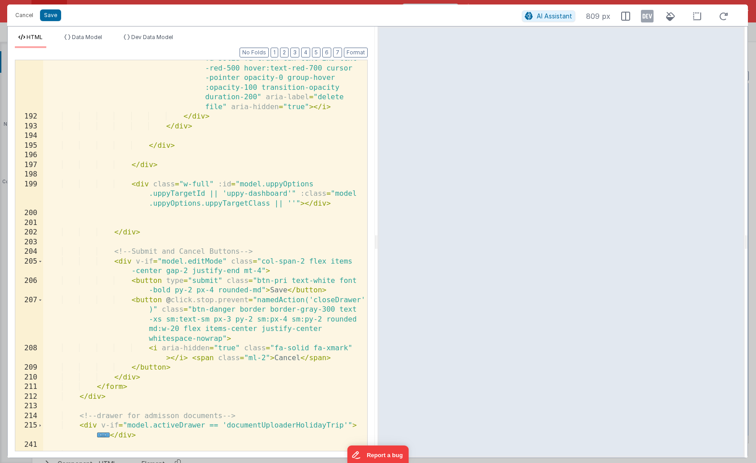
scroll to position [900, 0]
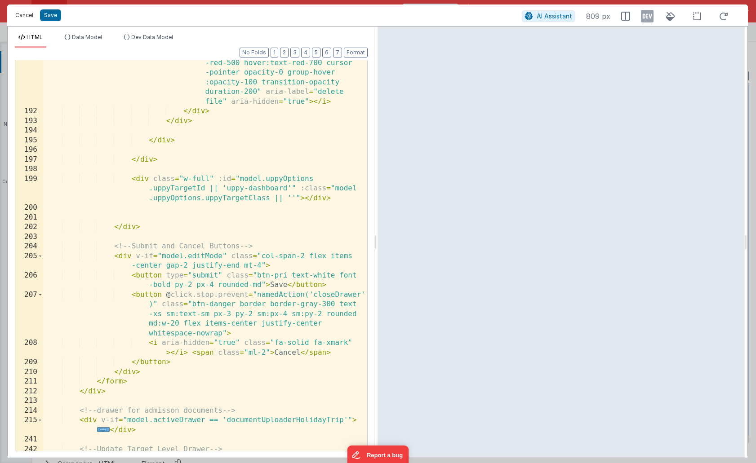
click at [26, 18] on button "Cancel" at bounding box center [24, 15] width 27 height 13
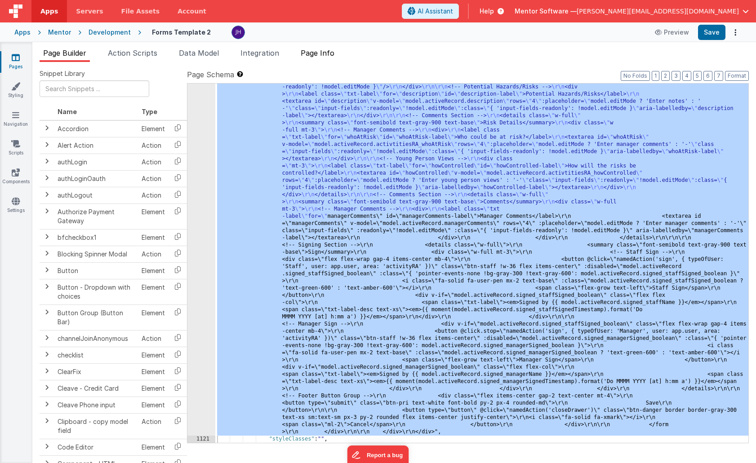
click at [318, 49] on span "Page Info" at bounding box center [318, 53] width 34 height 9
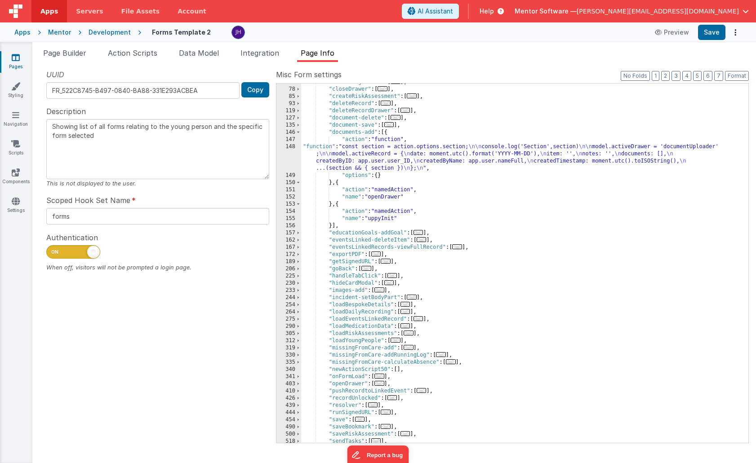
scroll to position [302, 0]
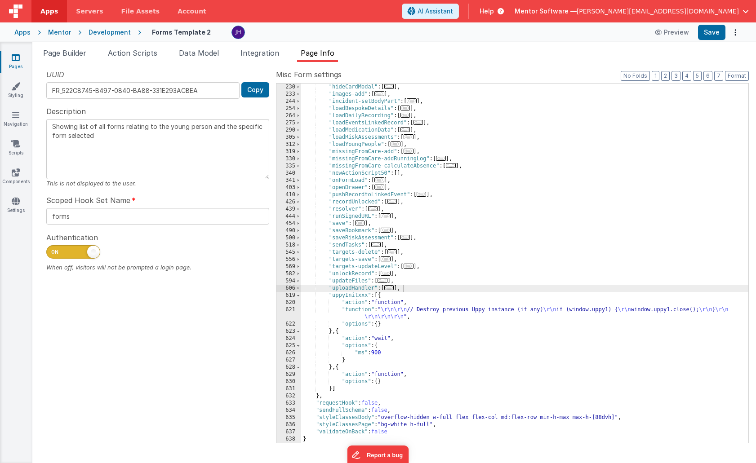
click at [367, 297] on div ""hideCardModal" : [ ... ] , "images-add" : [ ... ] , "incident-setBodyPart" : […" at bounding box center [524, 271] width 447 height 374
click at [410, 314] on div ""hideCardModal" : [ ... ] , "images-add" : [ ... ] , "incident-setBodyPart" : […" at bounding box center [524, 271] width 447 height 374
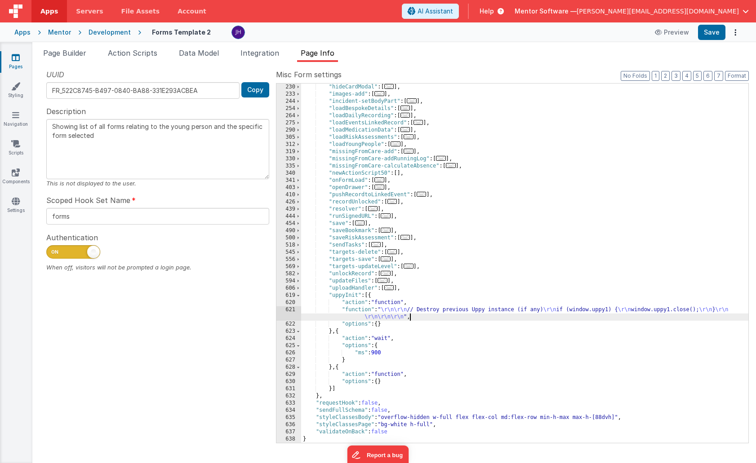
click at [366, 307] on div ""hideCardModal" : [ ... ] , "images-add" : [ ... ] , "incident-setBodyPart" : […" at bounding box center [524, 271] width 447 height 374
click at [293, 310] on div "621" at bounding box center [288, 313] width 25 height 14
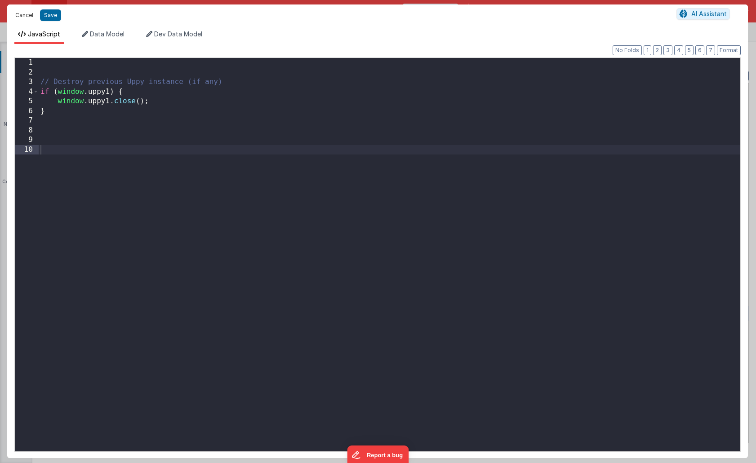
click at [21, 15] on button "Cancel" at bounding box center [24, 15] width 27 height 13
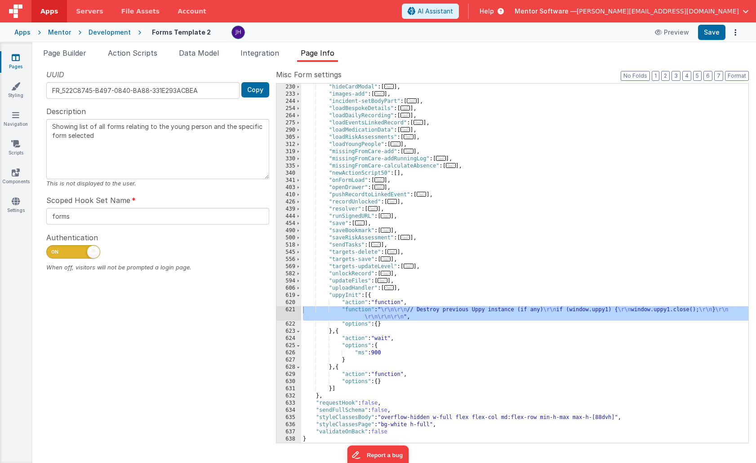
click at [357, 295] on div ""hideCardModal" : [ ... ] , "images-add" : [ ... ] , "incident-setBodyPart" : […" at bounding box center [524, 271] width 447 height 374
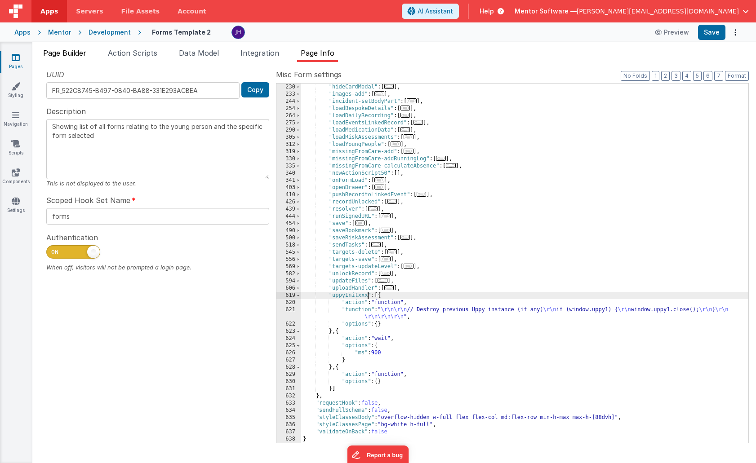
click at [74, 57] on span "Page Builder" at bounding box center [64, 53] width 43 height 9
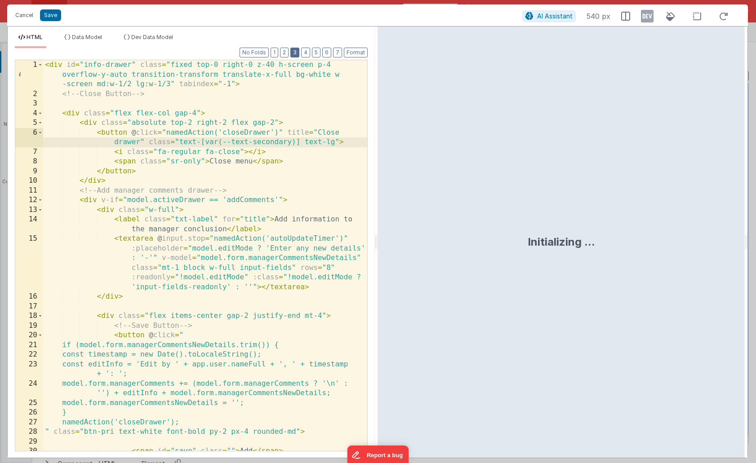
click at [295, 53] on button "3" at bounding box center [294, 53] width 9 height 10
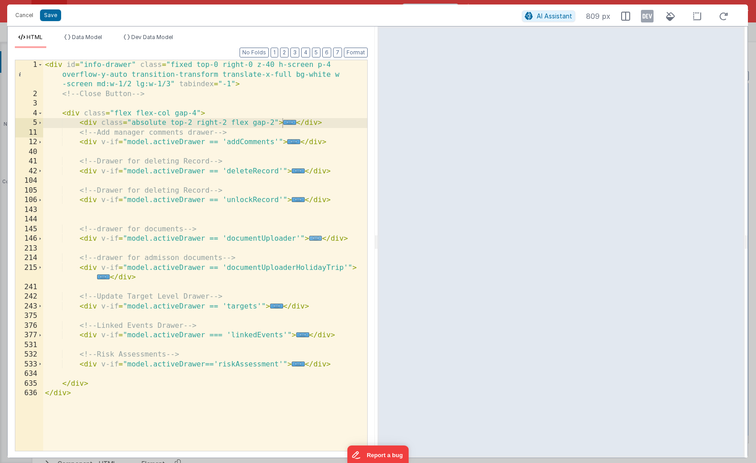
click at [314, 239] on span "..." at bounding box center [315, 238] width 13 height 5
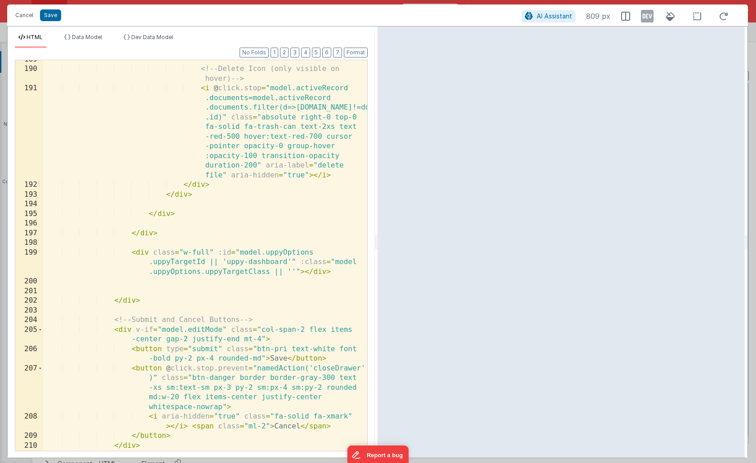
scroll to position [840, 0]
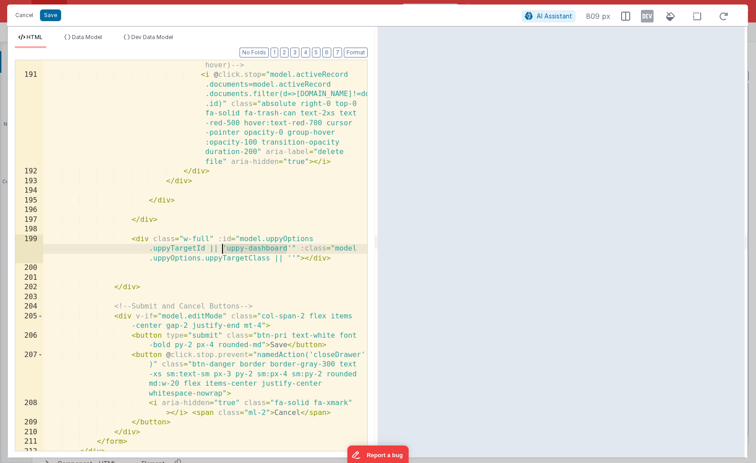
drag, startPoint x: 286, startPoint y: 249, endPoint x: 224, endPoint y: 250, distance: 62.0
click at [224, 250] on div "<!-- Delete Icon (only visible on hover) --> < i @ click.stop = "model.activeRe…" at bounding box center [205, 261] width 324 height 420
click at [257, 276] on div "<!-- Delete Icon (only visible on hover) --> < i @ click.stop = "model.activeRe…" at bounding box center [205, 261] width 324 height 420
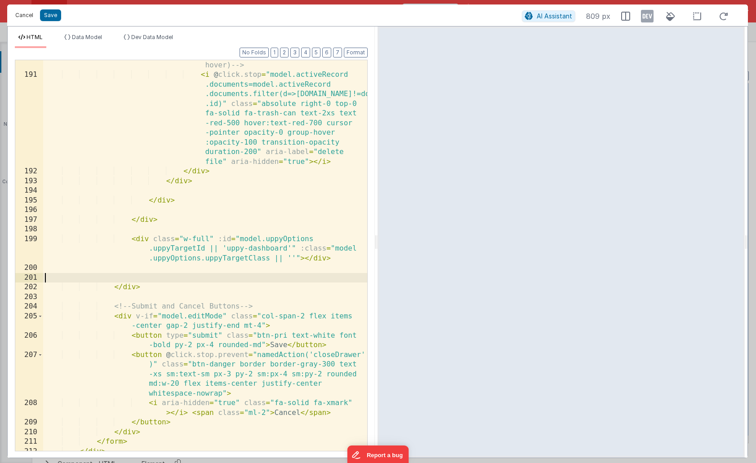
click at [27, 19] on button "Cancel" at bounding box center [24, 15] width 27 height 13
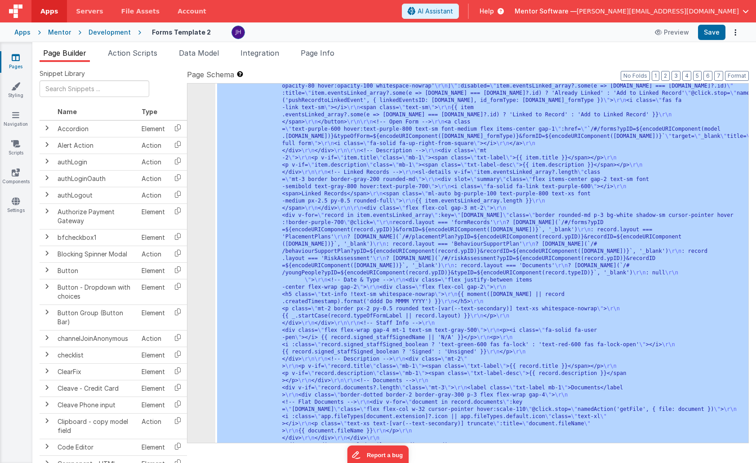
scroll to position [3293, 0]
click at [327, 57] on span "Page Info" at bounding box center [318, 53] width 34 height 9
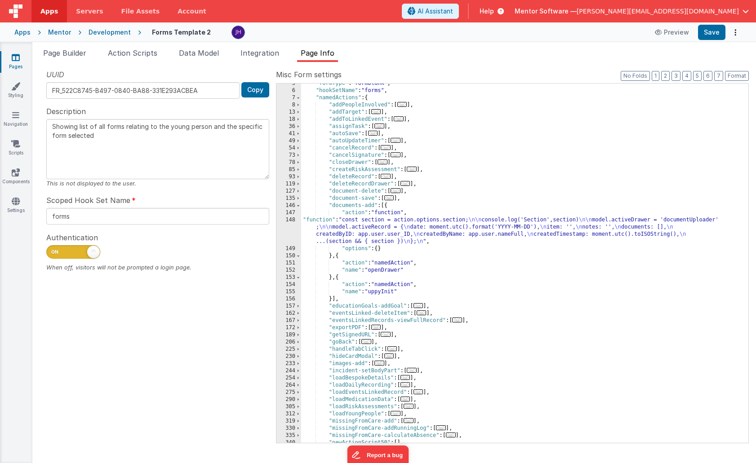
scroll to position [0, 0]
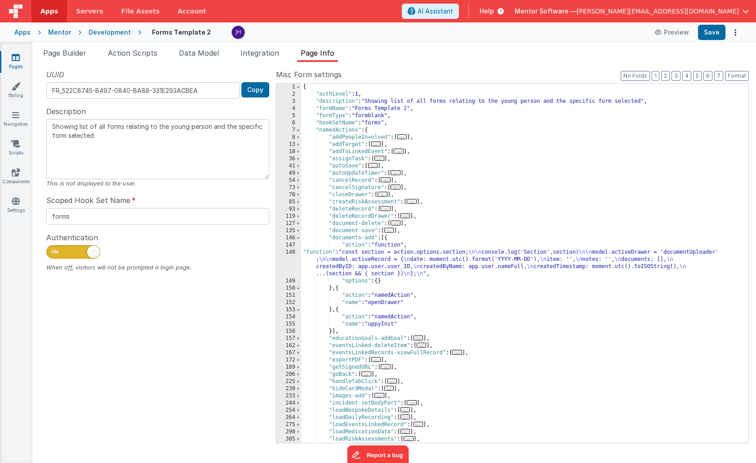
click at [366, 266] on div "{ "authLevel" : 1 , "description" : "Showing list of all forms relating to the …" at bounding box center [524, 271] width 447 height 374
click at [414, 288] on div "{ "authLevel" : 1 , "description" : "Showing list of all forms relating to the …" at bounding box center [524, 271] width 447 height 374
click at [386, 309] on div "{ "authLevel" : 1 , "description" : "Showing list of all forms relating to the …" at bounding box center [524, 271] width 447 height 374
click at [338, 309] on div "{ "authLevel" : 1 , "description" : "Showing list of all forms relating to the …" at bounding box center [524, 271] width 447 height 374
click at [70, 55] on span "Page Builder" at bounding box center [64, 53] width 43 height 9
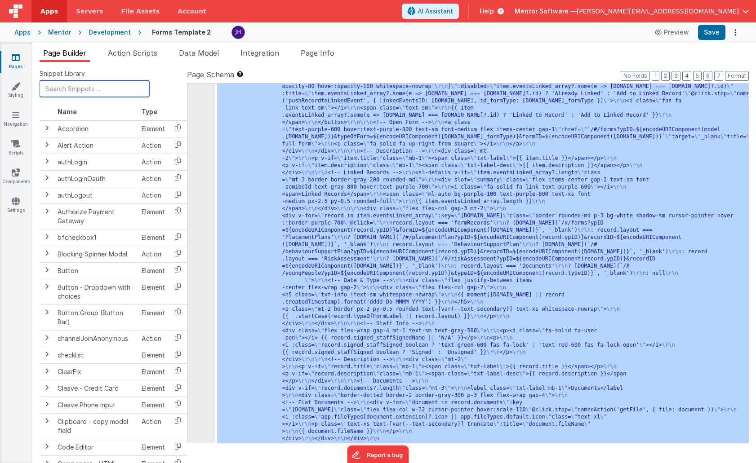
click at [102, 92] on input "text" at bounding box center [95, 88] width 110 height 17
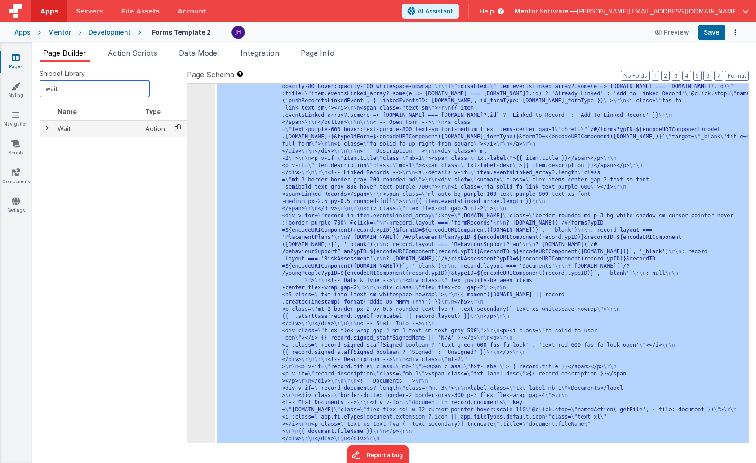
type input "wait"
click at [181, 130] on icon at bounding box center [177, 128] width 18 height 14
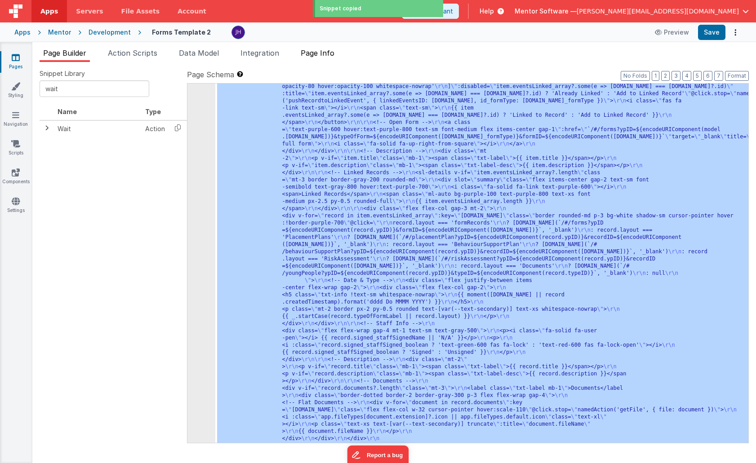
click at [314, 55] on span "Page Info" at bounding box center [318, 53] width 34 height 9
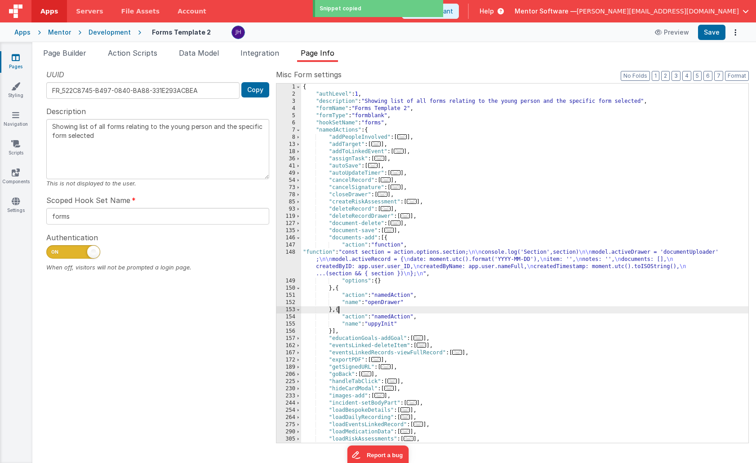
click at [338, 310] on div "{ "authLevel" : 1 , "description" : "Showing list of all forms relating to the …" at bounding box center [524, 271] width 447 height 374
paste textarea
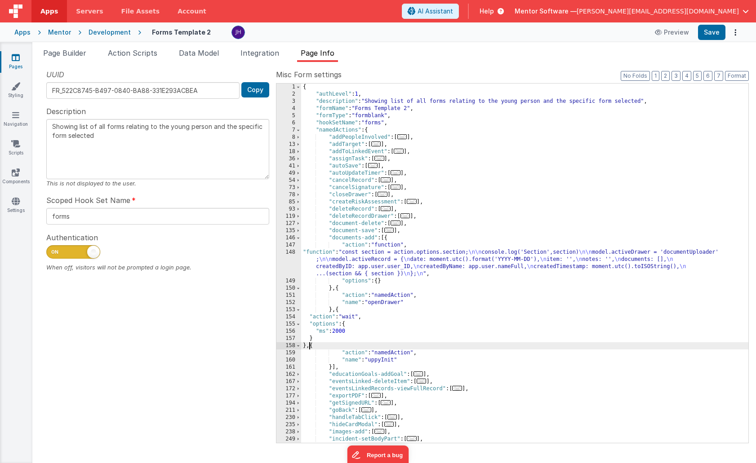
click at [338, 331] on div "{ "authLevel" : 1 , "description" : "Showing list of all forms relating to the …" at bounding box center [524, 271] width 447 height 374
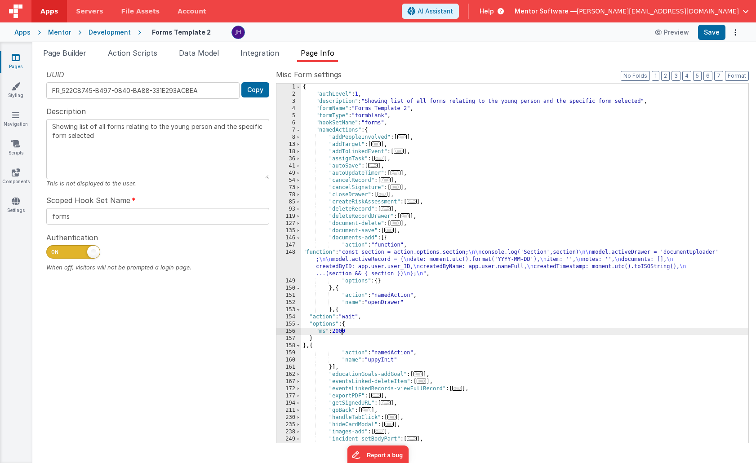
click at [341, 331] on div "{ "authLevel" : 1 , "description" : "Showing list of all forms relating to the …" at bounding box center [524, 271] width 447 height 374
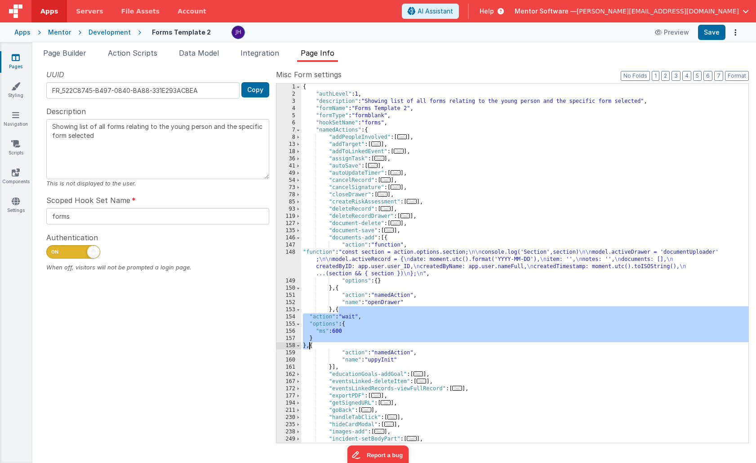
drag, startPoint x: 338, startPoint y: 310, endPoint x: 309, endPoint y: 345, distance: 46.2
click at [309, 345] on div "{ "authLevel" : 1 , "description" : "Showing list of all forms relating to the …" at bounding box center [524, 271] width 447 height 374
click at [716, 32] on button "Save" at bounding box center [711, 32] width 27 height 15
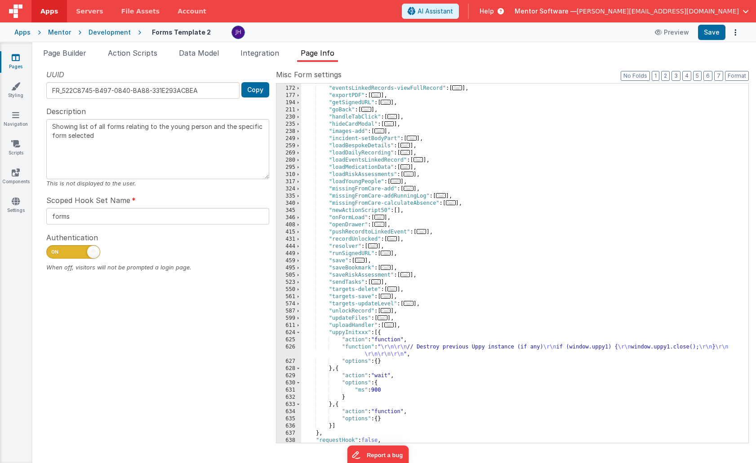
scroll to position [301, 0]
click at [381, 224] on span "..." at bounding box center [379, 224] width 10 height 5
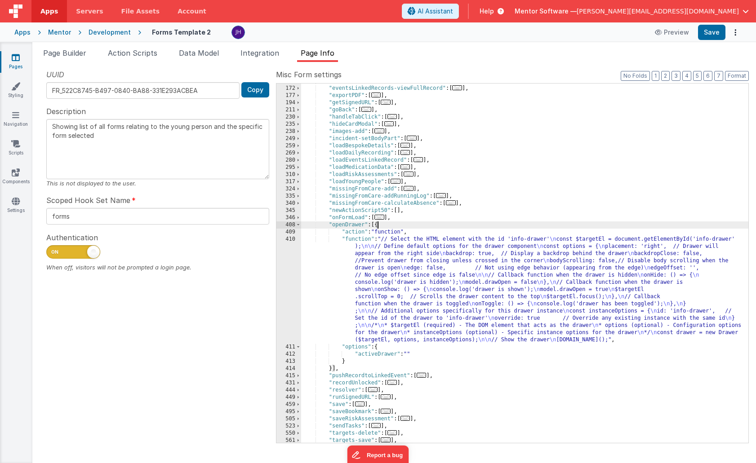
click at [411, 274] on div ""eventsLinked-deleteItem" : [ ... ] , "eventsLinkedRecords-viewFullRecord" : [ …" at bounding box center [524, 265] width 447 height 374
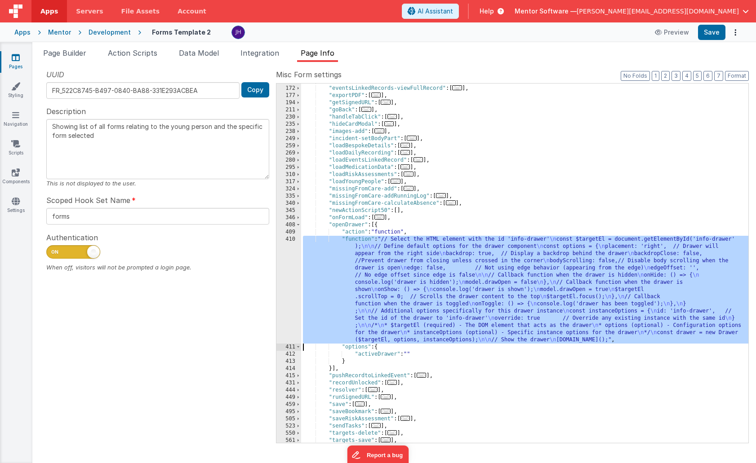
click at [292, 276] on div "410" at bounding box center [288, 290] width 25 height 108
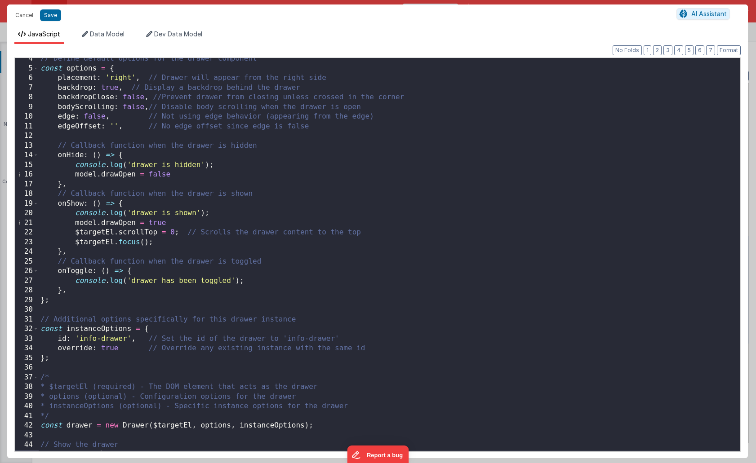
scroll to position [41, 0]
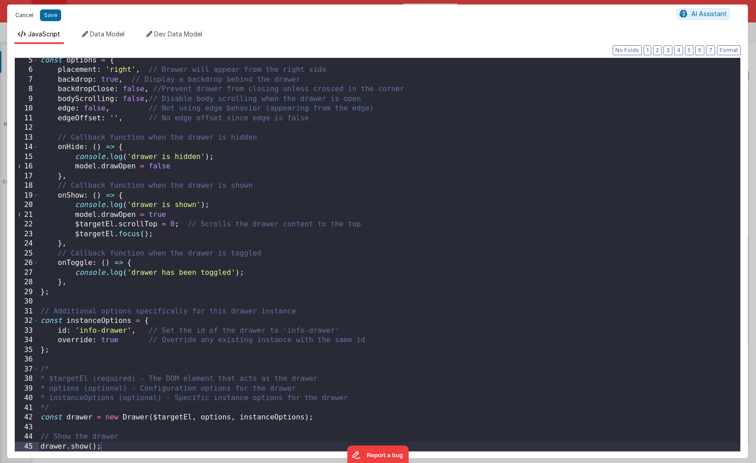
click at [24, 16] on button "Cancel" at bounding box center [24, 15] width 27 height 13
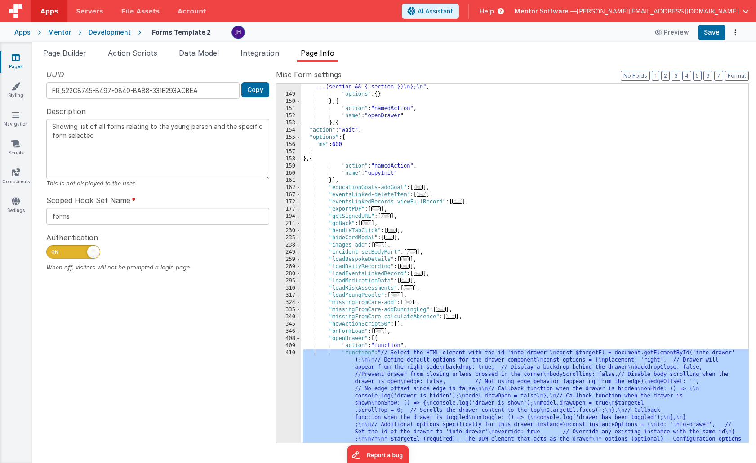
scroll to position [154, 0]
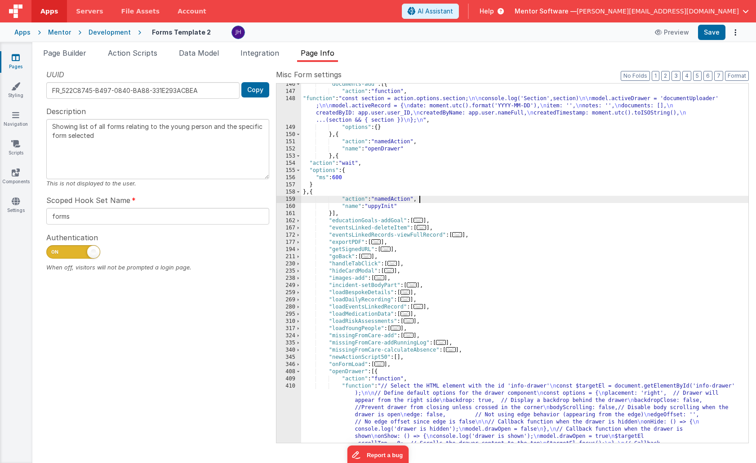
click at [429, 200] on div ""documents-add" : [{ "action" : "function" , "function" : "const section = acti…" at bounding box center [524, 318] width 447 height 474
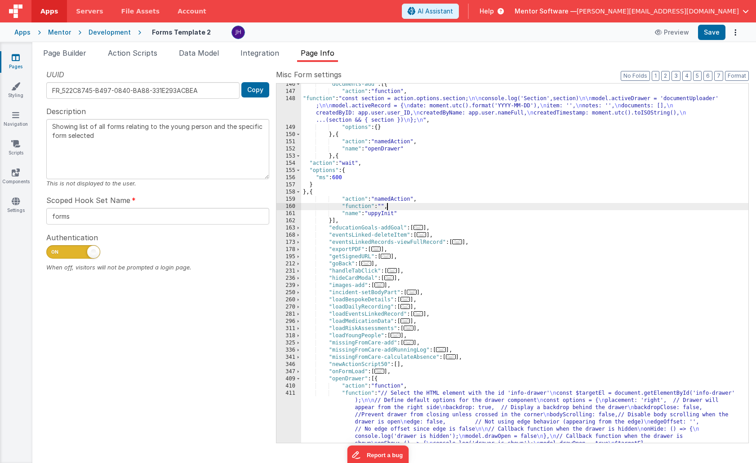
click at [292, 207] on div "160" at bounding box center [288, 206] width 25 height 7
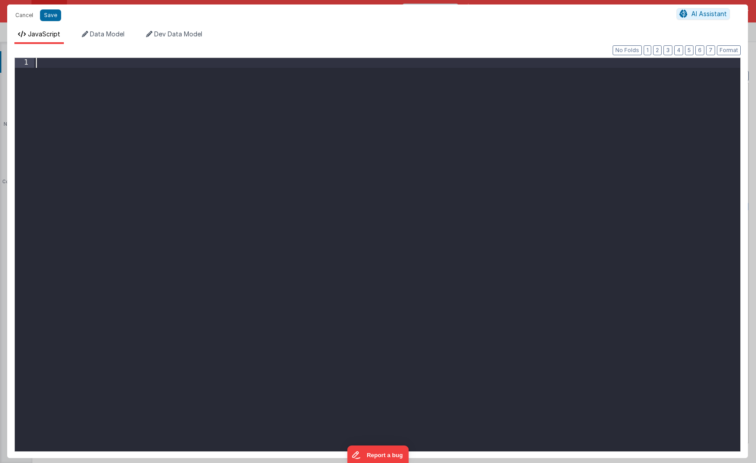
click at [241, 111] on div at bounding box center [387, 264] width 706 height 413
click at [46, 11] on button "Save" at bounding box center [50, 15] width 21 height 12
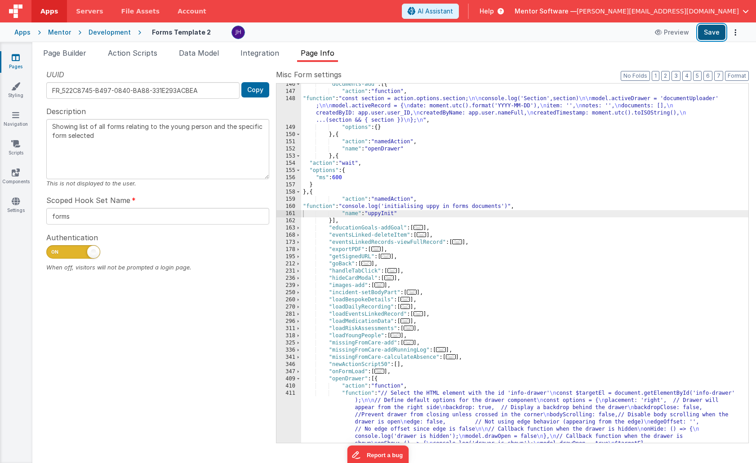
click at [712, 32] on button "Save" at bounding box center [711, 32] width 27 height 15
click at [57, 49] on span "Page Builder" at bounding box center [64, 53] width 43 height 9
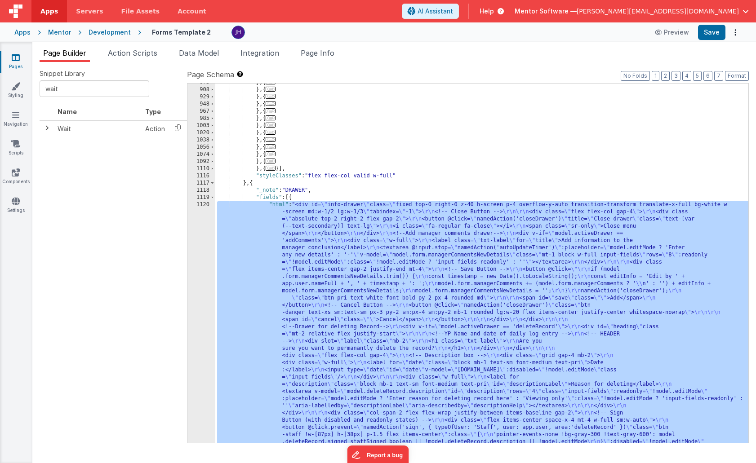
scroll to position [1753, 0]
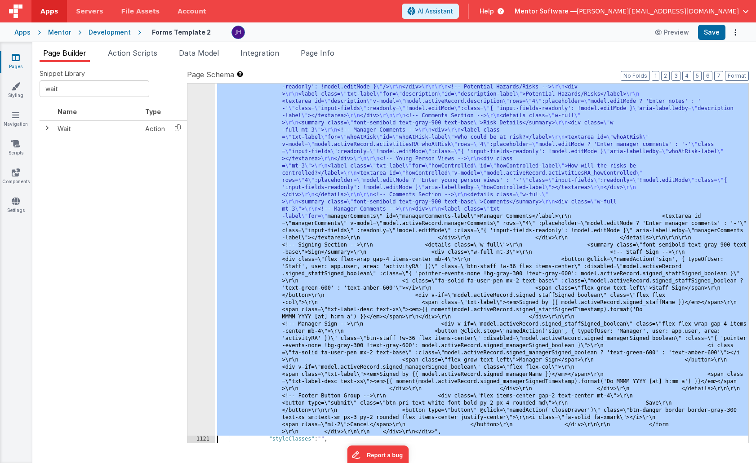
scroll to position [3716, 0]
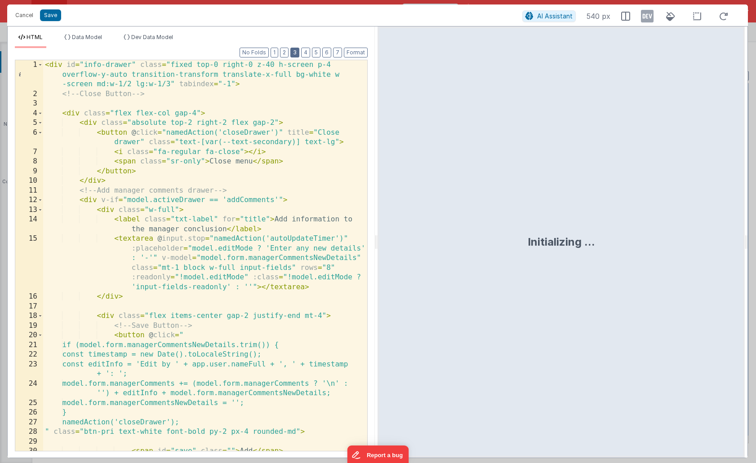
click at [297, 55] on button "3" at bounding box center [294, 53] width 9 height 10
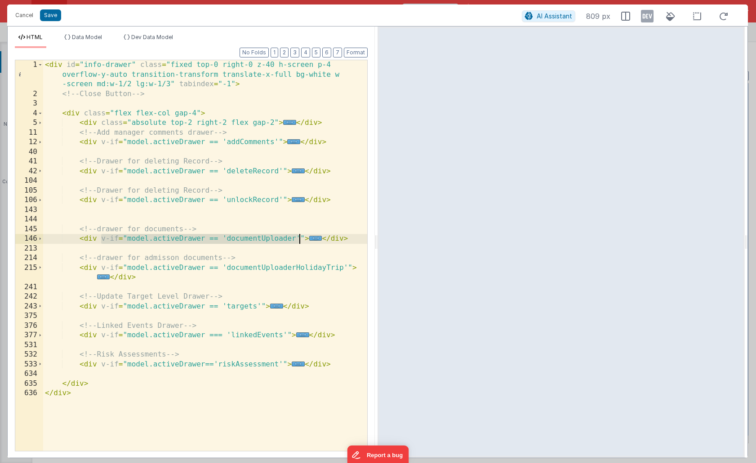
drag, startPoint x: 101, startPoint y: 240, endPoint x: 300, endPoint y: 239, distance: 199.0
click at [300, 239] on div "< div id = "info-drawer" class = "fixed top-0 right-0 z-40 h-screen p-4 overflo…" at bounding box center [205, 274] width 324 height 429
click at [314, 239] on span "..." at bounding box center [315, 238] width 13 height 5
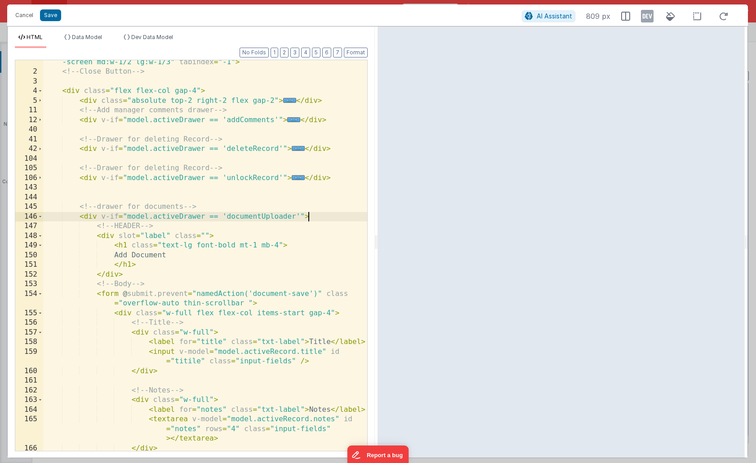
scroll to position [38, 0]
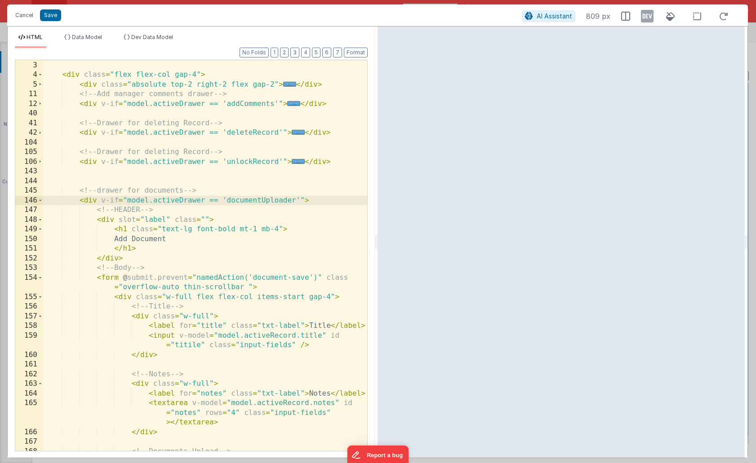
click at [117, 200] on div "<!-- Close Button --> < div class = "flex flex-col gap-4" > < div class = "abso…" at bounding box center [205, 256] width 324 height 410
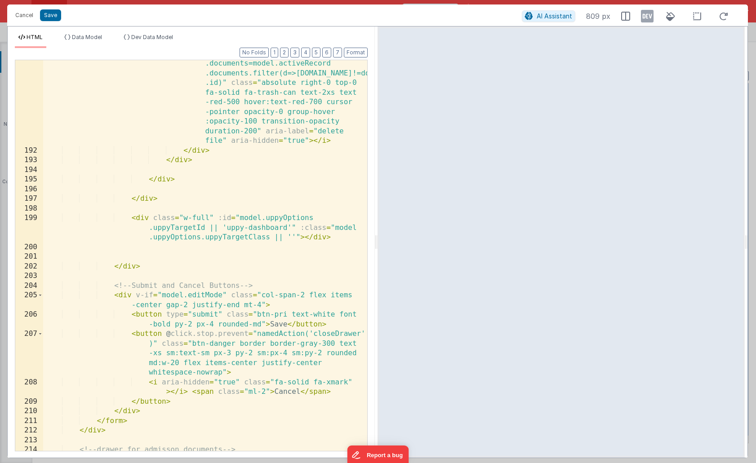
scroll to position [860, 0]
click at [221, 219] on div "< i @ click.stop = "model.activeRecord .documents=model.activeRecord .documents…" at bounding box center [205, 303] width 324 height 507
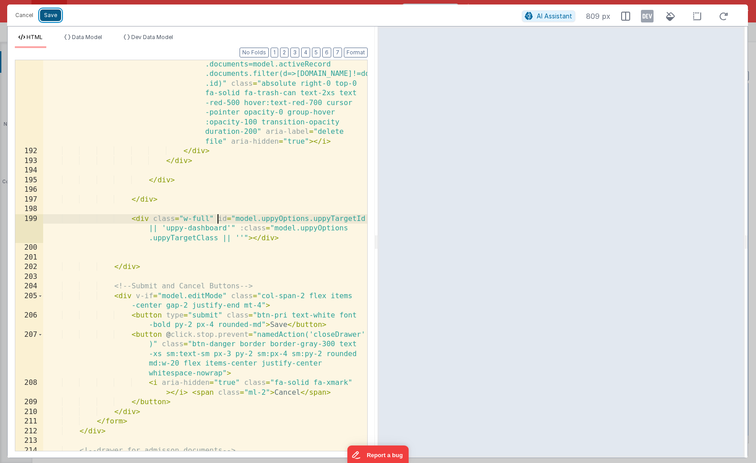
click at [50, 14] on button "Save" at bounding box center [50, 15] width 21 height 12
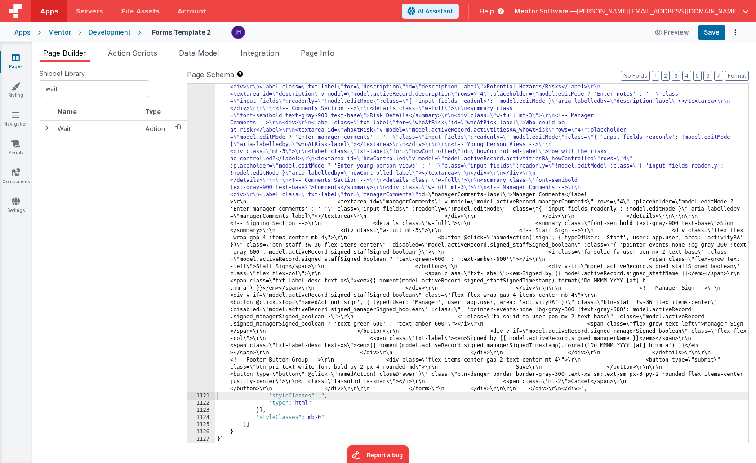
scroll to position [3529, 0]
click at [711, 34] on button "Save" at bounding box center [711, 32] width 27 height 15
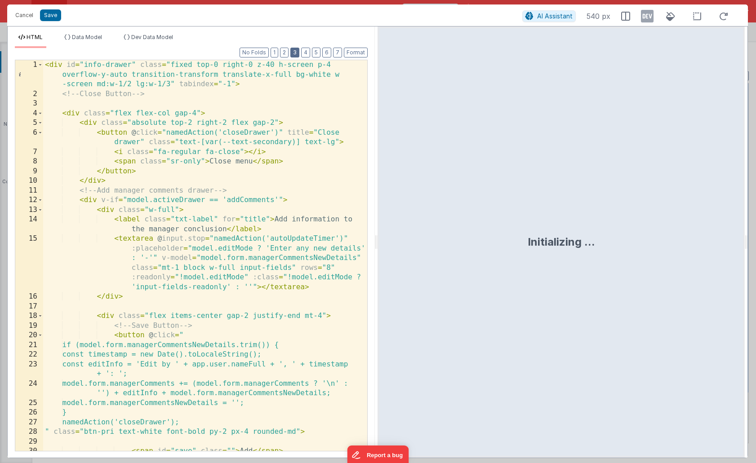
click at [297, 53] on button "3" at bounding box center [294, 53] width 9 height 10
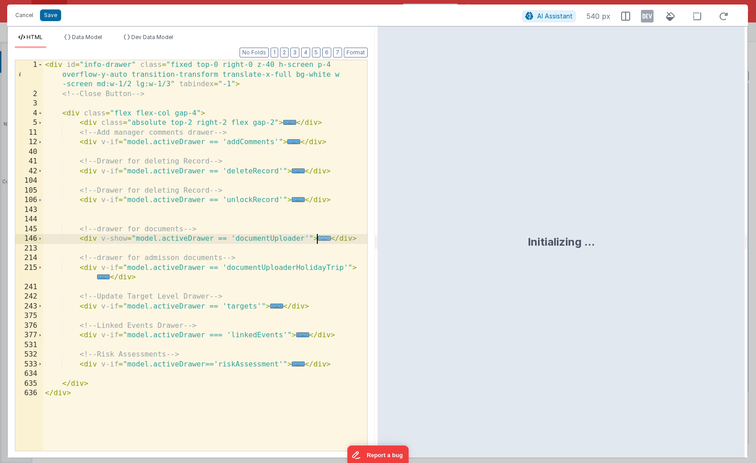
click at [325, 239] on span "..." at bounding box center [324, 238] width 13 height 5
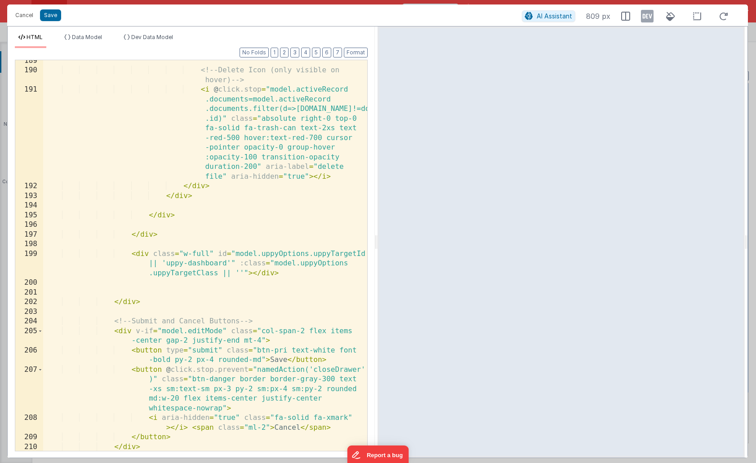
scroll to position [826, 0]
drag, startPoint x: 218, startPoint y: 252, endPoint x: 237, endPoint y: 241, distance: 21.9
click at [218, 252] on div "<!-- Delete Icon (only visible on hover) --> < i @ click.stop = "model.activeRe…" at bounding box center [205, 260] width 324 height 410
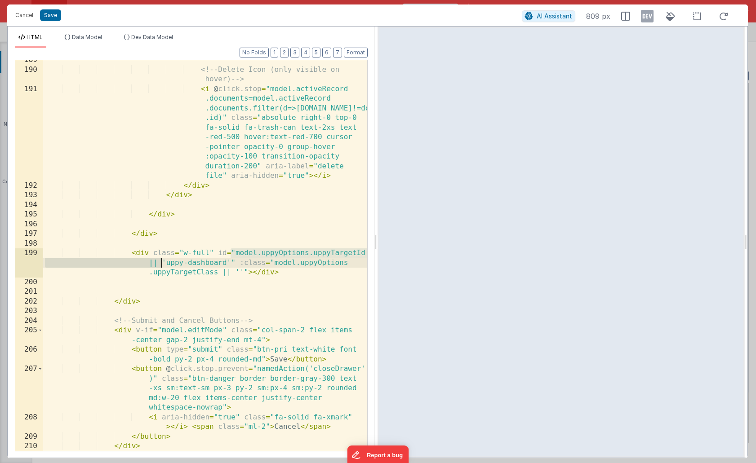
drag, startPoint x: 231, startPoint y: 253, endPoint x: 162, endPoint y: 260, distance: 69.1
click at [162, 260] on div "<!-- Delete Icon (only visible on hover) --> < i @ click.stop = "model.activeRe…" at bounding box center [205, 260] width 324 height 410
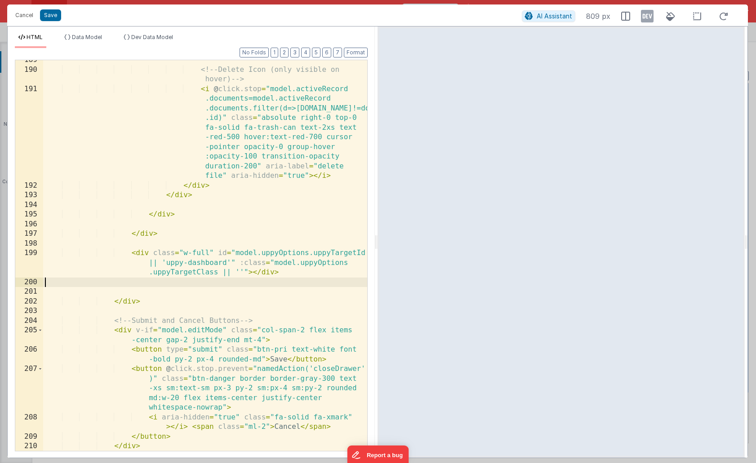
click at [264, 280] on div "<!-- Delete Icon (only visible on hover) --> < i @ click.stop = "model.activeRe…" at bounding box center [205, 260] width 324 height 410
click at [250, 264] on div "<!-- Delete Icon (only visible on hover) --> < i @ click.stop = "model.activeRe…" at bounding box center [205, 260] width 324 height 410
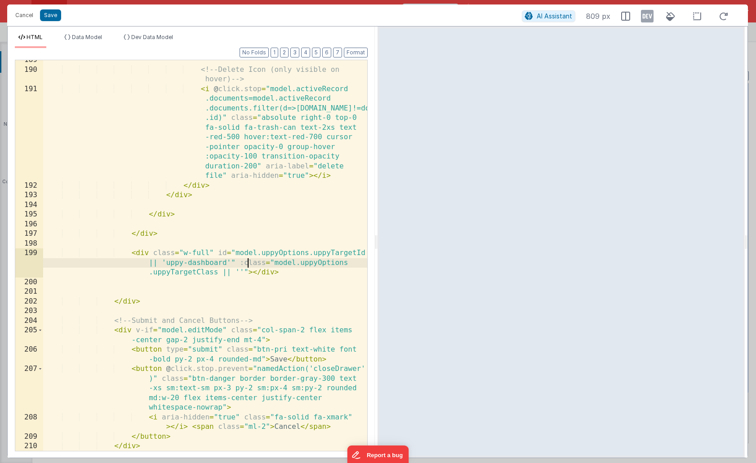
click at [241, 264] on div "<!-- Delete Icon (only visible on hover) --> < i @ click.stop = "model.activeRe…" at bounding box center [205, 260] width 324 height 410
click at [240, 253] on div "<!-- Delete Icon (only visible on hover) --> < i @ click.stop = "model.activeRe…" at bounding box center [205, 260] width 324 height 410
drag, startPoint x: 235, startPoint y: 255, endPoint x: 157, endPoint y: 263, distance: 78.6
click at [157, 263] on div "<!-- Delete Icon (only visible on hover) --> < i @ click.stop = "model.activeRe…" at bounding box center [205, 260] width 324 height 410
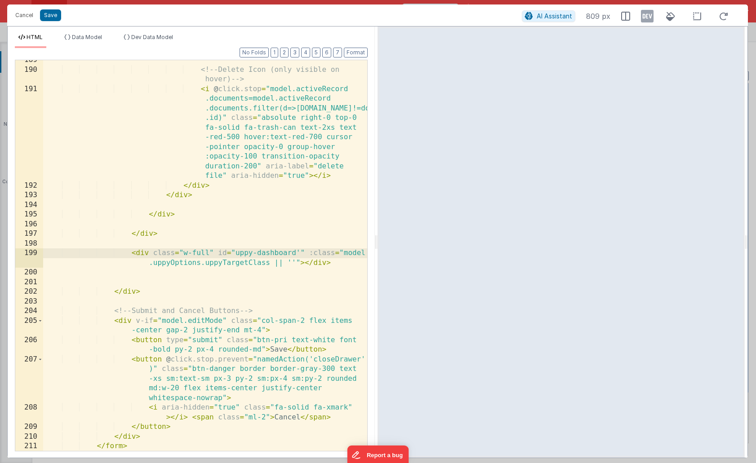
click at [300, 252] on div "<!-- Delete Icon (only visible on hover) --> < i @ click.stop = "model.activeRe…" at bounding box center [205, 260] width 324 height 410
click at [324, 297] on div "<!-- Delete Icon (only visible on hover) --> < i @ click.stop = "model.activeRe…" at bounding box center [205, 260] width 324 height 410
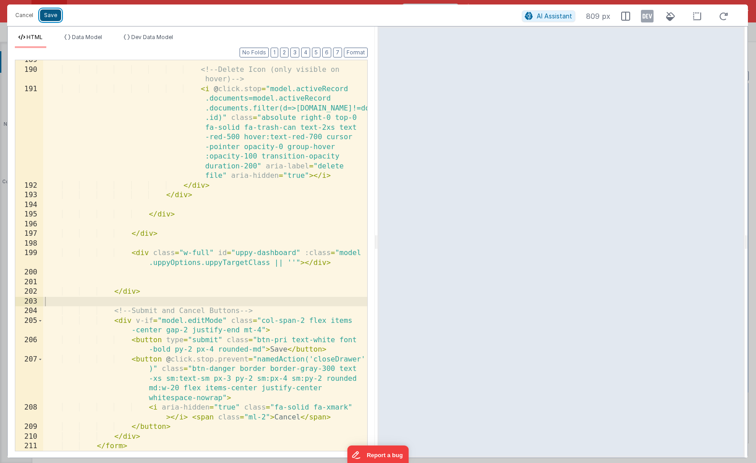
click at [48, 14] on button "Save" at bounding box center [50, 15] width 21 height 12
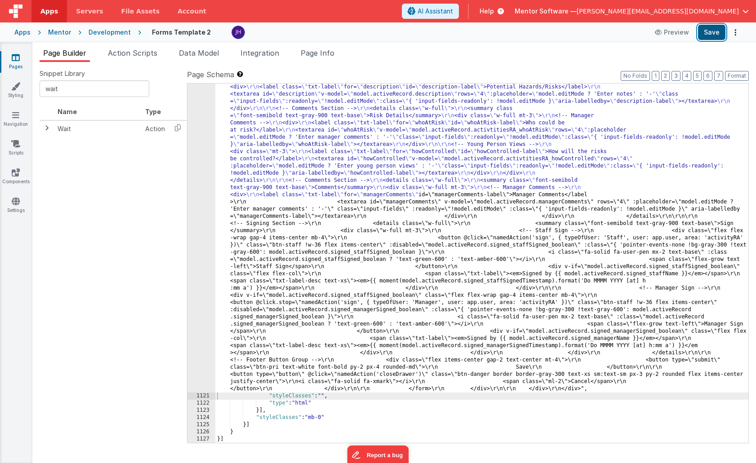
click at [709, 35] on button "Save" at bounding box center [711, 32] width 27 height 15
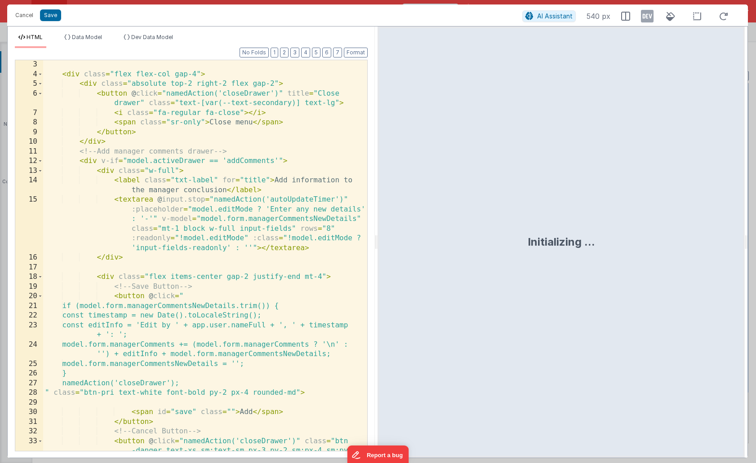
scroll to position [39, 0]
click at [296, 51] on button "3" at bounding box center [294, 53] width 9 height 10
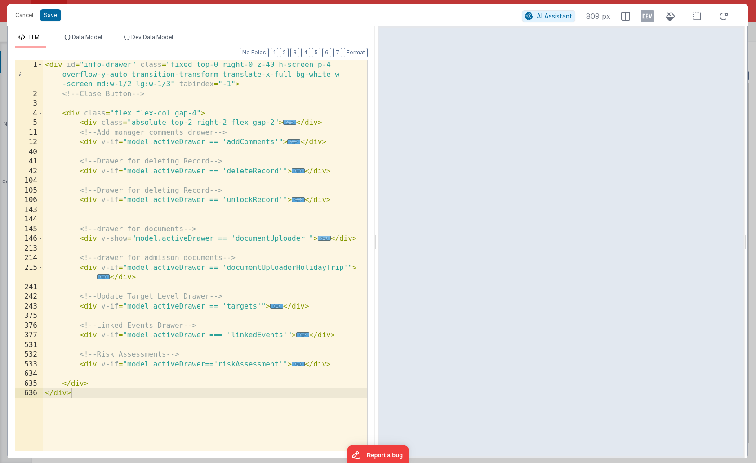
click at [322, 238] on span "..." at bounding box center [324, 238] width 13 height 5
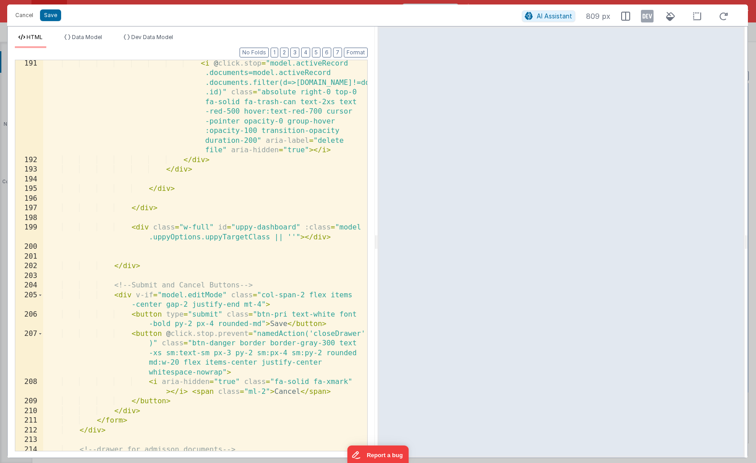
scroll to position [851, 0]
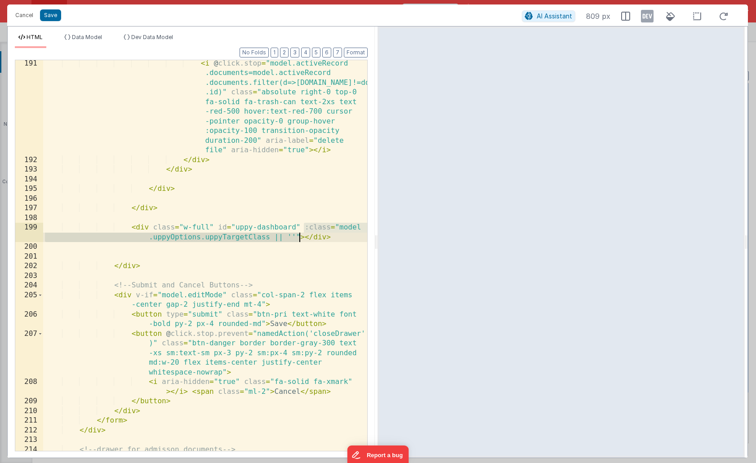
drag, startPoint x: 304, startPoint y: 228, endPoint x: 298, endPoint y: 237, distance: 11.3
click at [298, 237] on div "< i @ click.stop = "model.activeRecord .documents=model.activeRecord .documents…" at bounding box center [205, 312] width 324 height 507
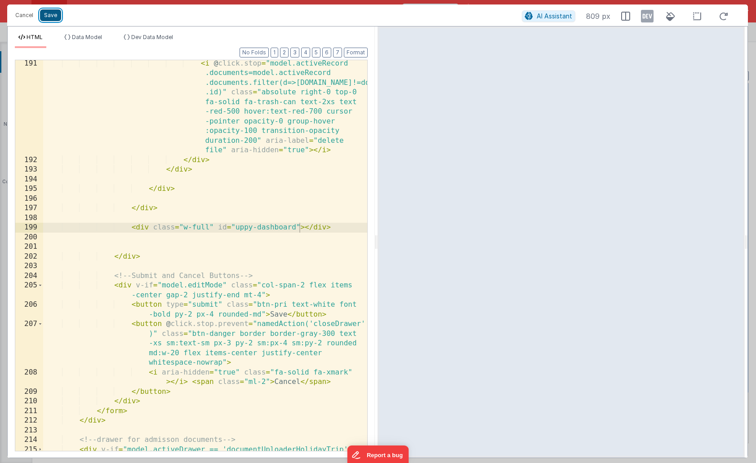
click at [49, 13] on button "Save" at bounding box center [50, 15] width 21 height 12
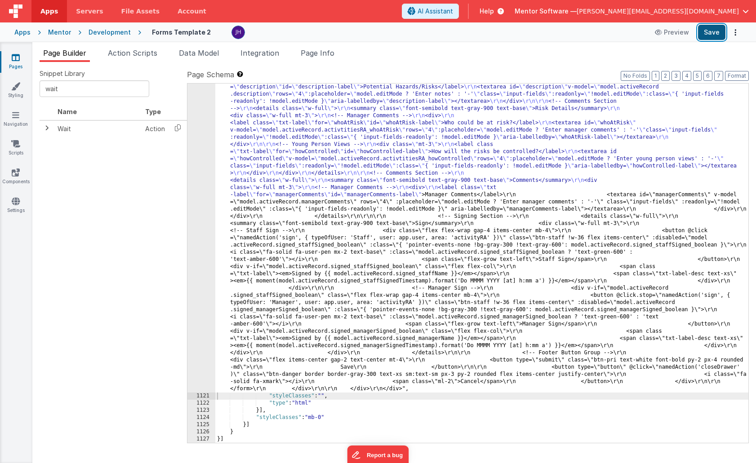
click at [708, 36] on button "Save" at bounding box center [711, 32] width 27 height 15
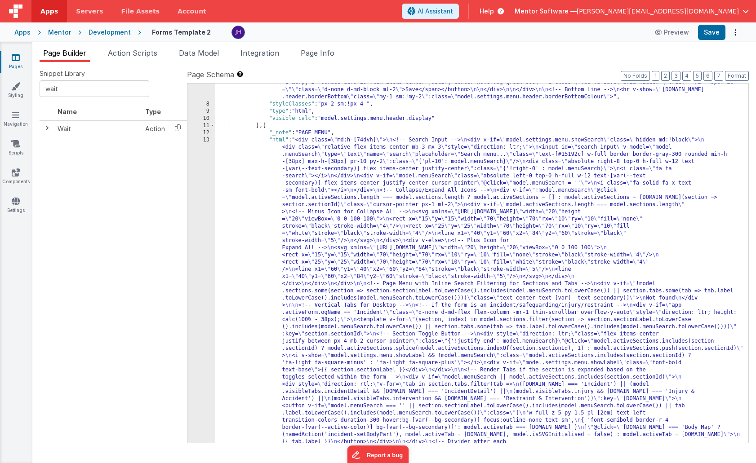
scroll to position [170, 0]
click at [636, 78] on button "No Folds" at bounding box center [634, 76] width 29 height 10
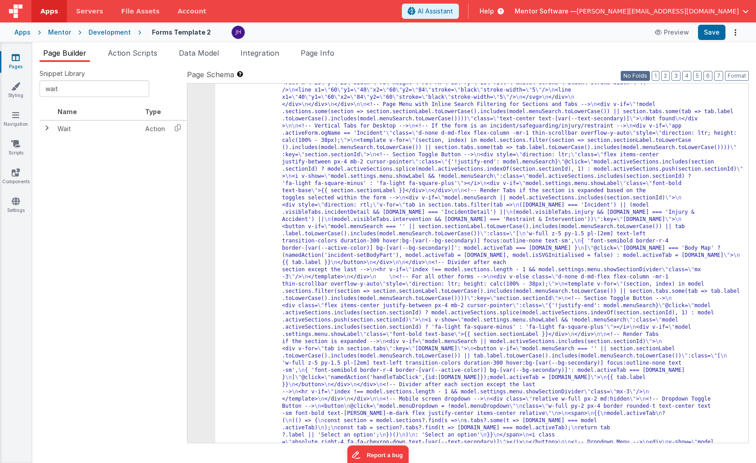
scroll to position [139, 0]
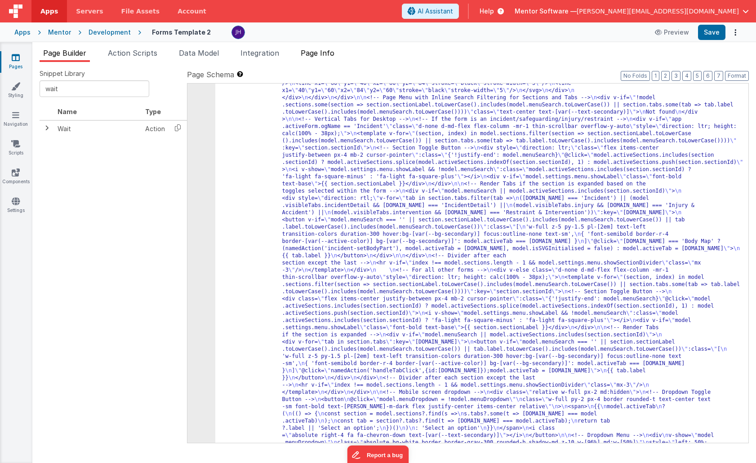
click at [329, 48] on li "Page Info" at bounding box center [317, 55] width 41 height 14
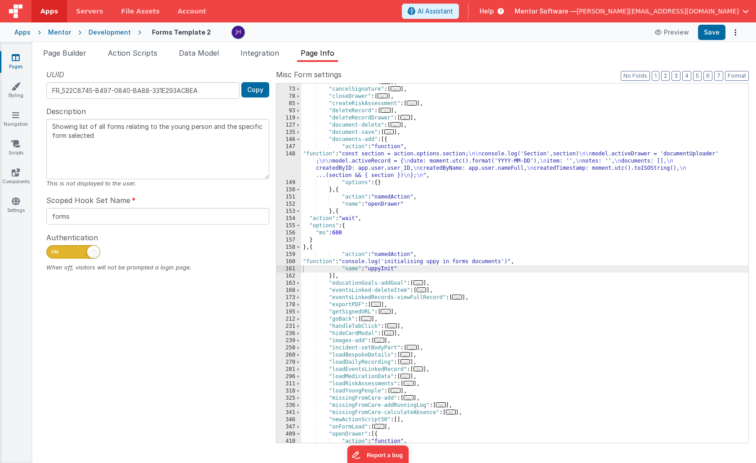
scroll to position [94, 0]
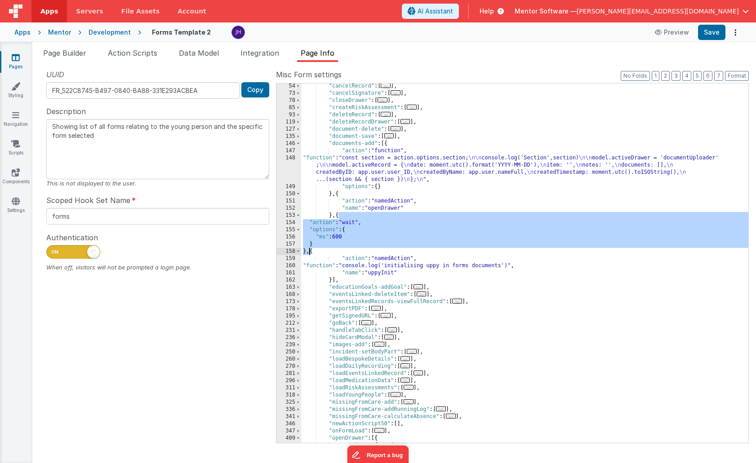
drag, startPoint x: 338, startPoint y: 215, endPoint x: 310, endPoint y: 251, distance: 45.8
click at [310, 251] on div ""cancelRecord" : [ ... ] , "cancelSignature" : [ ... ] , "closeDrawer" : [ ... …" at bounding box center [524, 270] width 447 height 374
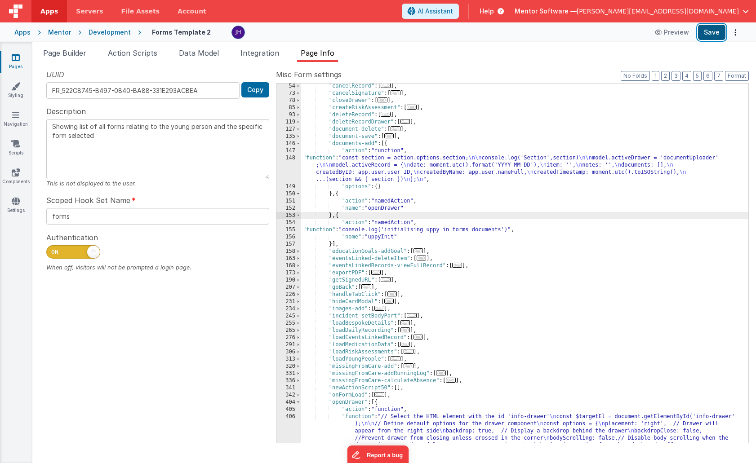
click at [716, 35] on button "Save" at bounding box center [711, 32] width 27 height 15
click at [382, 165] on div ""cancelRecord" : [ ... ] , "cancelSignature" : [ ... ] , "closeDrawer" : [ ... …" at bounding box center [524, 320] width 447 height 474
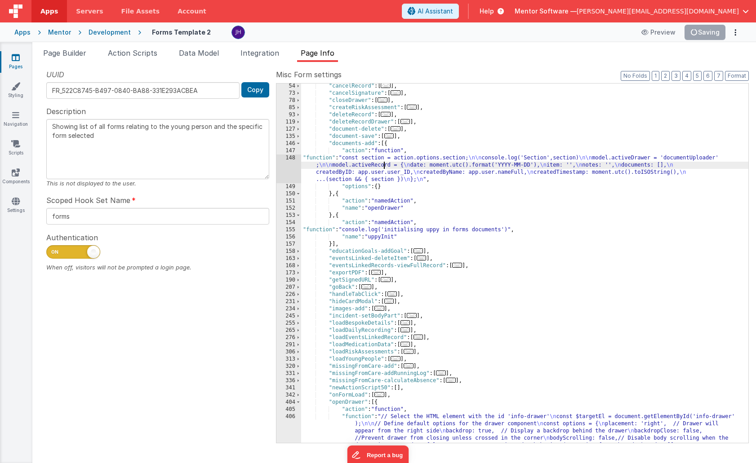
click at [293, 170] on div "148" at bounding box center [288, 169] width 25 height 29
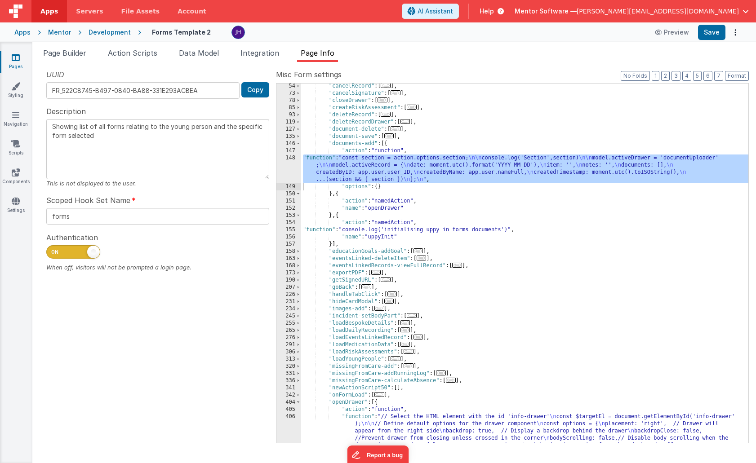
click at [360, 169] on div ""cancelRecord" : [ ... ] , "cancelSignature" : [ ... ] , "closeDrawer" : [ ... …" at bounding box center [524, 320] width 447 height 474
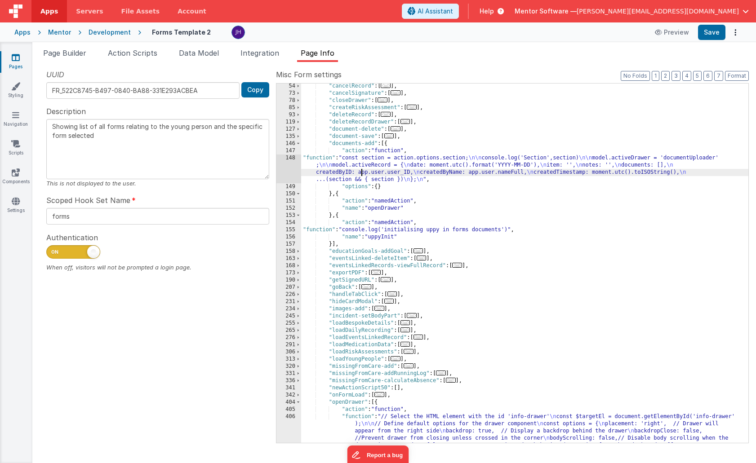
click at [288, 167] on div "148" at bounding box center [288, 169] width 25 height 29
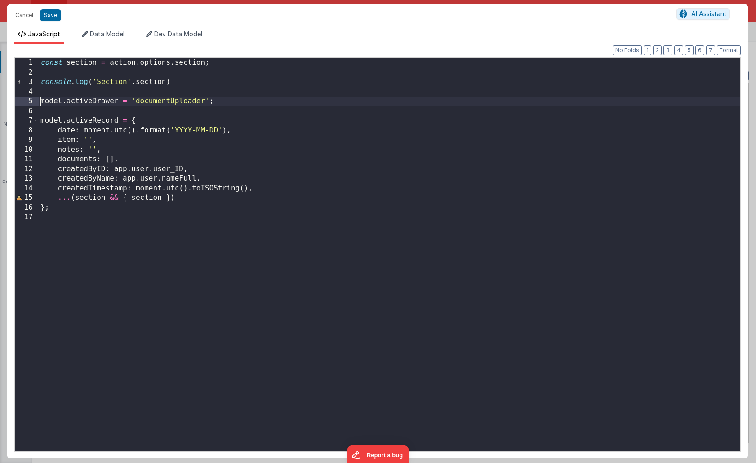
click at [41, 100] on div "const section = action . options . section ; console . log ( 'Section' , sectio…" at bounding box center [389, 264] width 701 height 413
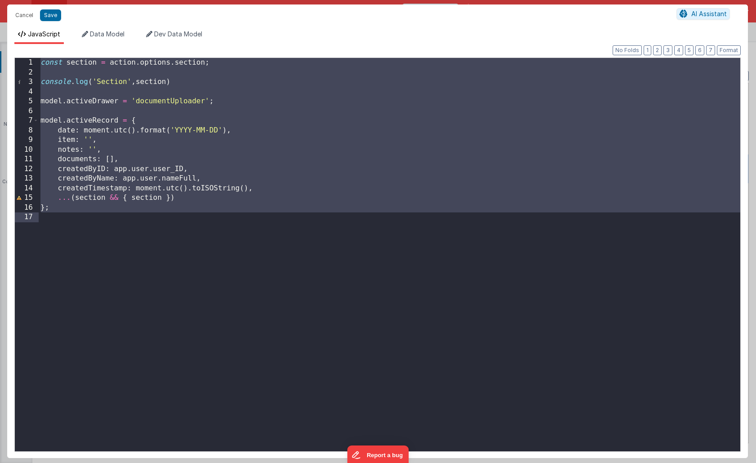
click at [100, 100] on div "const section = action . options . section ; console . log ( 'Section' , sectio…" at bounding box center [389, 264] width 701 height 413
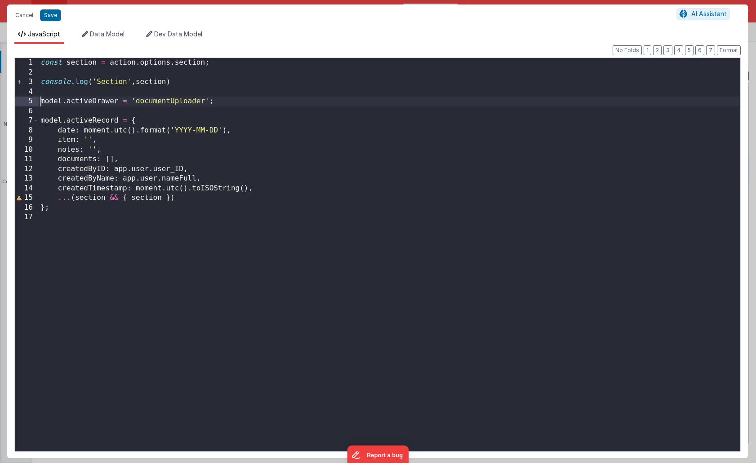
click at [40, 101] on div "const section = action . options . section ; console . log ( 'Section' , sectio…" at bounding box center [389, 264] width 701 height 413
drag, startPoint x: 40, startPoint y: 100, endPoint x: 260, endPoint y: 101, distance: 220.1
click at [260, 101] on div "const section = action . options . section ; console . log ( 'Section' , sectio…" at bounding box center [389, 264] width 701 height 413
click at [274, 256] on div "const section = action . options . section ; console . log ( 'Section' , sectio…" at bounding box center [389, 264] width 701 height 413
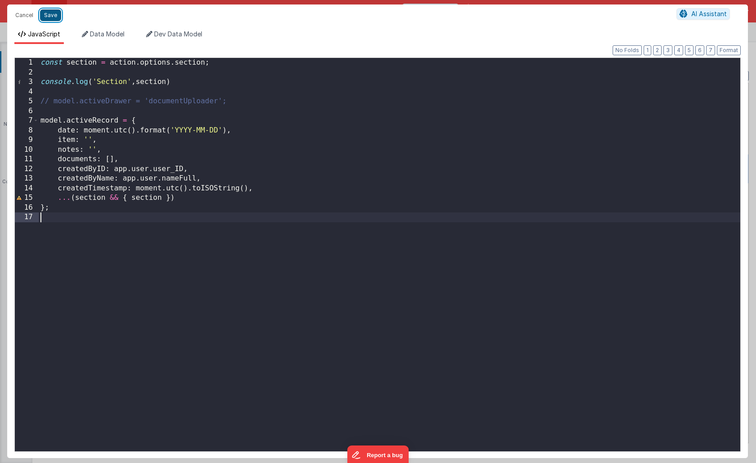
click at [52, 15] on button "Save" at bounding box center [50, 15] width 21 height 12
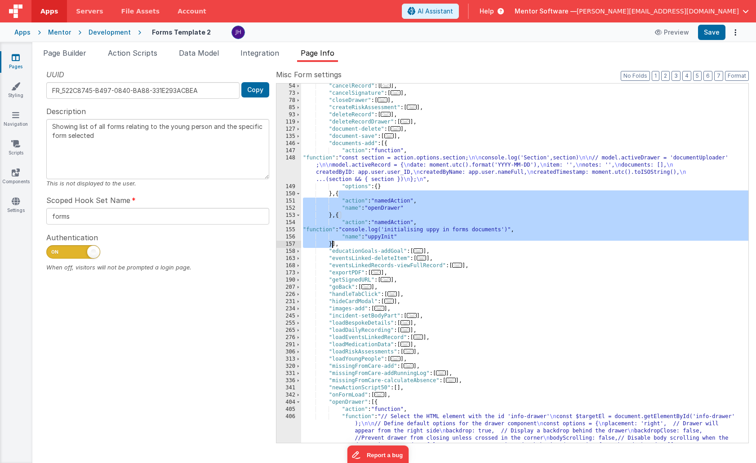
drag, startPoint x: 338, startPoint y: 194, endPoint x: 331, endPoint y: 243, distance: 49.9
click at [331, 243] on div ""cancelRecord" : [ ... ] , "cancelSignature" : [ ... ] , "closeDrawer" : [ ... …" at bounding box center [524, 320] width 447 height 474
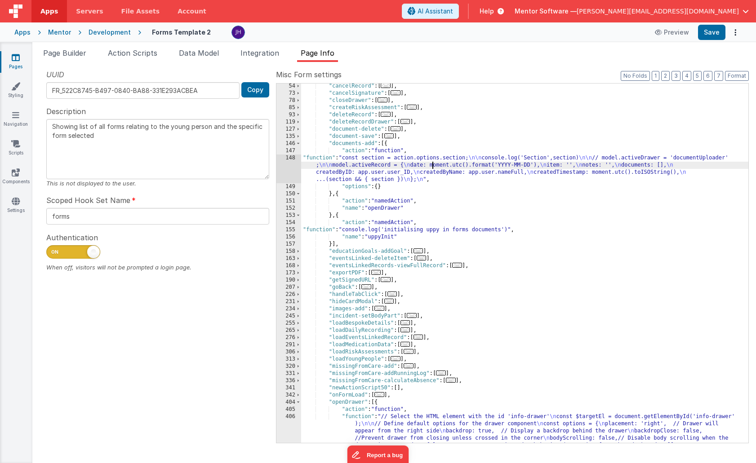
click at [433, 168] on div ""cancelRecord" : [ ... ] , "cancelSignature" : [ ... ] , "closeDrawer" : [ ... …" at bounding box center [524, 320] width 447 height 474
click at [292, 169] on div "148" at bounding box center [288, 169] width 25 height 29
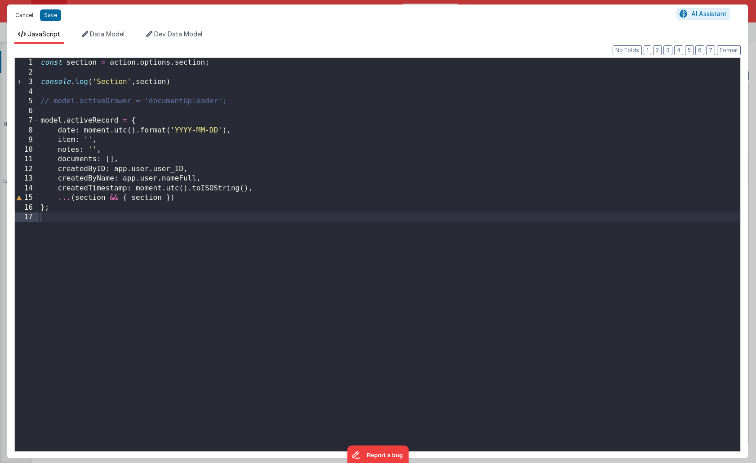
click at [26, 16] on button "Cancel" at bounding box center [24, 15] width 27 height 13
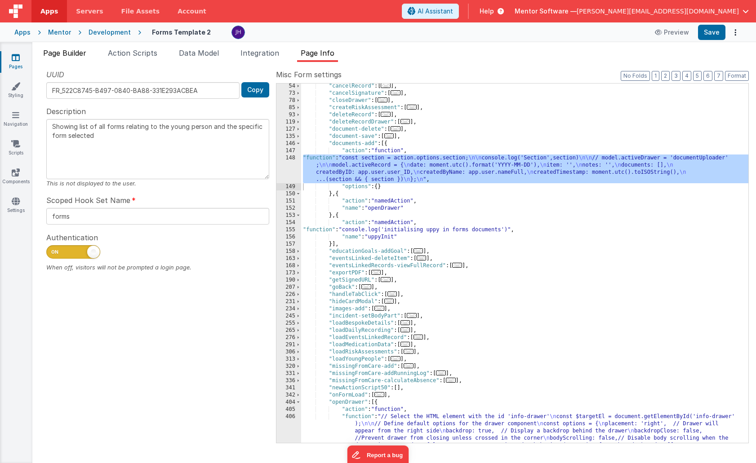
click at [74, 58] on li "Page Builder" at bounding box center [65, 55] width 50 height 14
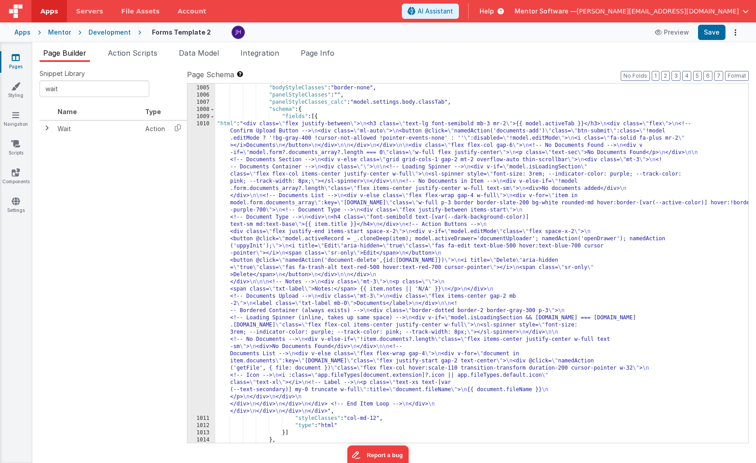
scroll to position [13132, 0]
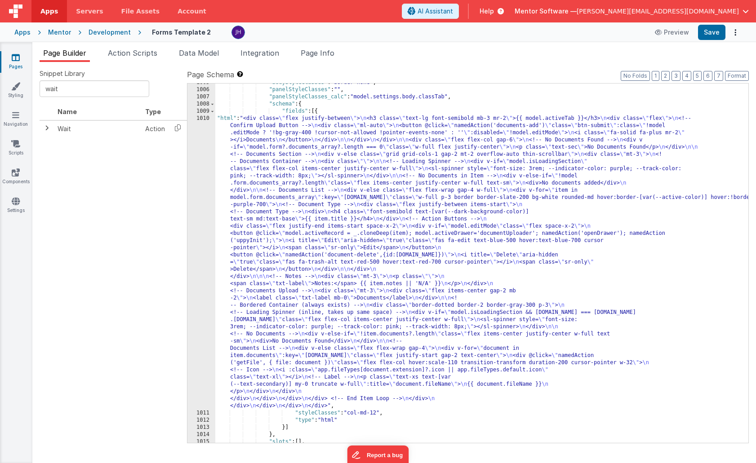
click at [320, 174] on div ""bodyStyleClasses" : "border-none" , "panelStyleClasses" : "" , "panelStyleClas…" at bounding box center [481, 266] width 533 height 374
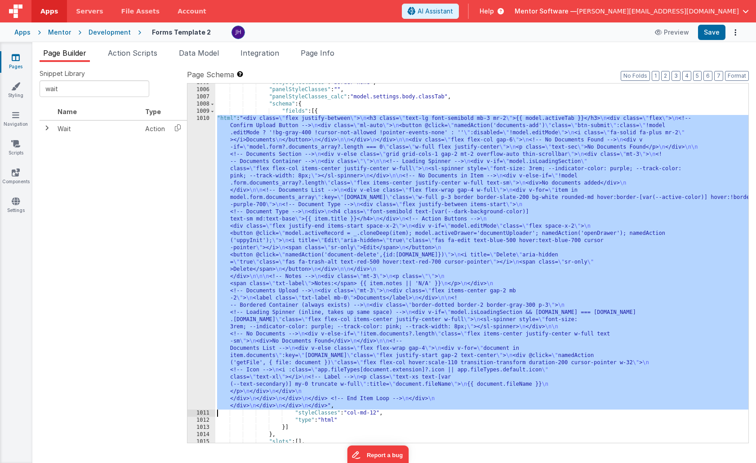
click at [205, 186] on div "1010" at bounding box center [201, 262] width 28 height 295
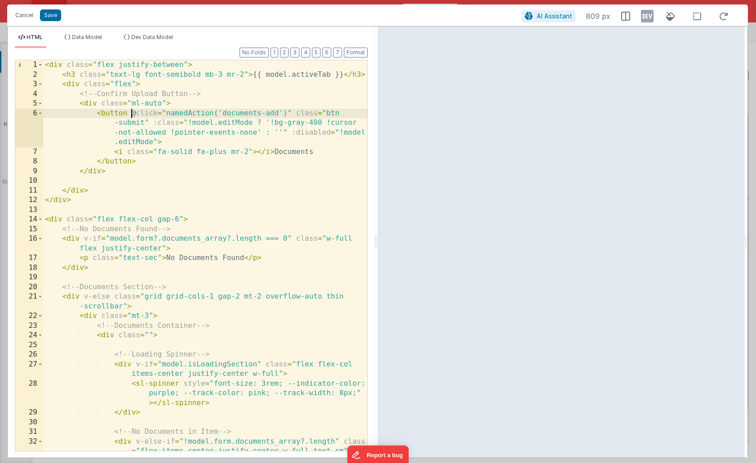
scroll to position [0, 0]
drag, startPoint x: 130, startPoint y: 113, endPoint x: 293, endPoint y: 114, distance: 162.6
click at [293, 114] on div "< div class = "flex justify-between" > < h3 class = "text-lg font-semibold mb-3…" at bounding box center [205, 265] width 324 height 410
click at [165, 139] on div "< div class = "flex justify-between" > < h3 class = "text-lg font-semibold mb-3…" at bounding box center [205, 265] width 324 height 410
click at [286, 113] on div "< div class = "flex justify-between" > < h3 class = "text-lg font-semibold mb-3…" at bounding box center [205, 265] width 324 height 410
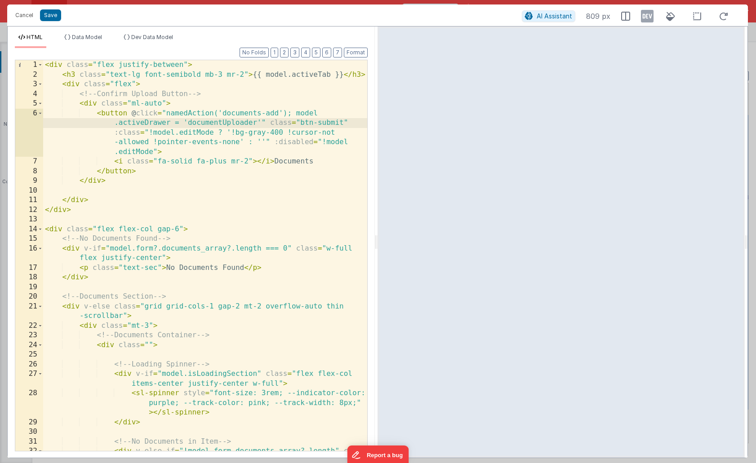
click at [260, 121] on div "< div class = "flex justify-between" > < h3 class = "text-lg font-semibold mb-3…" at bounding box center [205, 270] width 324 height 420
click at [295, 116] on div "< div class = "flex justify-between" > < h3 class = "text-lg font-semibold mb-3…" at bounding box center [205, 270] width 324 height 420
click at [273, 124] on div "< div class = "flex justify-between" > < h3 class = "text-lg font-semibold mb-3…" at bounding box center [205, 270] width 324 height 420
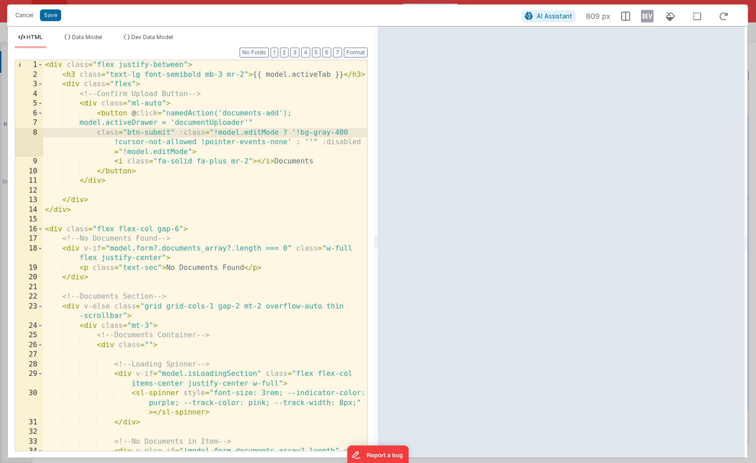
click at [180, 134] on div "< div class = "flex justify-between" > < h3 class = "text-lg font-semibold mb-3…" at bounding box center [205, 270] width 324 height 420
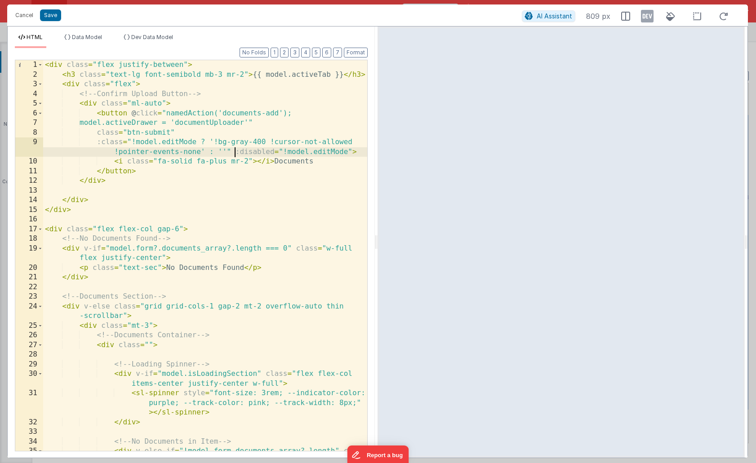
click at [235, 152] on div "< div class = "flex justify-between" > < h3 class = "text-lg font-semibold mb-3…" at bounding box center [205, 270] width 324 height 420
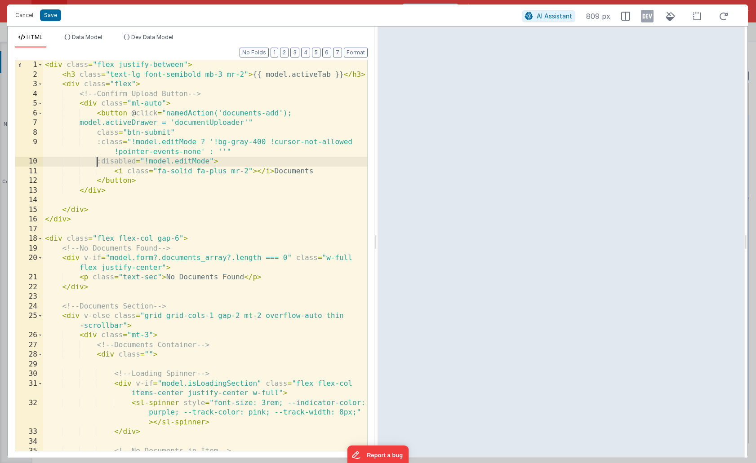
click at [284, 125] on div "< div class = "flex justify-between" > < h3 class = "text-lg font-semibold mb-3…" at bounding box center [205, 270] width 324 height 420
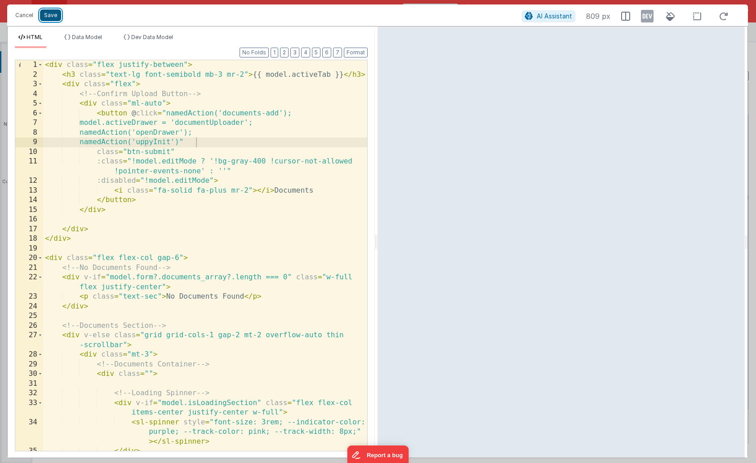
click at [50, 14] on button "Save" at bounding box center [50, 15] width 21 height 12
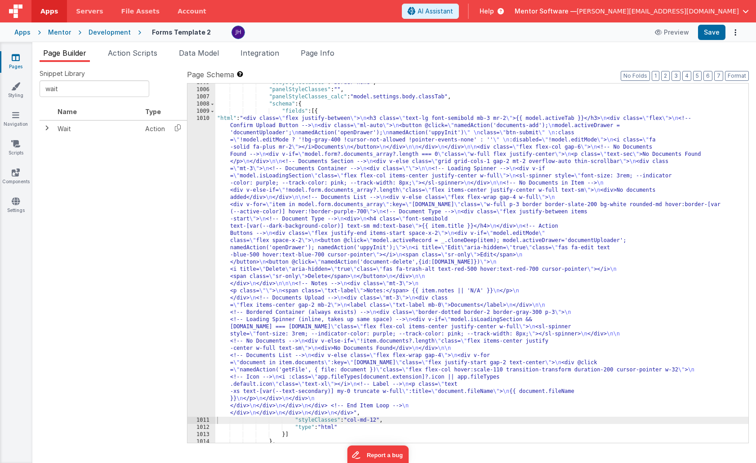
scroll to position [13130, 0]
click at [326, 55] on span "Page Info" at bounding box center [318, 53] width 34 height 9
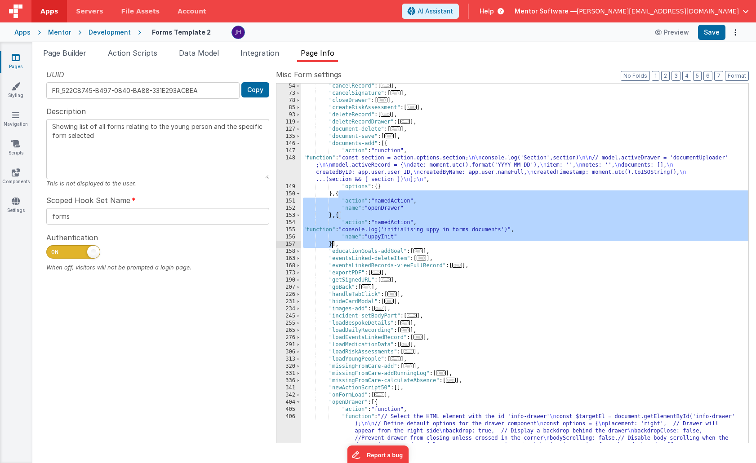
drag, startPoint x: 338, startPoint y: 195, endPoint x: 331, endPoint y: 245, distance: 50.4
click at [331, 245] on div ""cancelRecord" : [ ... ] , "cancelSignature" : [ ... ] , "closeDrawer" : [ ... …" at bounding box center [524, 320] width 447 height 474
drag, startPoint x: 333, startPoint y: 194, endPoint x: 332, endPoint y: 244, distance: 50.3
click at [332, 244] on div ""cancelRecord" : [ ... ] , "cancelSignature" : [ ... ] , "closeDrawer" : [ ... …" at bounding box center [524, 320] width 447 height 474
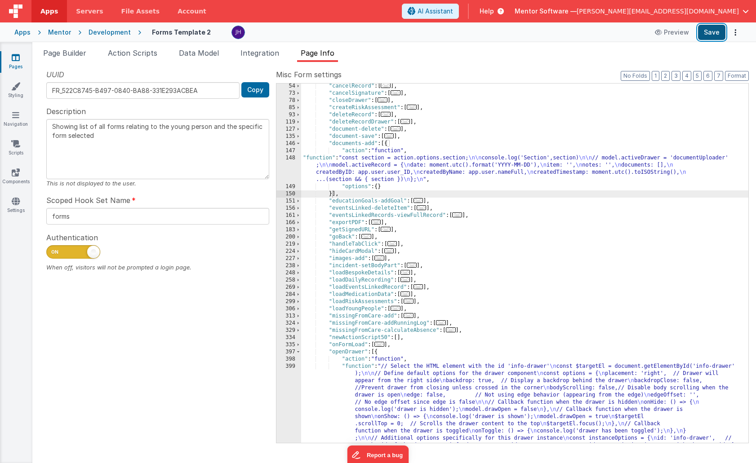
click at [709, 35] on button "Save" at bounding box center [711, 32] width 27 height 15
click at [412, 191] on div ""cancelRecord" : [ ... ] , "cancelSignature" : [ ... ] , "closeDrawer" : [ ... …" at bounding box center [524, 320] width 447 height 474
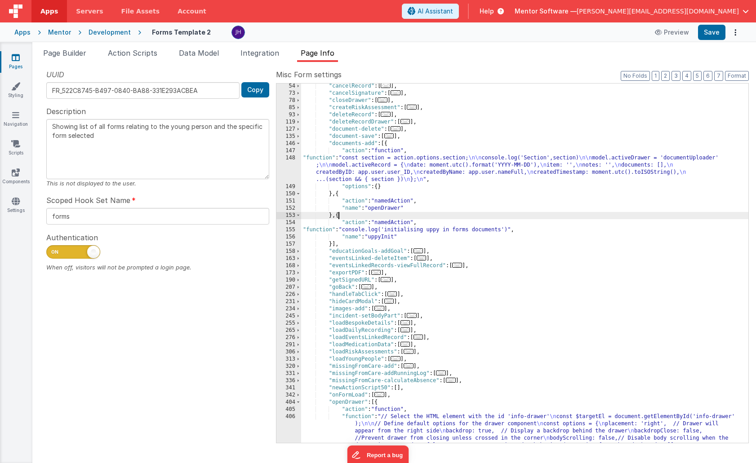
click at [382, 160] on div ""cancelRecord" : [ ... ] , "cancelSignature" : [ ... ] , "closeDrawer" : [ ... …" at bounding box center [524, 320] width 447 height 474
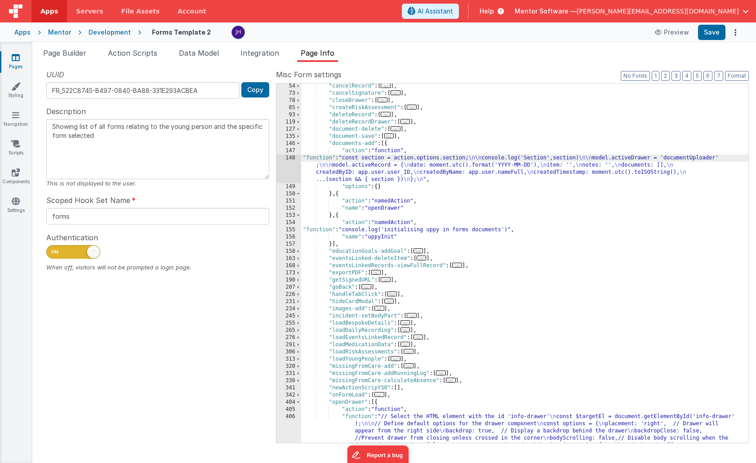
click at [291, 170] on div "148" at bounding box center [288, 169] width 25 height 29
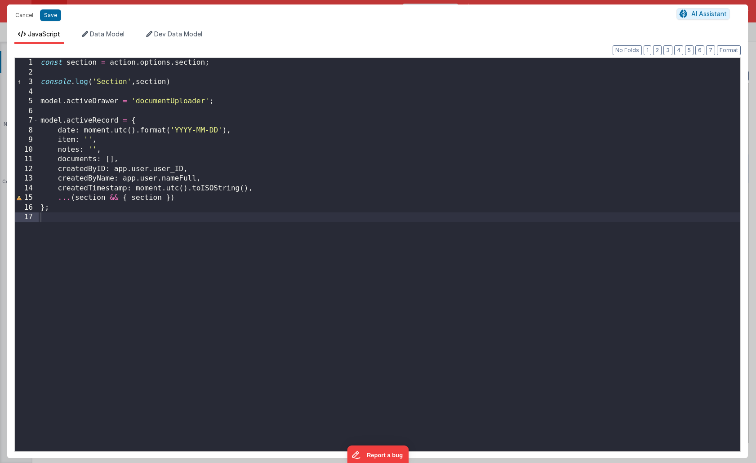
click at [22, 8] on div "Cancel Save AI Assistant" at bounding box center [377, 15] width 740 height 22
drag, startPoint x: 27, startPoint y: 14, endPoint x: 159, endPoint y: 51, distance: 137.1
click at [26, 14] on button "Cancel" at bounding box center [24, 15] width 27 height 13
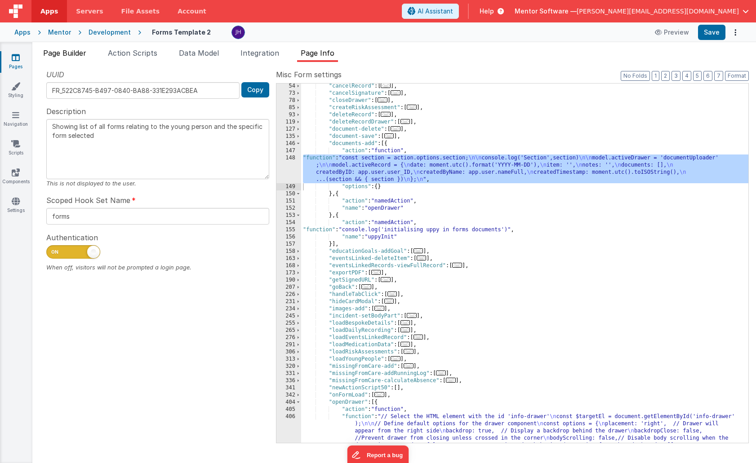
click at [55, 57] on span "Page Builder" at bounding box center [64, 53] width 43 height 9
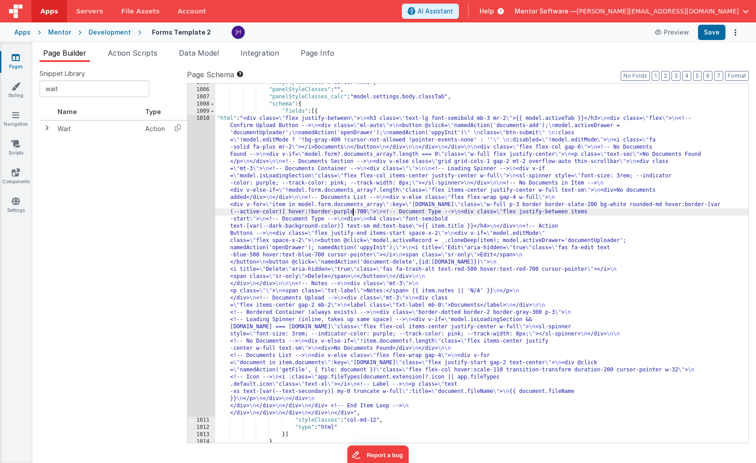
click at [351, 212] on div ""bodyStyleClasses" : "border-none" , "panelStyleClasses" : "" , "panelStyleClas…" at bounding box center [481, 266] width 533 height 374
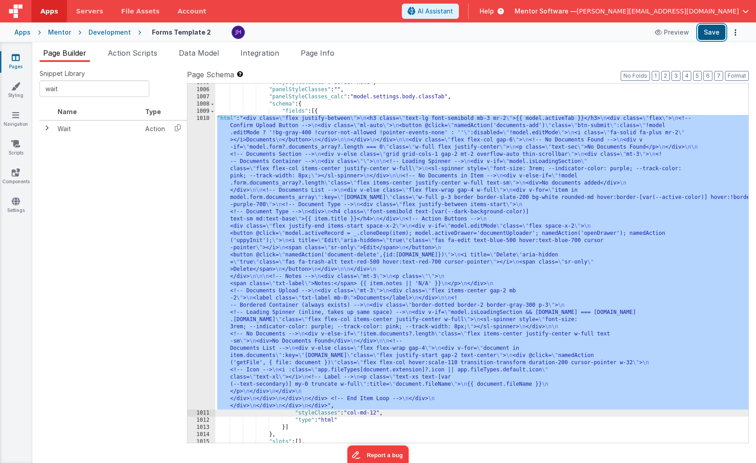
click at [714, 34] on button "Save" at bounding box center [711, 32] width 27 height 15
click at [279, 192] on div ""bodyStyleClasses" : "border-none" , "panelStyleClasses" : "" , "panelStyleClas…" at bounding box center [481, 266] width 533 height 374
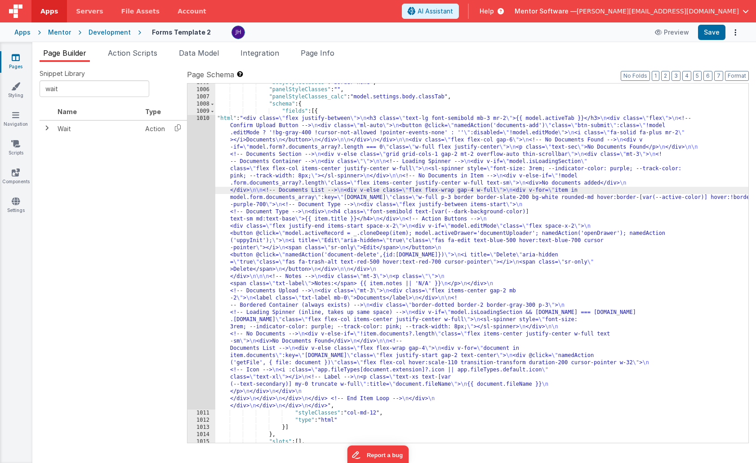
click at [195, 170] on div "1010" at bounding box center [201, 262] width 28 height 295
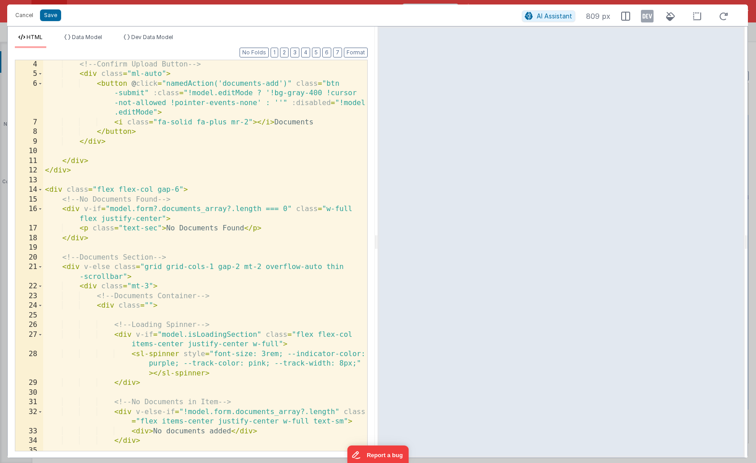
scroll to position [26, 0]
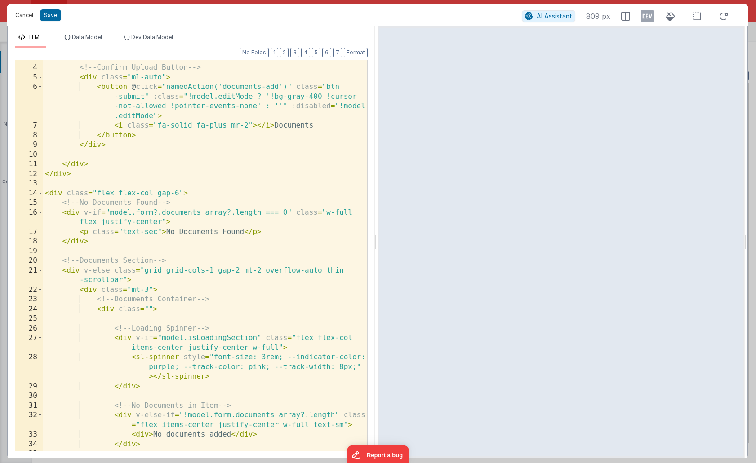
click at [16, 14] on button "Cancel" at bounding box center [24, 15] width 27 height 13
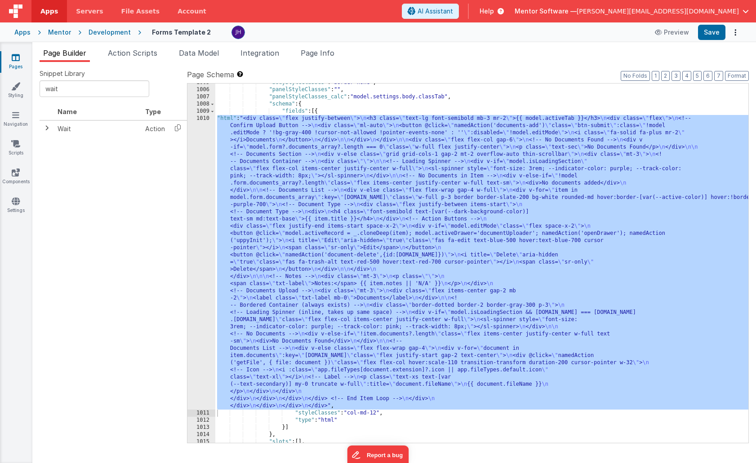
scroll to position [13132, 0]
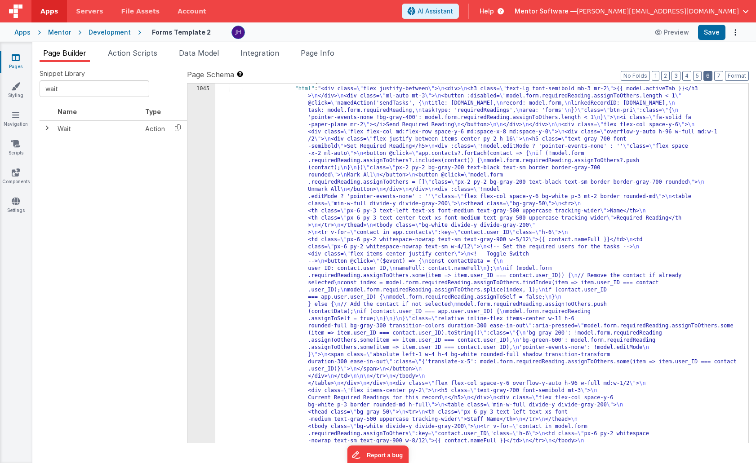
click at [709, 78] on button "6" at bounding box center [707, 76] width 9 height 10
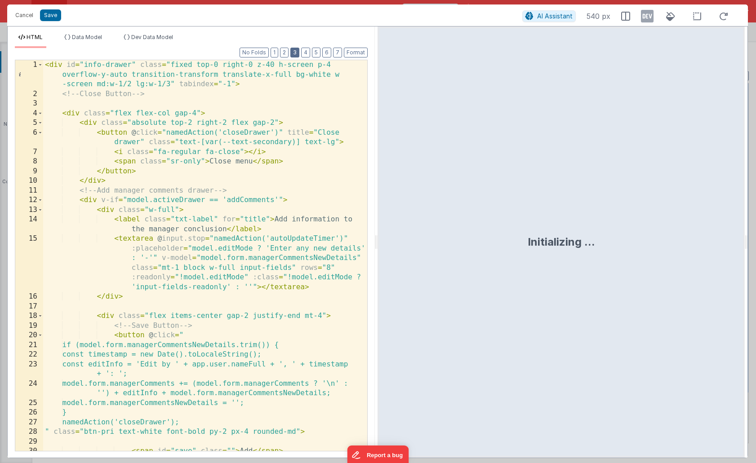
click at [297, 51] on button "3" at bounding box center [294, 53] width 9 height 10
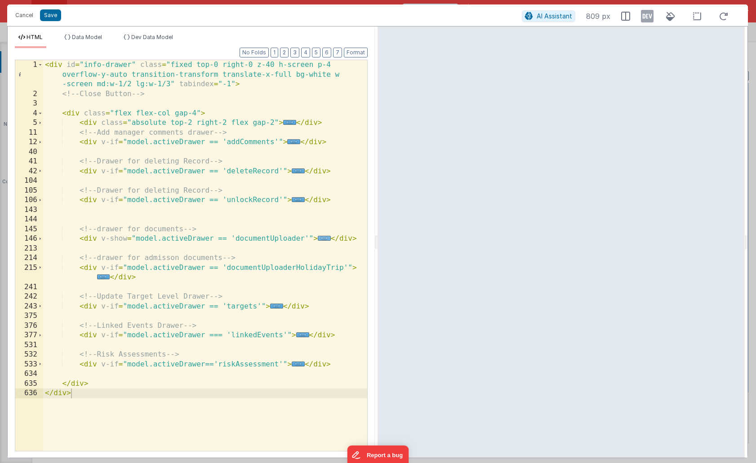
click at [322, 239] on span "..." at bounding box center [324, 238] width 13 height 5
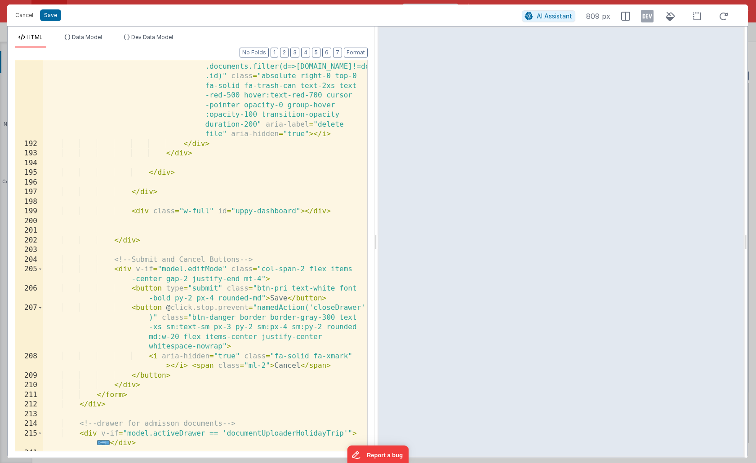
scroll to position [867, 0]
click at [218, 211] on div "< i @ click.stop = "model.activeRecord .documents=model.activeRecord .documents…" at bounding box center [205, 291] width 324 height 497
drag, startPoint x: 216, startPoint y: 211, endPoint x: 298, endPoint y: 210, distance: 82.2
click at [298, 210] on div "< i @ click.stop = "model.activeRecord .documents=model.activeRecord .documents…" at bounding box center [205, 291] width 324 height 497
click at [300, 212] on div "< i @ click.stop = "model.activeRecord .documents=model.activeRecord .documents…" at bounding box center [205, 291] width 324 height 497
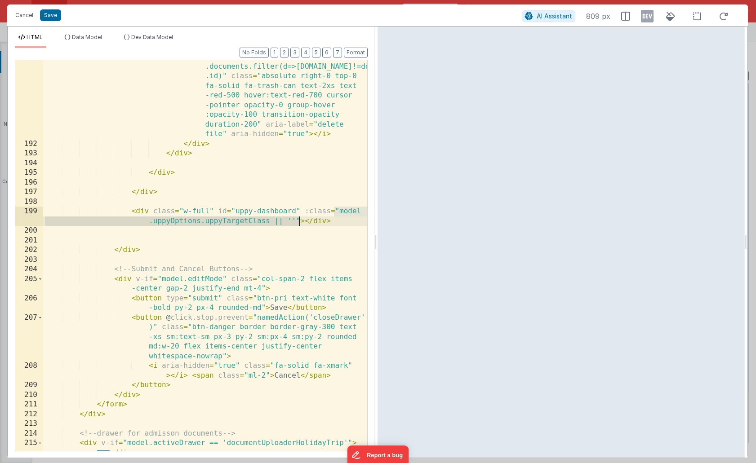
drag, startPoint x: 334, startPoint y: 211, endPoint x: 299, endPoint y: 220, distance: 36.1
click at [299, 220] on div "< i @ click.stop = "model.activeRecord .documents=model.activeRecord .documents…" at bounding box center [205, 296] width 324 height 507
drag, startPoint x: 299, startPoint y: 210, endPoint x: 230, endPoint y: 211, distance: 69.2
click at [230, 211] on div "< i @ click.stop = "model.activeRecord .documents=model.activeRecord .documents…" at bounding box center [205, 296] width 324 height 507
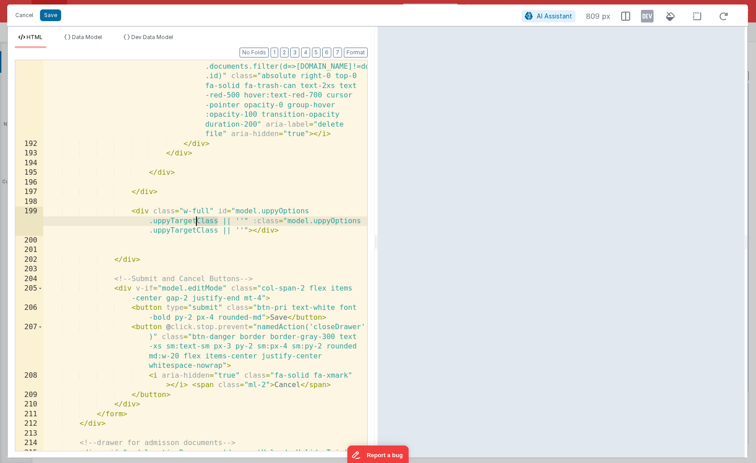
drag, startPoint x: 218, startPoint y: 221, endPoint x: 196, endPoint y: 224, distance: 22.1
click at [195, 224] on div "< i @ click.stop = "model.activeRecord .documents=model.activeRecord .documents…" at bounding box center [205, 296] width 324 height 507
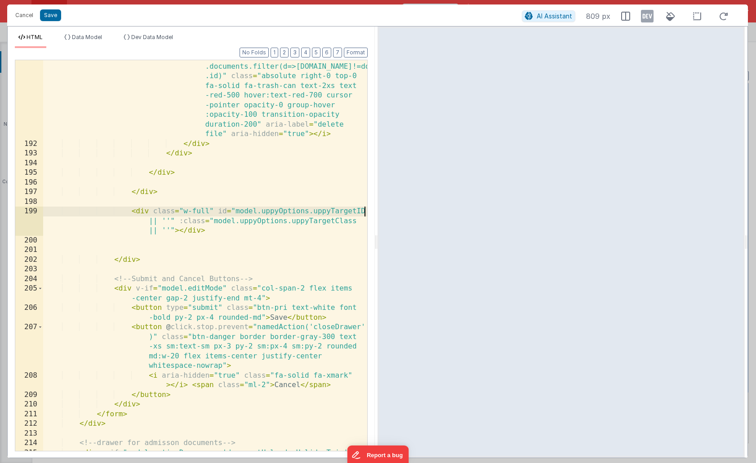
click at [166, 220] on div "< i @ click.stop = "model.activeRecord .documents=model.activeRecord .documents…" at bounding box center [205, 296] width 324 height 507
click at [182, 220] on div "< i @ click.stop = "model.activeRecord .documents=model.activeRecord .documents…" at bounding box center [205, 296] width 324 height 507
click at [220, 212] on div "< i @ click.stop = "model.activeRecord .documents=model.activeRecord .documents…" at bounding box center [205, 296] width 324 height 507
click at [46, 18] on button "Save" at bounding box center [50, 15] width 21 height 12
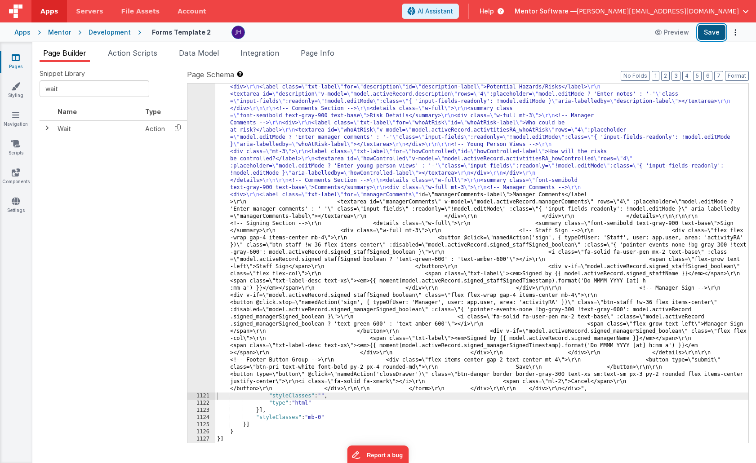
click at [717, 31] on button "Save" at bounding box center [711, 32] width 27 height 15
click at [381, 73] on label "Page Schema Shortcuts: Find: command-f Fold: command-option-L Unfold: command-o…" at bounding box center [468, 74] width 562 height 11
click at [146, 68] on div "Snippet Library wait Name Type Wait Action << < 1 > >> Page Schema Shortcuts: F…" at bounding box center [393, 262] width 723 height 401
click at [384, 55] on ul "Page Builder Action Scripts Data Model Integration Page Info" at bounding box center [393, 55] width 723 height 14
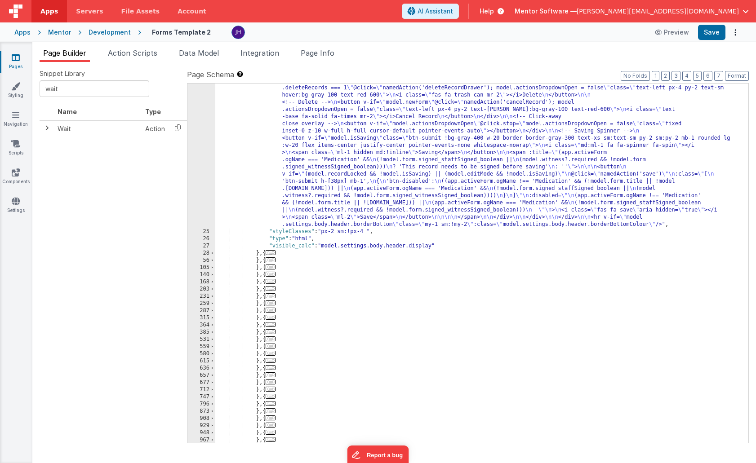
scroll to position [1381, 0]
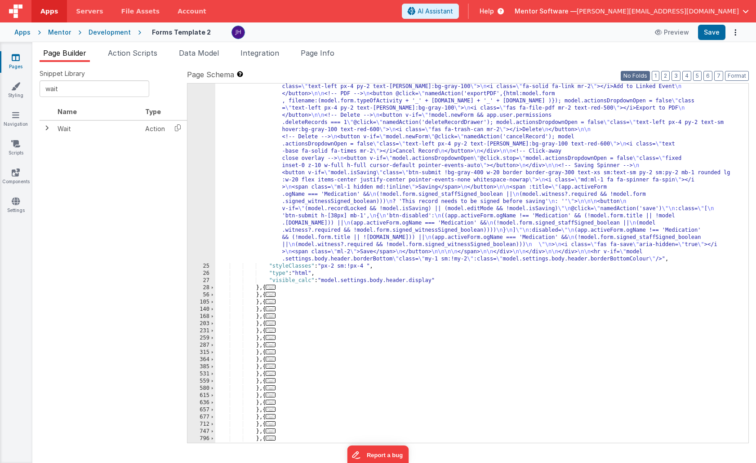
click at [636, 77] on button "No Folds" at bounding box center [634, 76] width 29 height 10
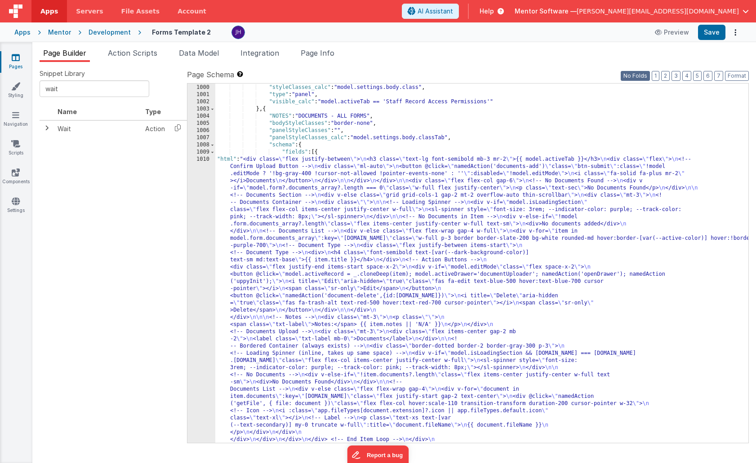
scroll to position [12910, 0]
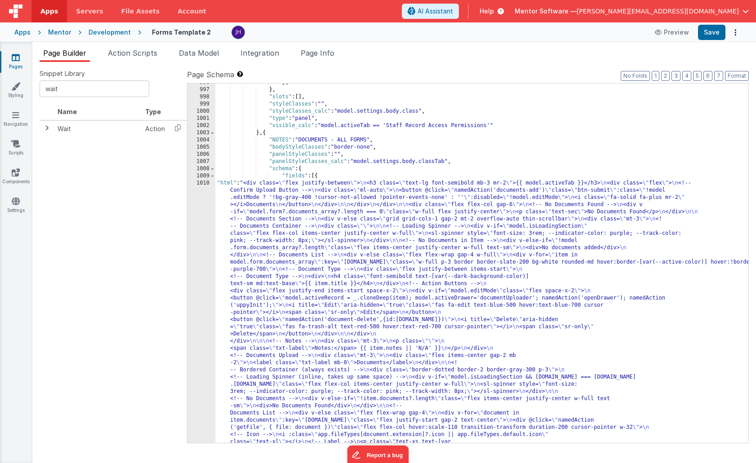
click at [279, 256] on div "}] } , "slots" : [ ] , "styleClasses" : "" , "styleClasses_calc" : "model.setti…" at bounding box center [481, 409] width 533 height 661
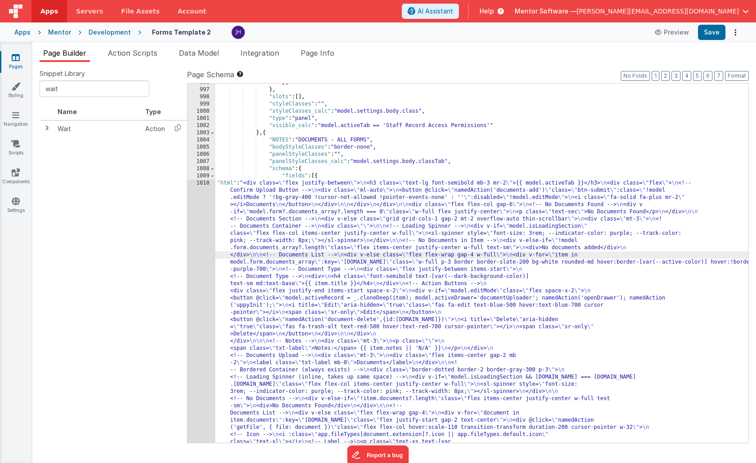
scroll to position [13122, 0]
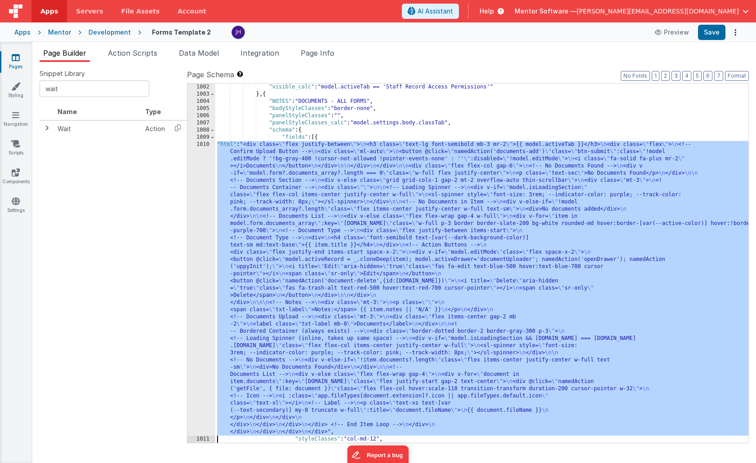
click at [201, 205] on div "1010" at bounding box center [201, 288] width 28 height 295
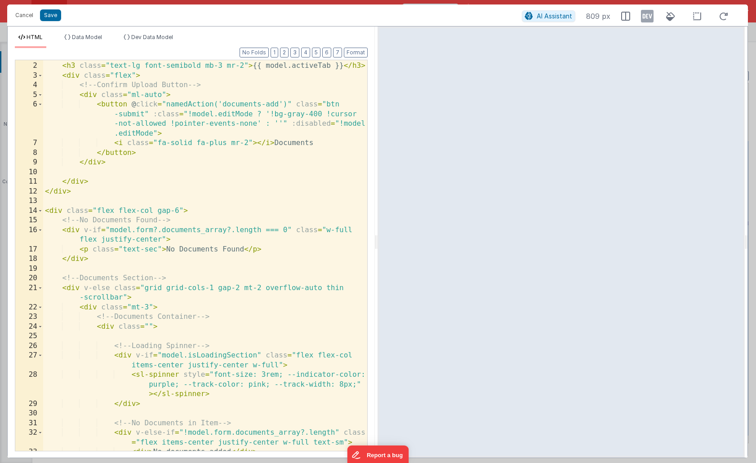
scroll to position [0, 0]
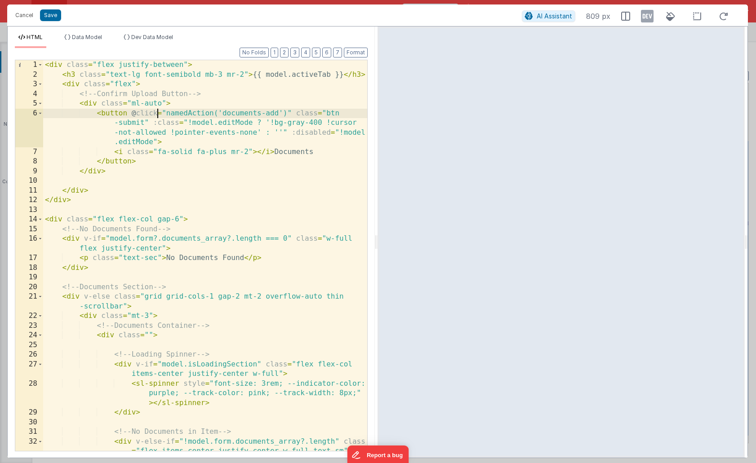
click at [157, 113] on div "< div class = "flex justify-between" > < h3 class = "text-lg font-semibold mb-3…" at bounding box center [205, 265] width 324 height 410
click at [54, 17] on button "Save" at bounding box center [50, 15] width 21 height 12
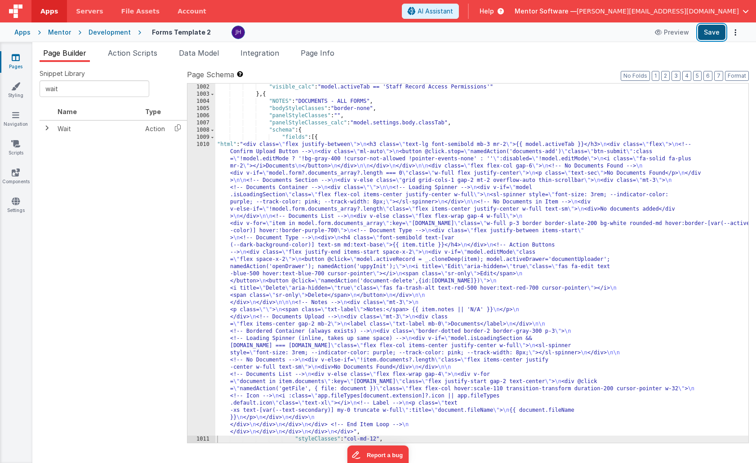
click at [718, 34] on button "Save" at bounding box center [711, 32] width 27 height 15
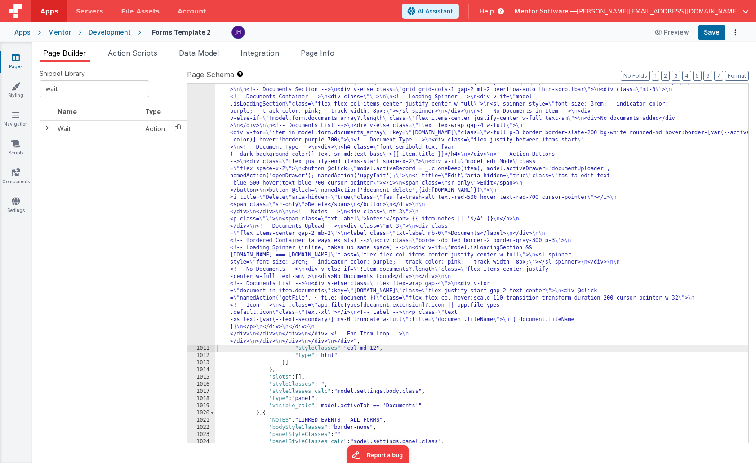
scroll to position [13158, 0]
click at [711, 78] on button "6" at bounding box center [707, 76] width 9 height 10
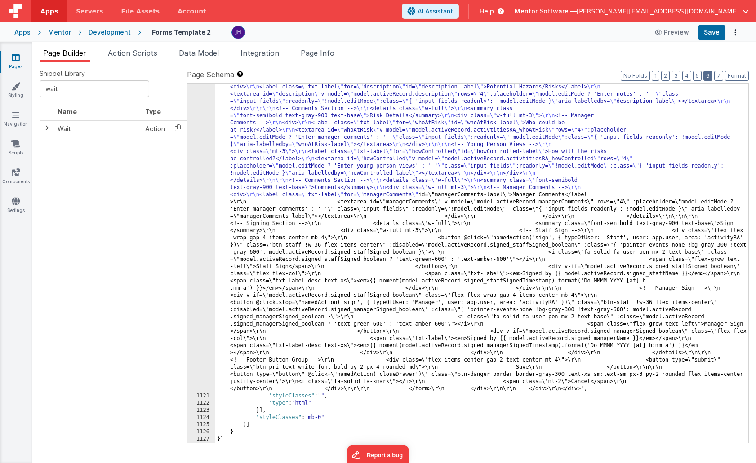
scroll to position [3529, 0]
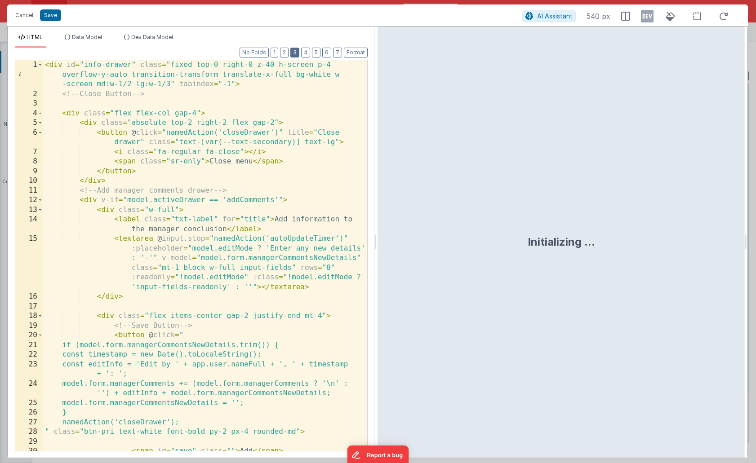
click at [294, 52] on button "3" at bounding box center [294, 53] width 9 height 10
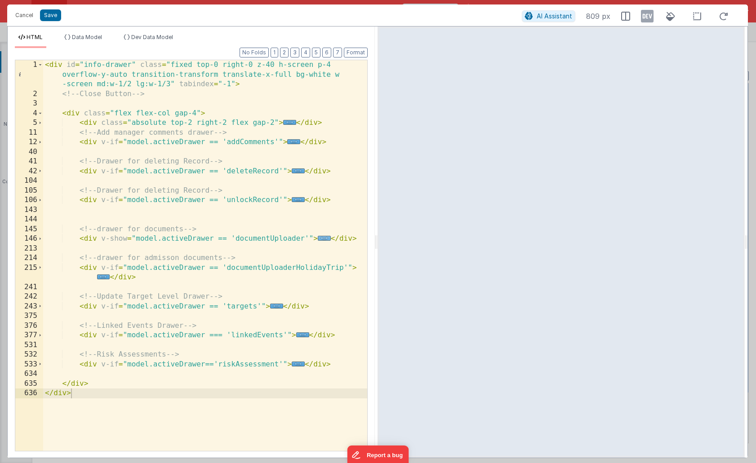
click at [325, 238] on span "..." at bounding box center [324, 238] width 13 height 5
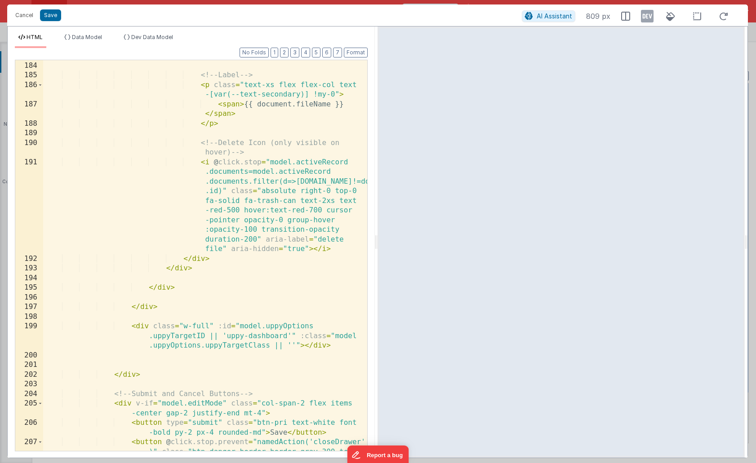
scroll to position [753, 0]
click at [205, 335] on div "<!-- Label --> < p class = "text-xs flex flex-col text -[var(--text-secondary)]…" at bounding box center [205, 284] width 324 height 449
click at [47, 12] on button "Save" at bounding box center [50, 15] width 21 height 12
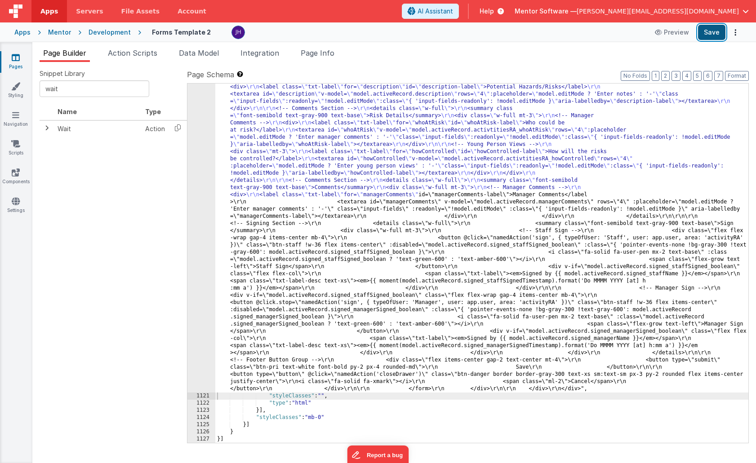
click at [706, 33] on button "Save" at bounding box center [711, 32] width 27 height 15
